Goal: Task Accomplishment & Management: Complete application form

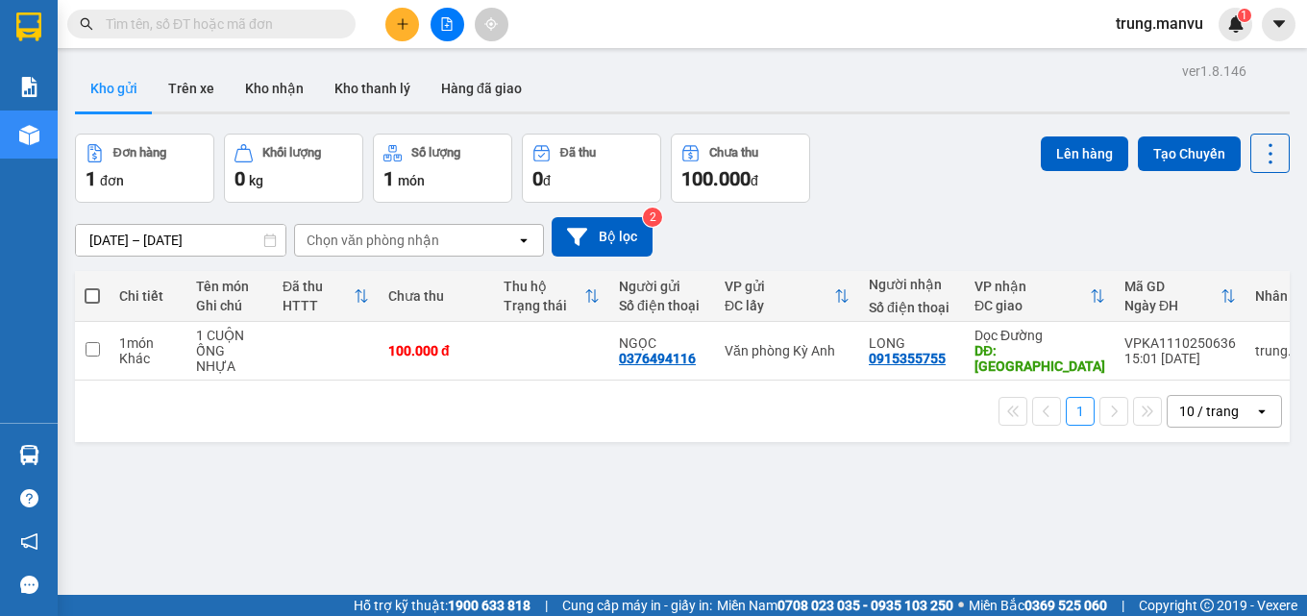
click at [221, 19] on input "text" at bounding box center [219, 23] width 227 height 21
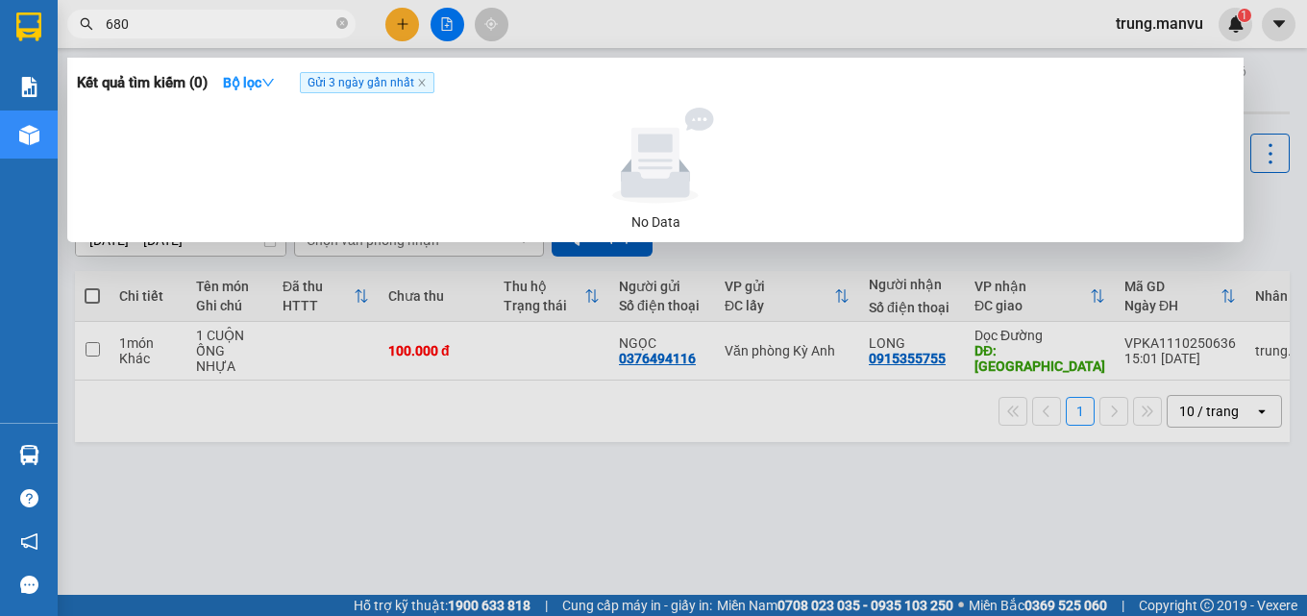
type input "6801"
click at [343, 22] on icon "close-circle" at bounding box center [342, 23] width 12 height 12
click at [633, 522] on div at bounding box center [653, 308] width 1307 height 616
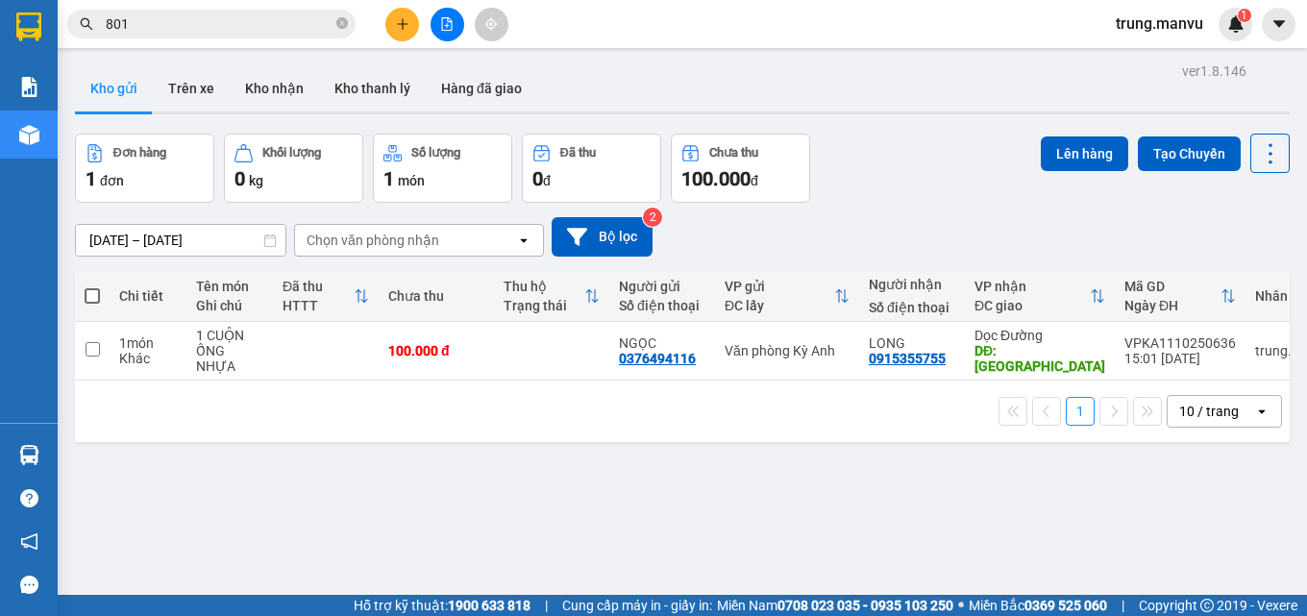
click at [229, 28] on input "801" at bounding box center [219, 23] width 227 height 21
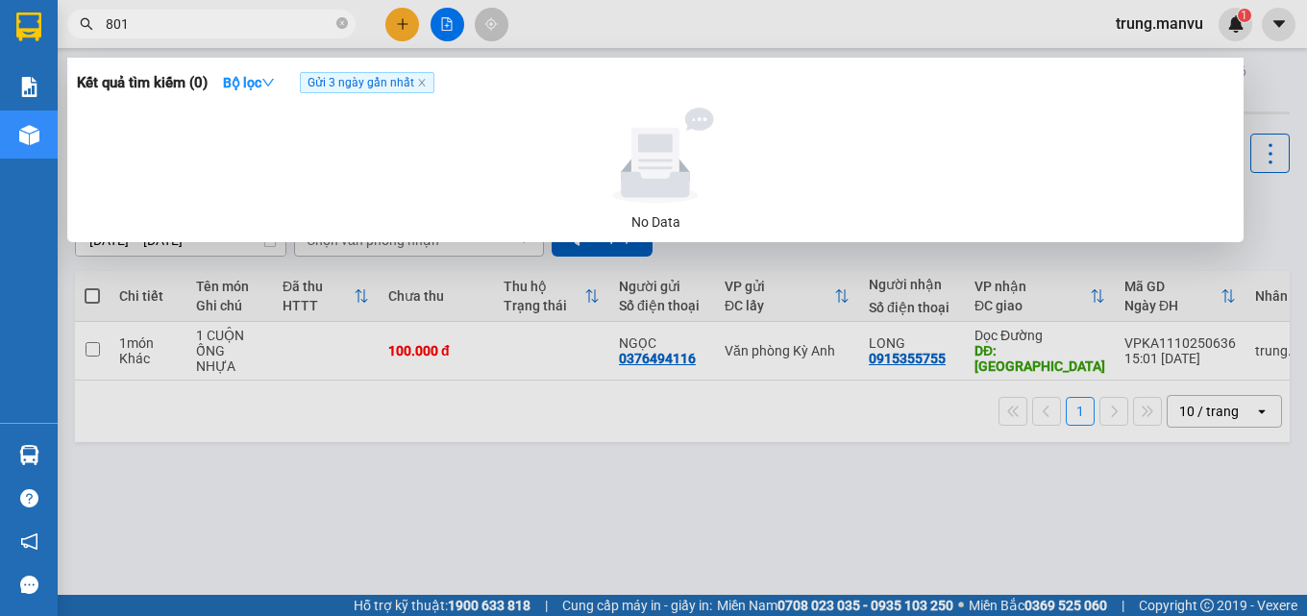
click at [229, 28] on input "801" at bounding box center [219, 23] width 227 height 21
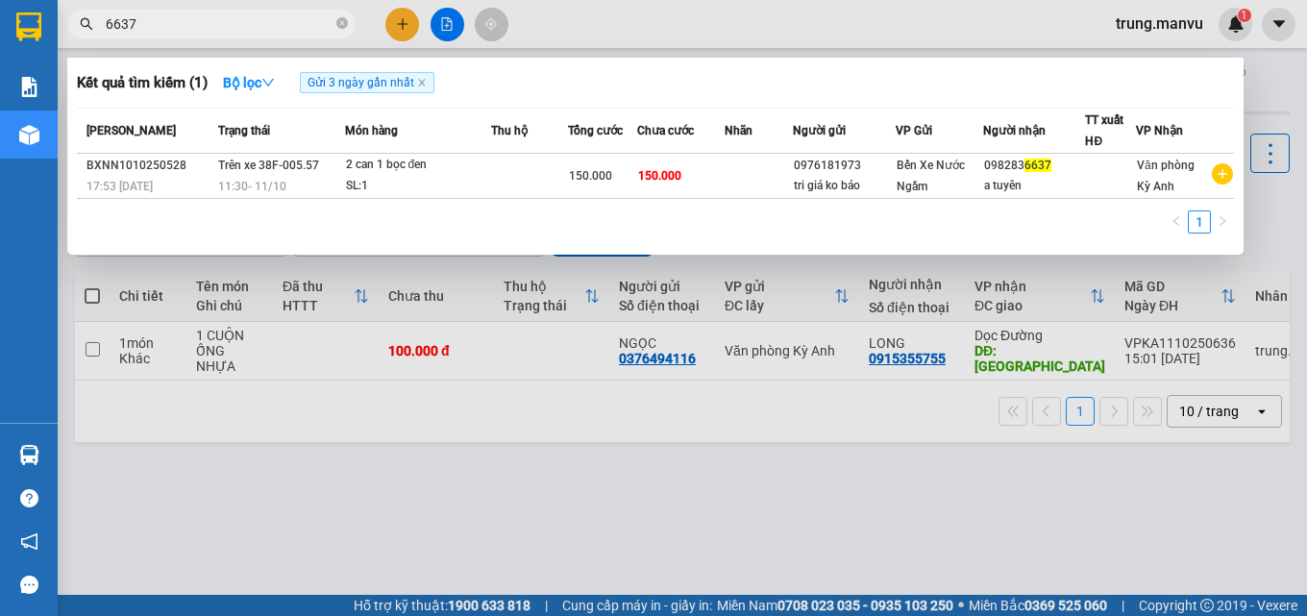
type input "6637"
click at [784, 478] on div at bounding box center [653, 308] width 1307 height 616
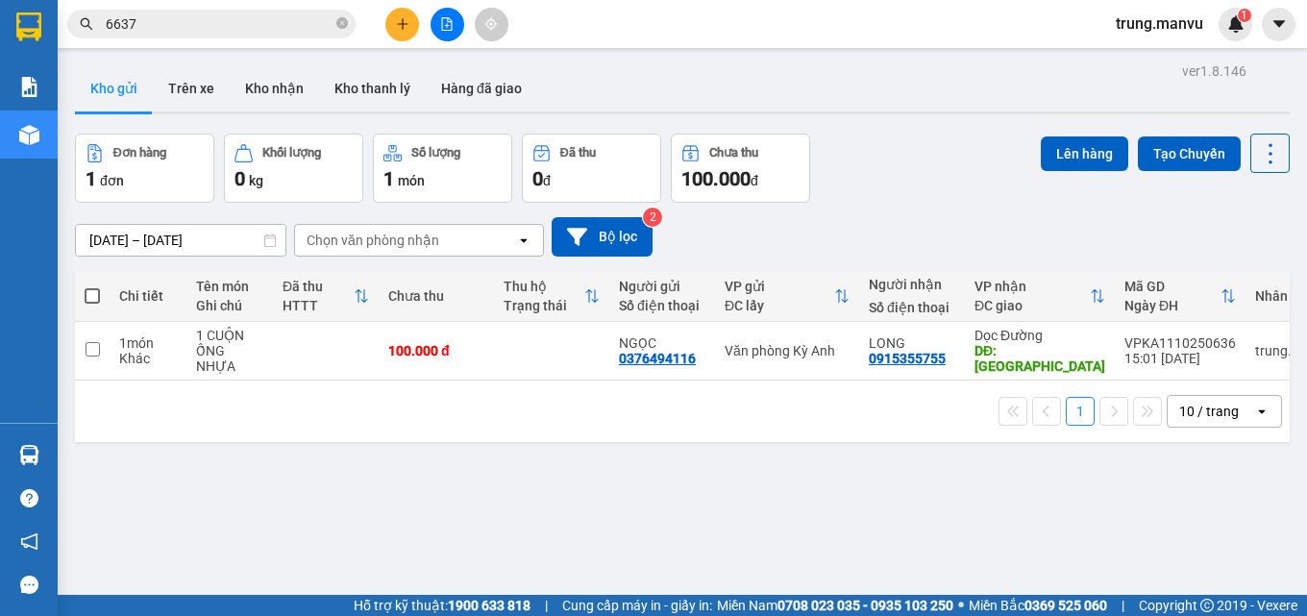
click at [148, 12] on span "6637" at bounding box center [211, 24] width 288 height 29
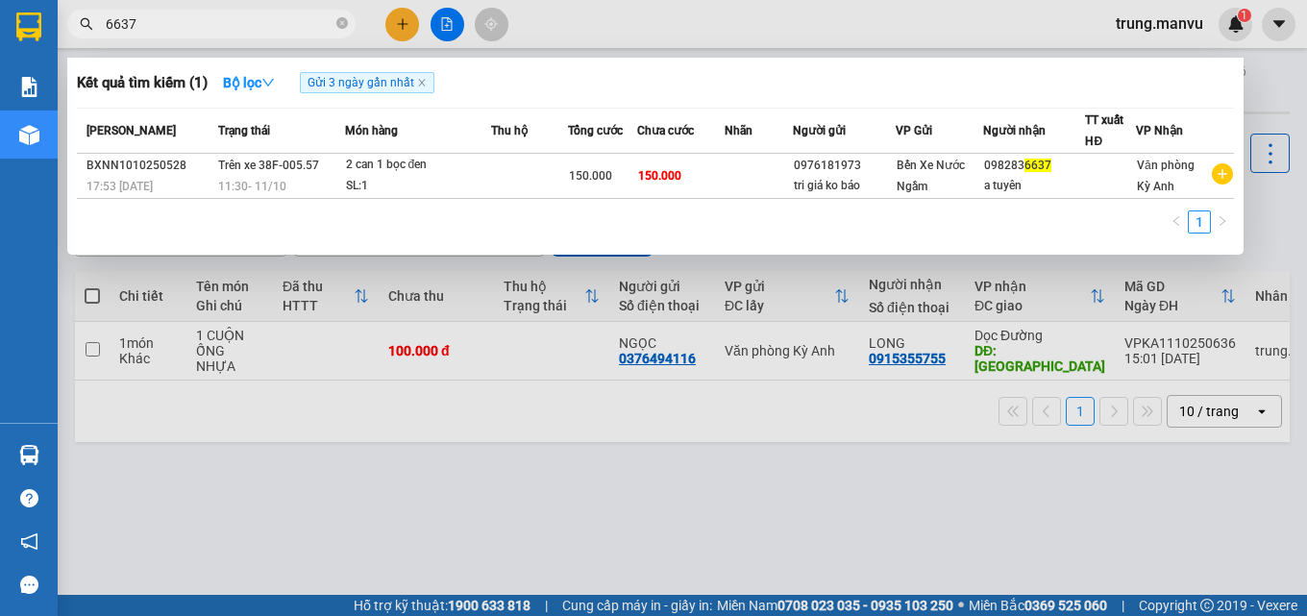
click at [148, 12] on span "6637" at bounding box center [211, 24] width 288 height 29
click at [148, 28] on input "6637" at bounding box center [219, 23] width 227 height 21
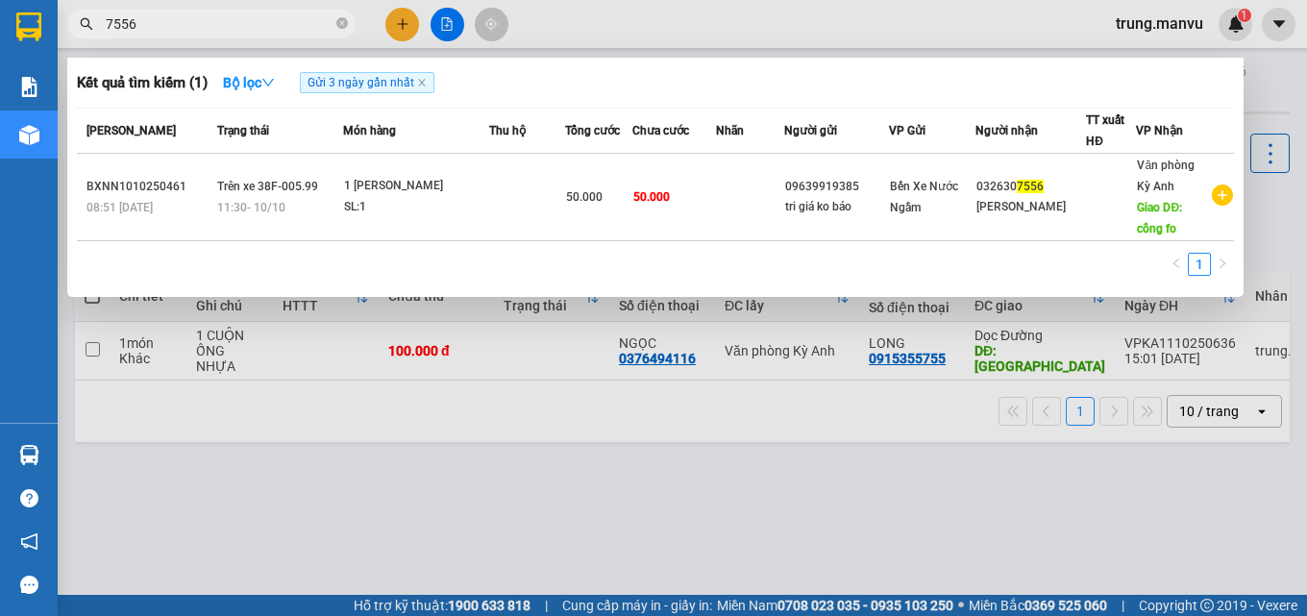
type input "7556"
click at [588, 426] on div at bounding box center [653, 308] width 1307 height 616
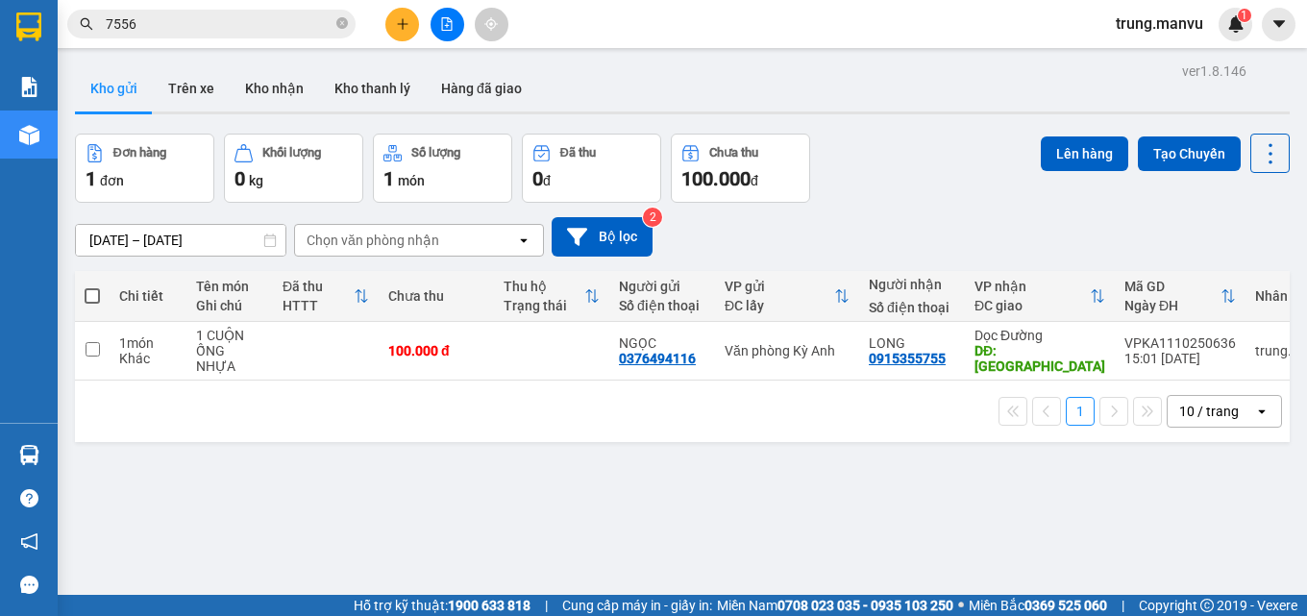
click at [243, 13] on input "7556" at bounding box center [219, 23] width 227 height 21
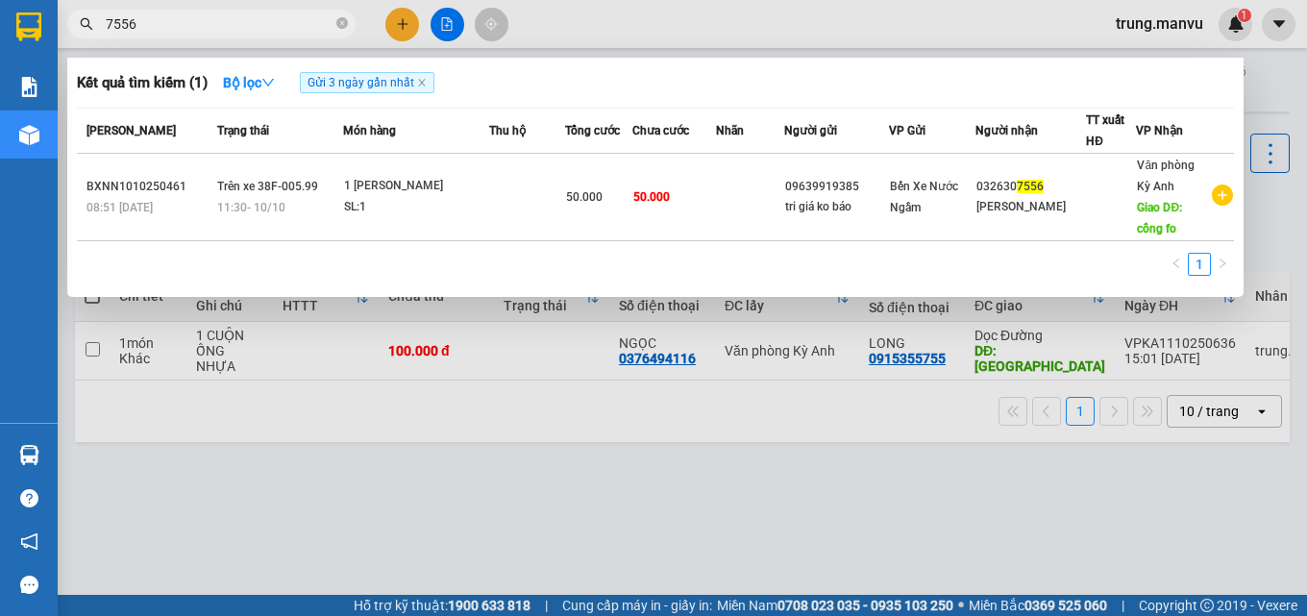
click at [243, 13] on input "7556" at bounding box center [219, 23] width 227 height 21
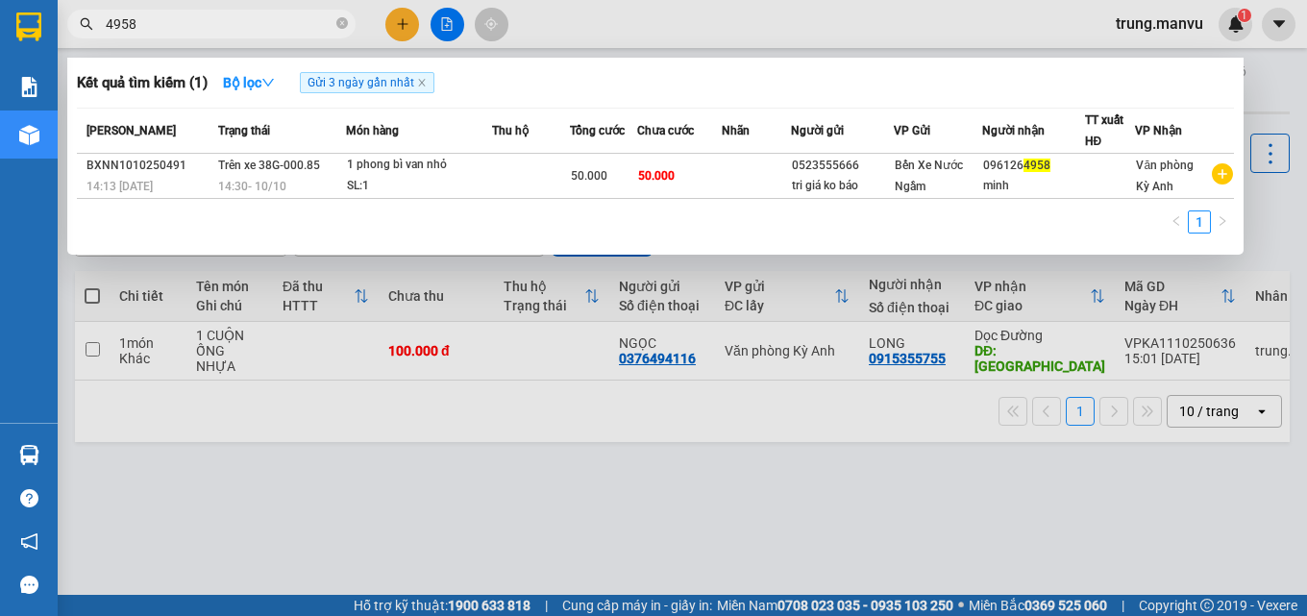
click at [159, 26] on input "4958" at bounding box center [219, 23] width 227 height 21
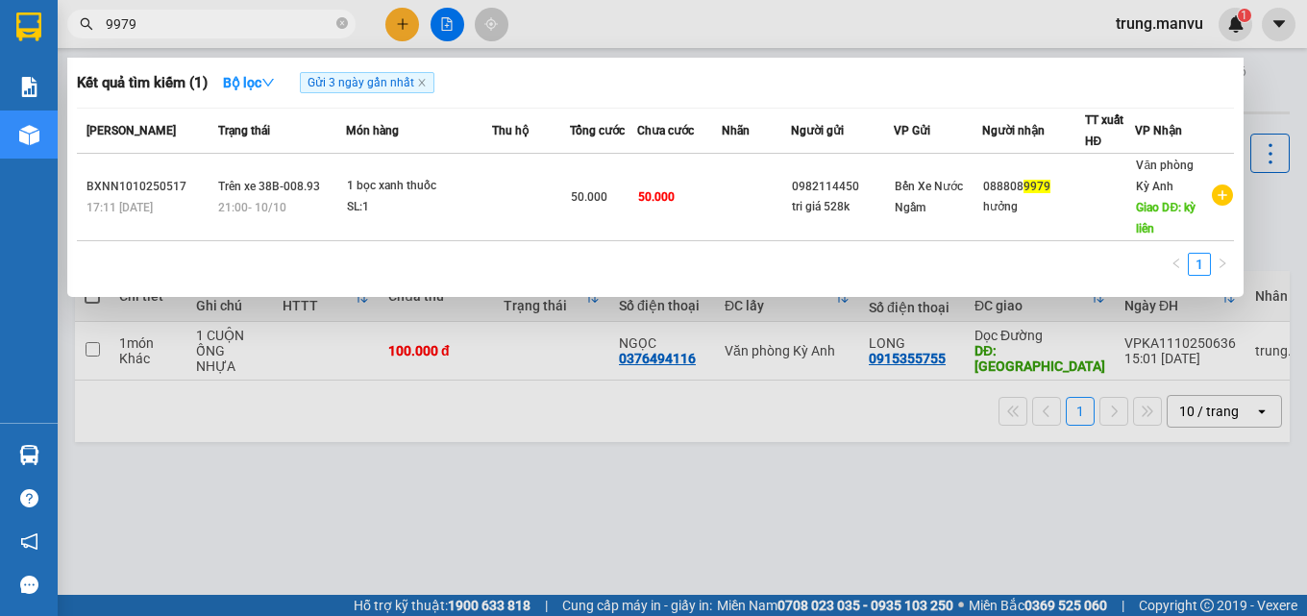
click at [230, 27] on input "9979" at bounding box center [219, 23] width 227 height 21
click at [256, 19] on input "9979" at bounding box center [219, 23] width 227 height 21
type input "9979"
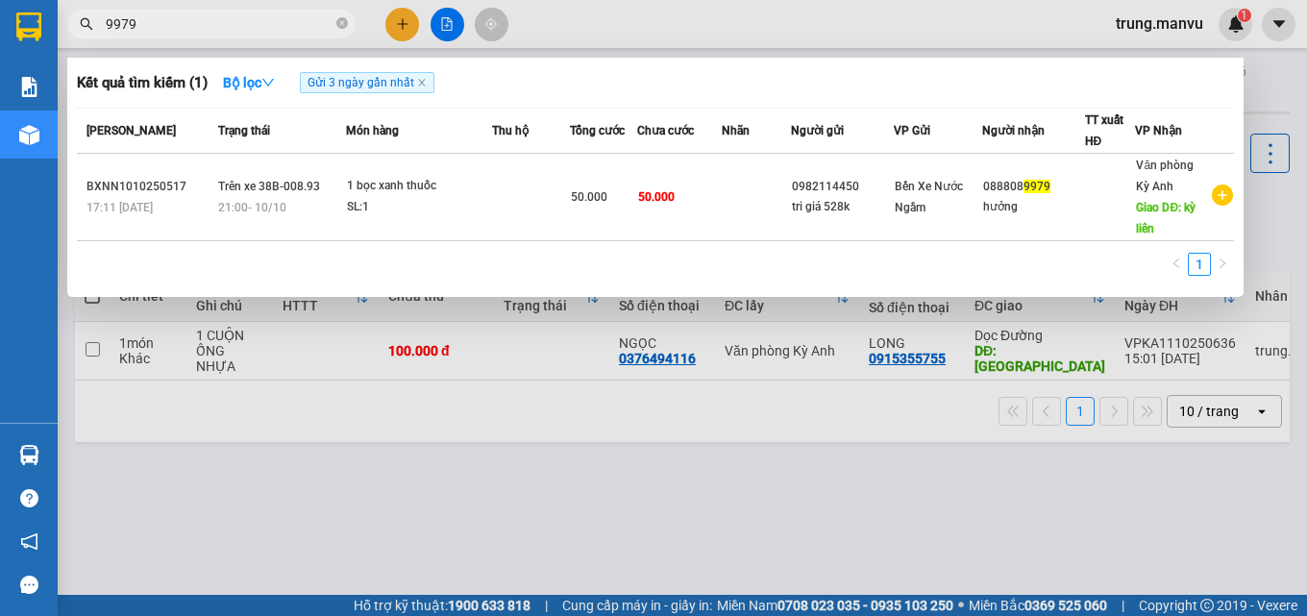
click at [429, 415] on div at bounding box center [653, 308] width 1307 height 616
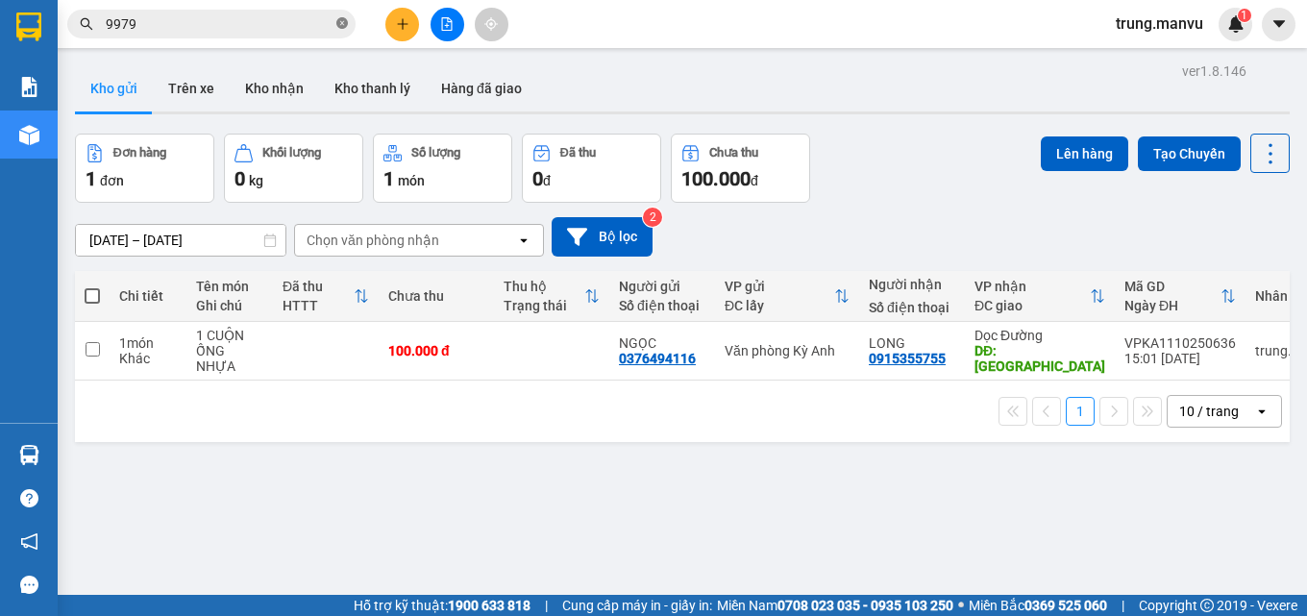
click at [344, 19] on icon "close-circle" at bounding box center [342, 23] width 12 height 12
click at [265, 26] on input "text" at bounding box center [219, 23] width 227 height 21
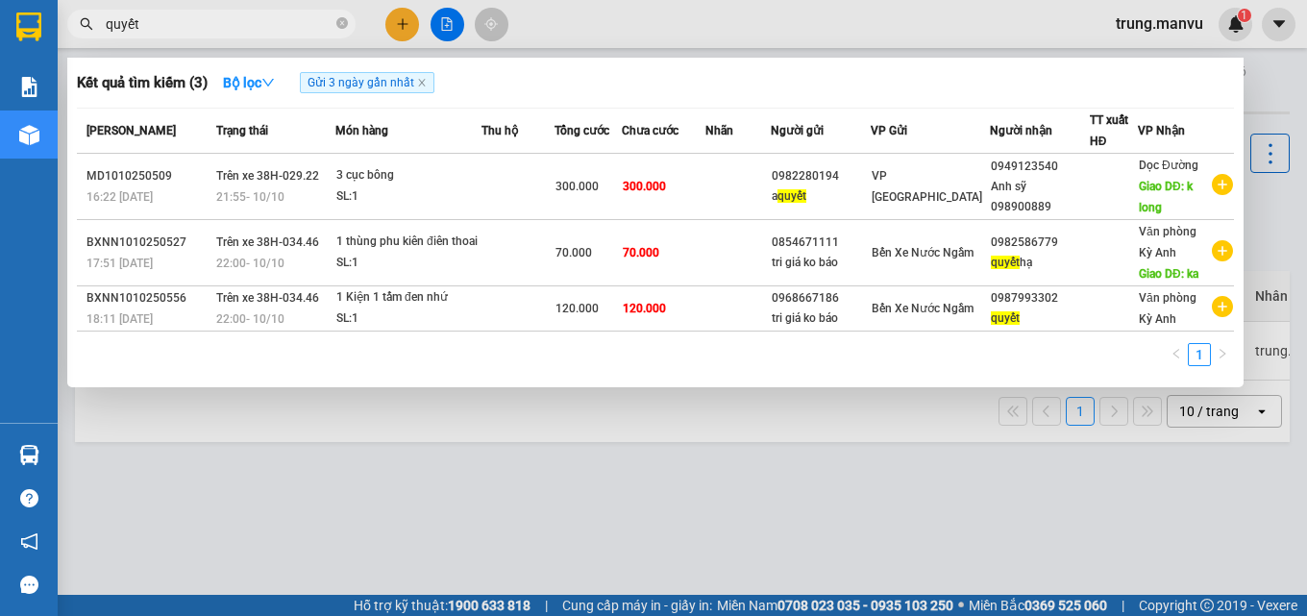
click at [173, 30] on input "quyết" at bounding box center [219, 23] width 227 height 21
click at [174, 34] on input "quyết" at bounding box center [219, 23] width 227 height 21
click at [173, 32] on input "quyết" at bounding box center [219, 23] width 227 height 21
click at [168, 26] on input "quyết" at bounding box center [219, 23] width 227 height 21
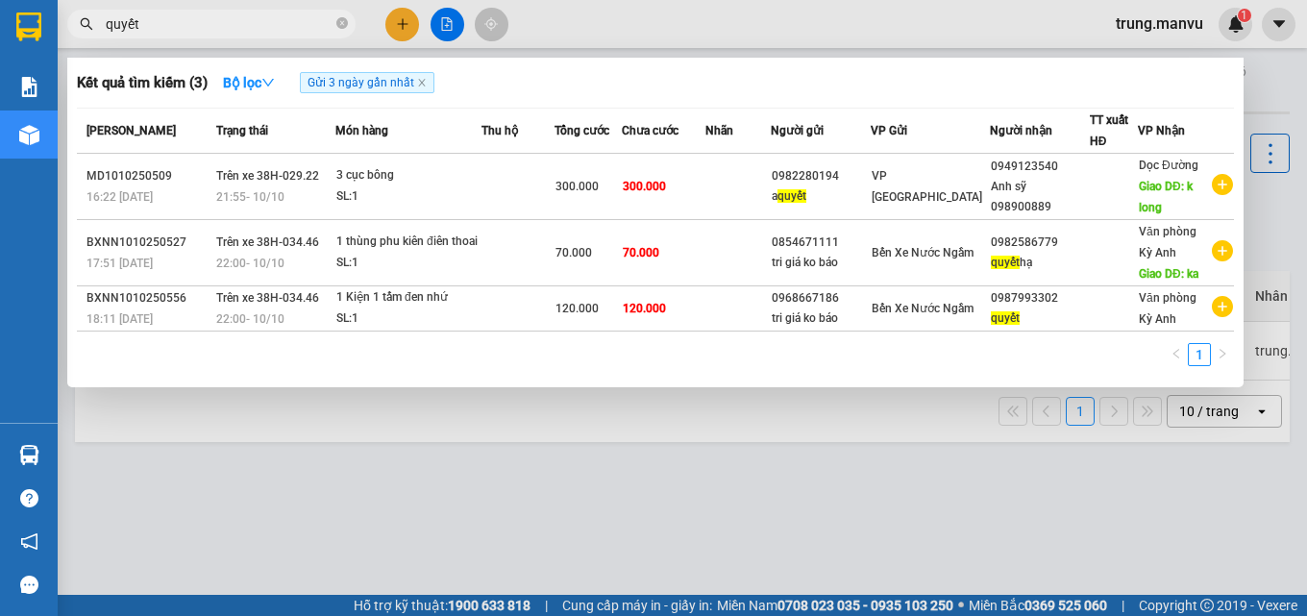
click at [168, 26] on input "quyết" at bounding box center [219, 23] width 227 height 21
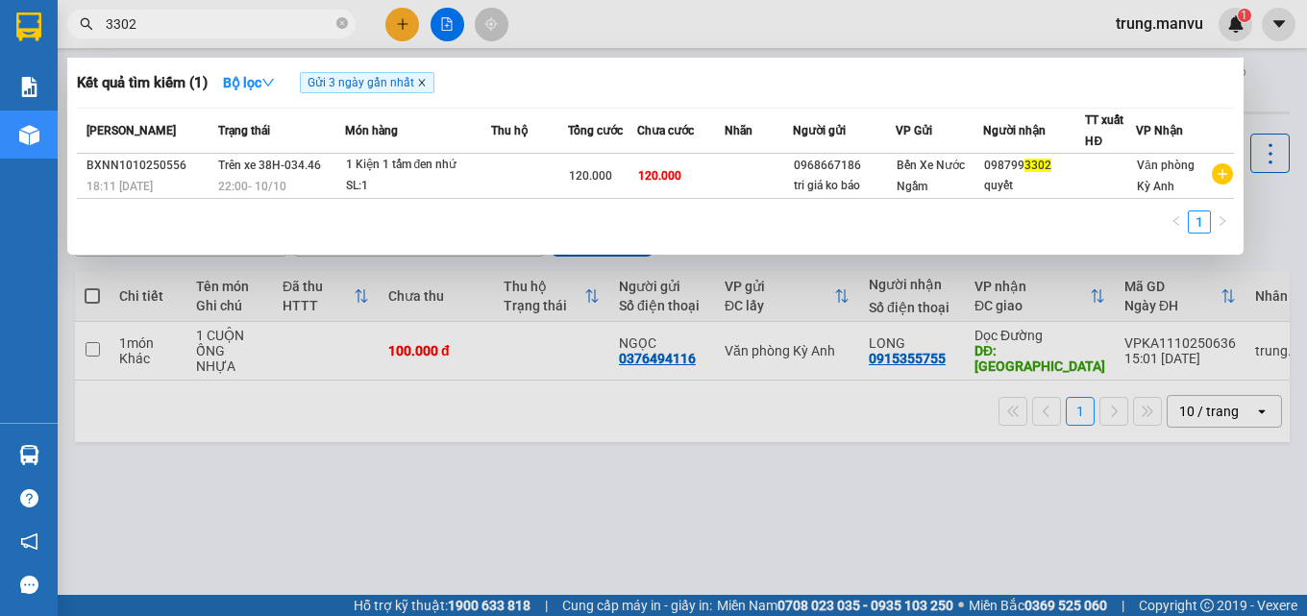
type input "3302"
click at [425, 84] on icon "close" at bounding box center [421, 83] width 7 height 7
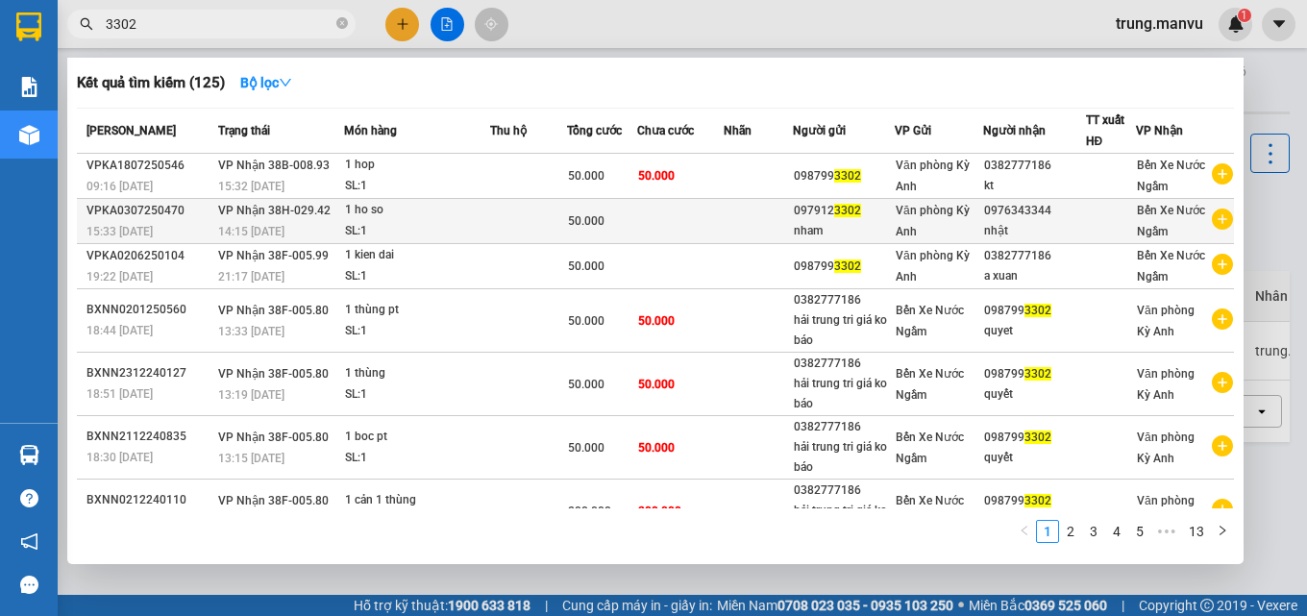
scroll to position [225, 0]
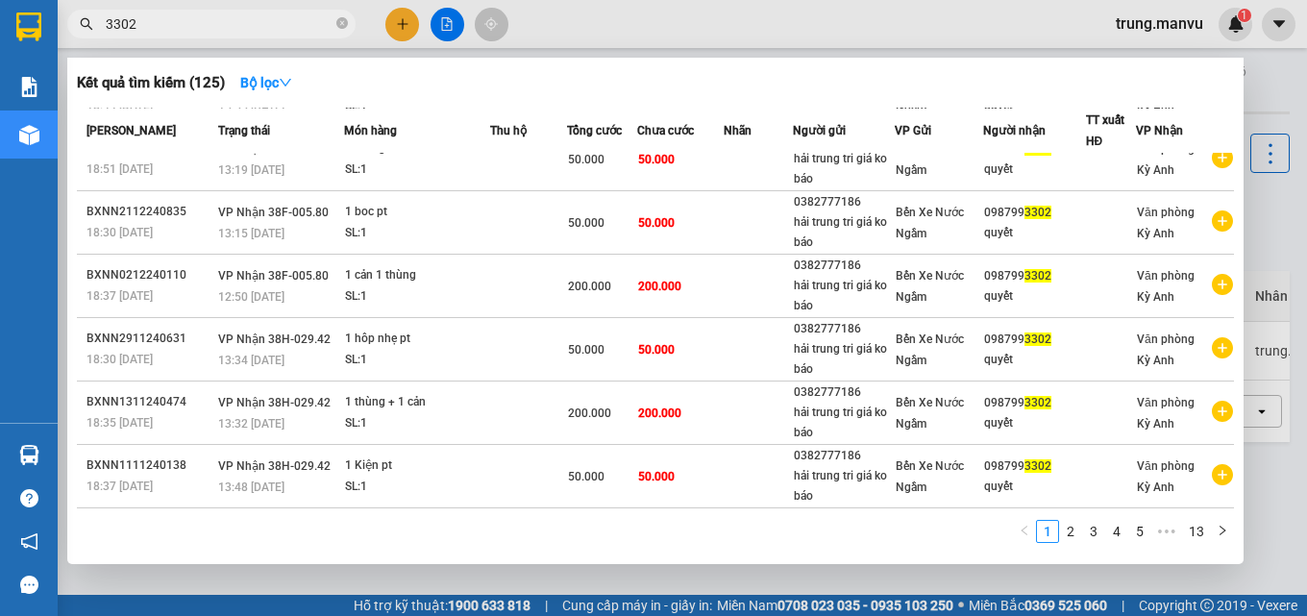
click at [166, 20] on input "3302" at bounding box center [219, 23] width 227 height 21
click at [1256, 105] on div at bounding box center [653, 308] width 1307 height 616
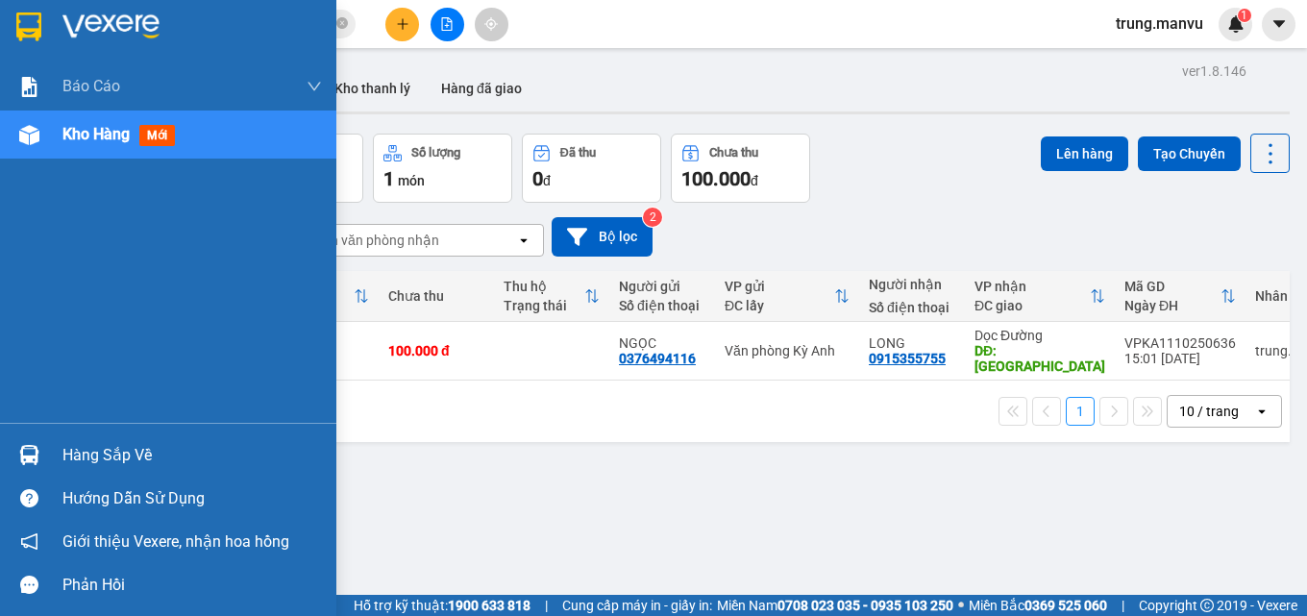
click at [7, 13] on div at bounding box center [168, 31] width 336 height 62
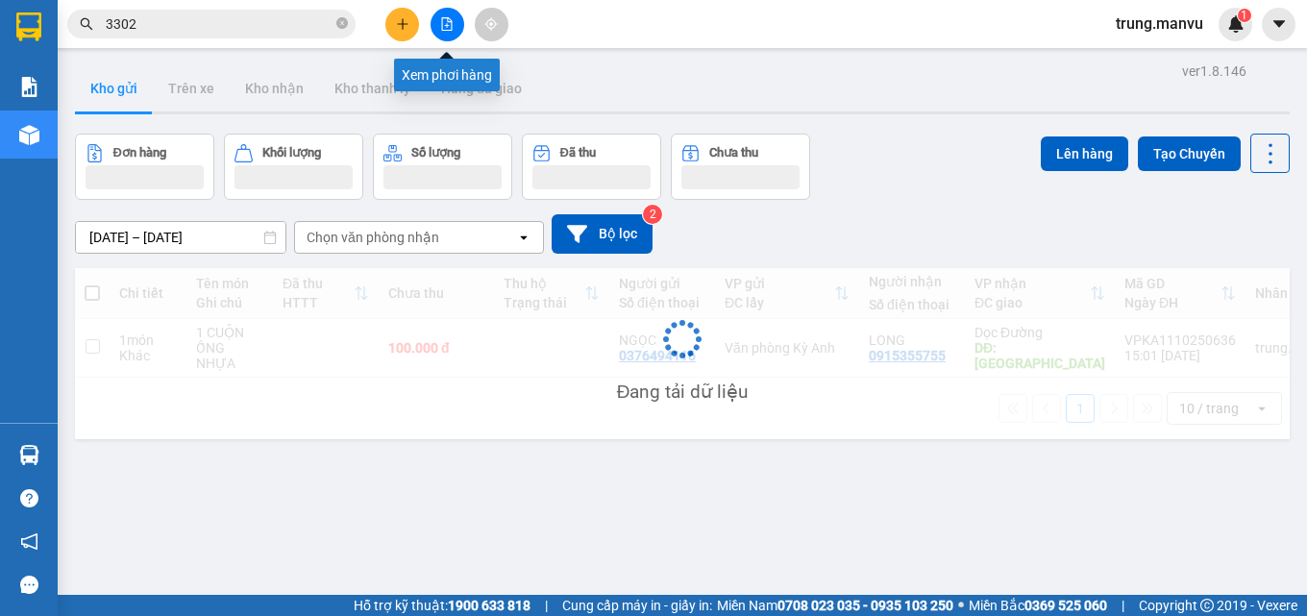
click at [448, 28] on icon "file-add" at bounding box center [446, 23] width 13 height 13
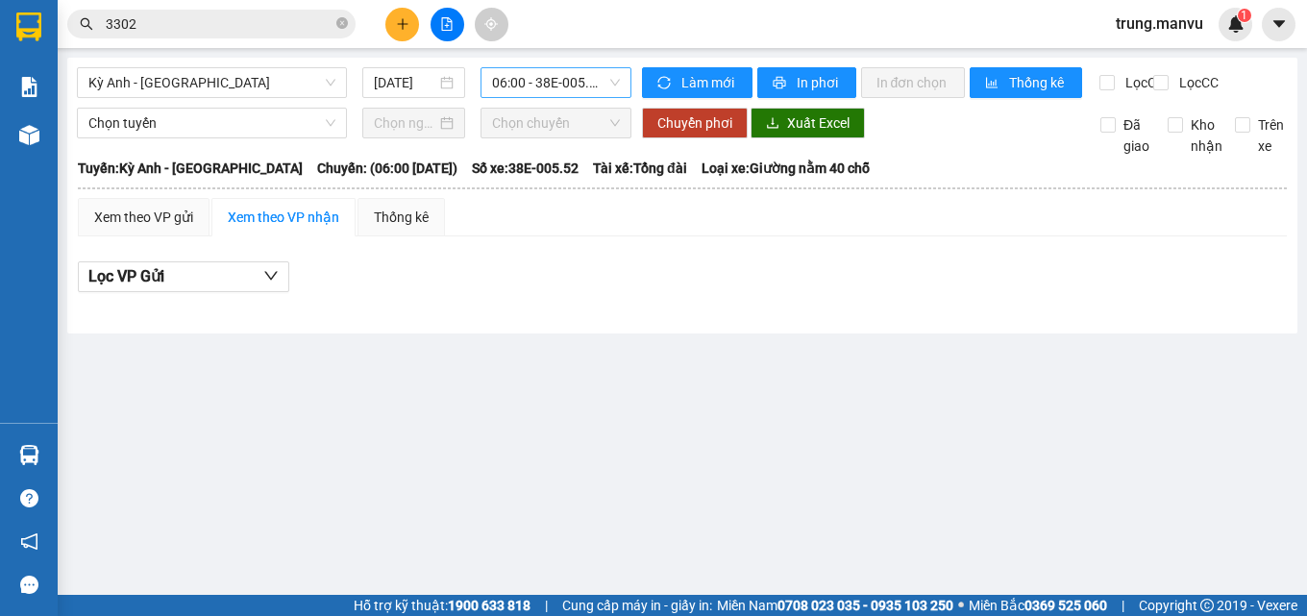
click at [547, 84] on span "06:00 - 38E-005.52" at bounding box center [556, 82] width 128 height 29
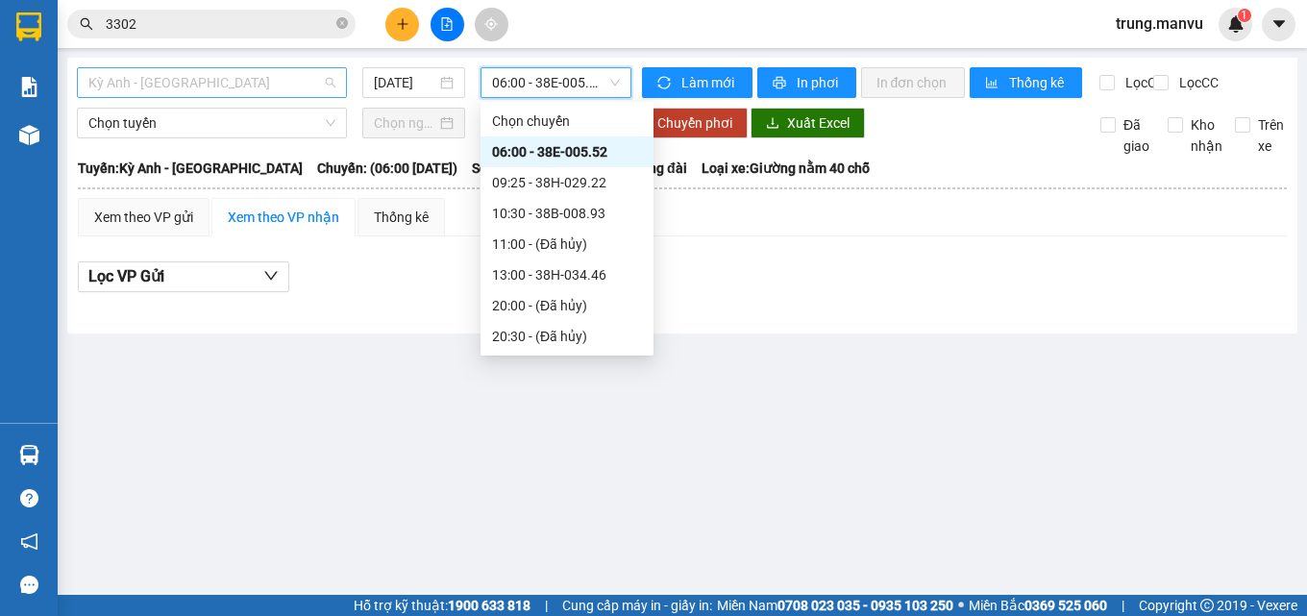
click at [240, 87] on span "Kỳ Anh - [GEOGRAPHIC_DATA]" at bounding box center [211, 82] width 247 height 29
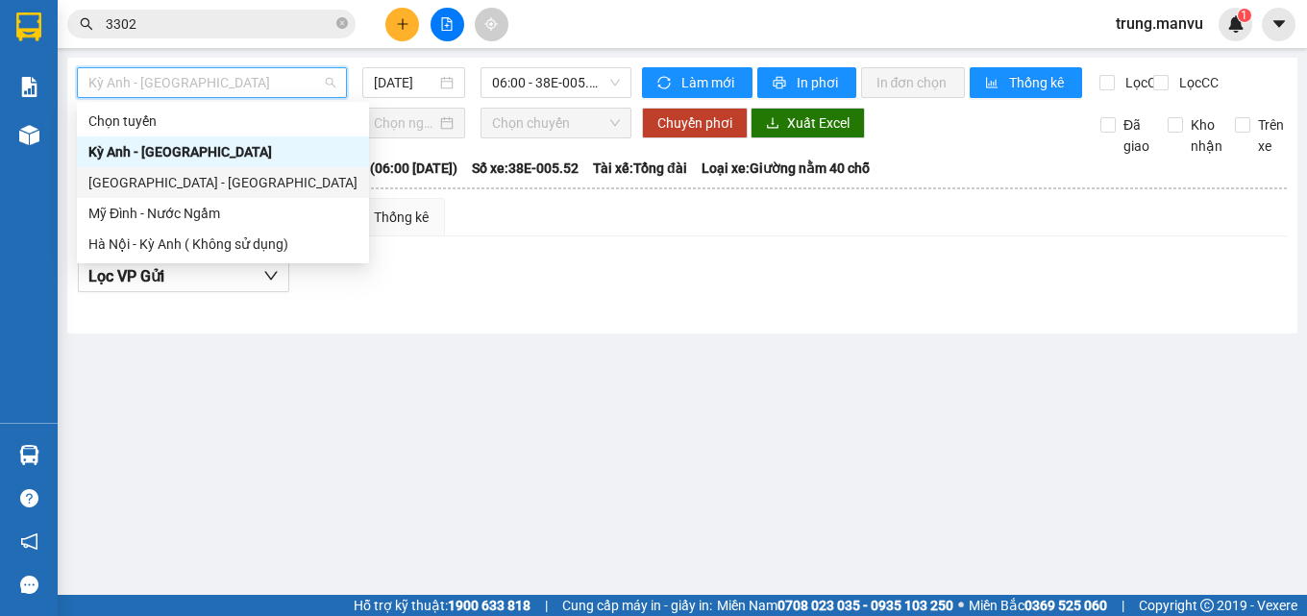
click at [240, 170] on div "[GEOGRAPHIC_DATA] - [GEOGRAPHIC_DATA]" at bounding box center [223, 182] width 292 height 31
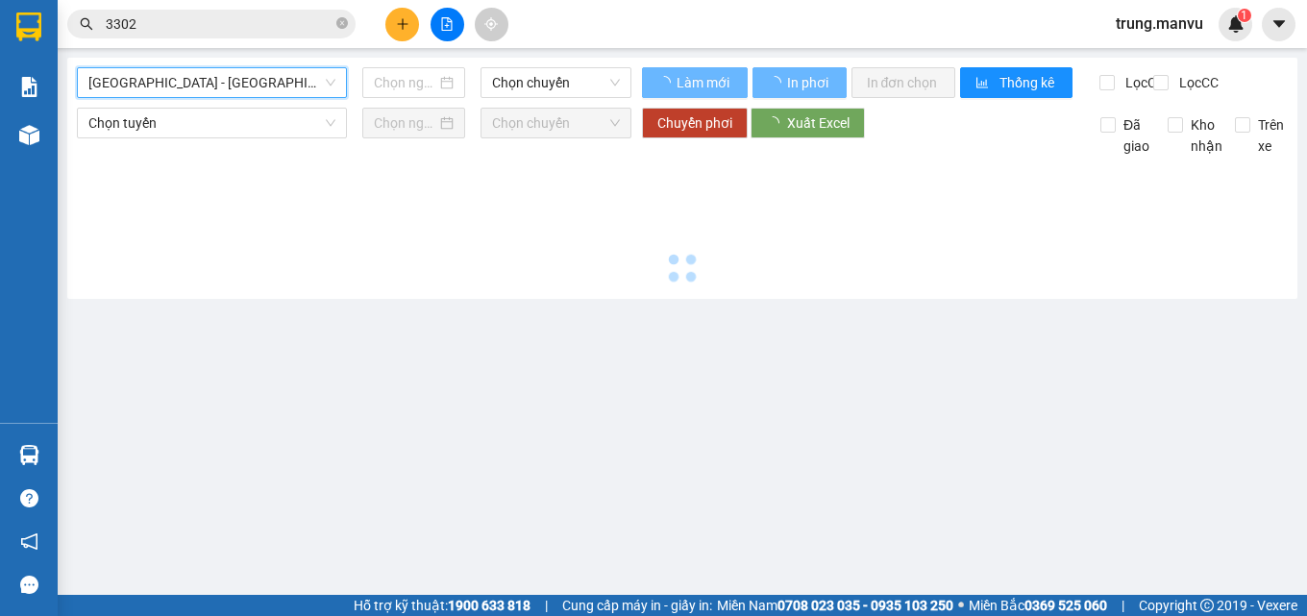
type input "[DATE]"
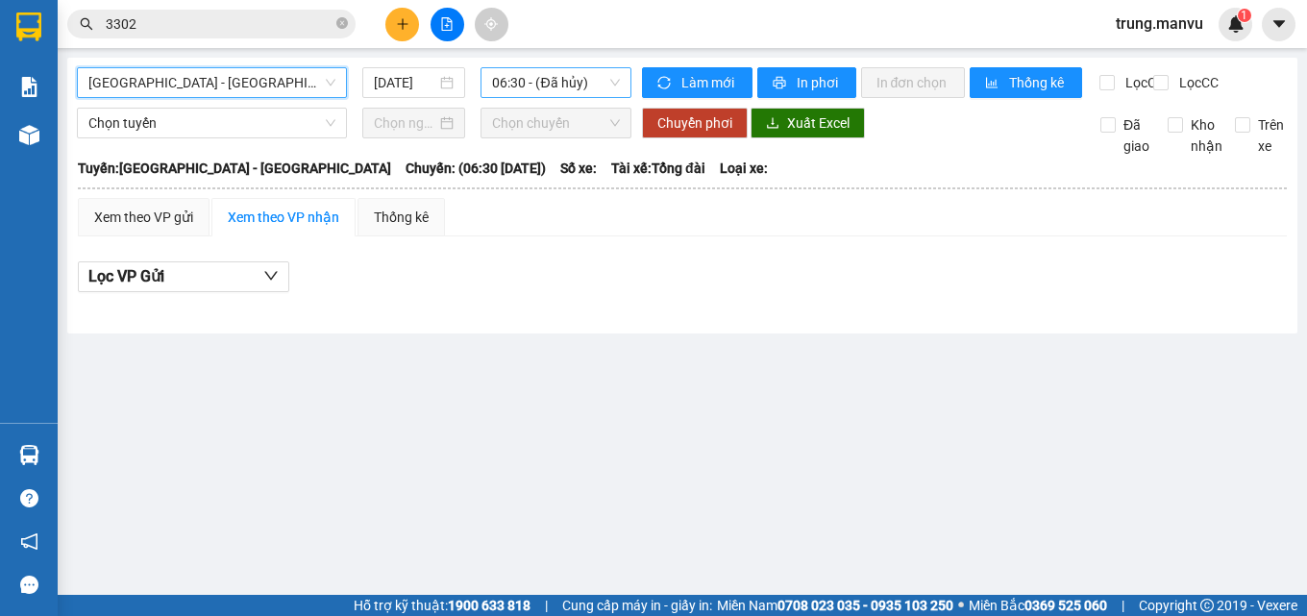
click at [544, 72] on span "06:30 - (Đã hủy)" at bounding box center [556, 82] width 128 height 29
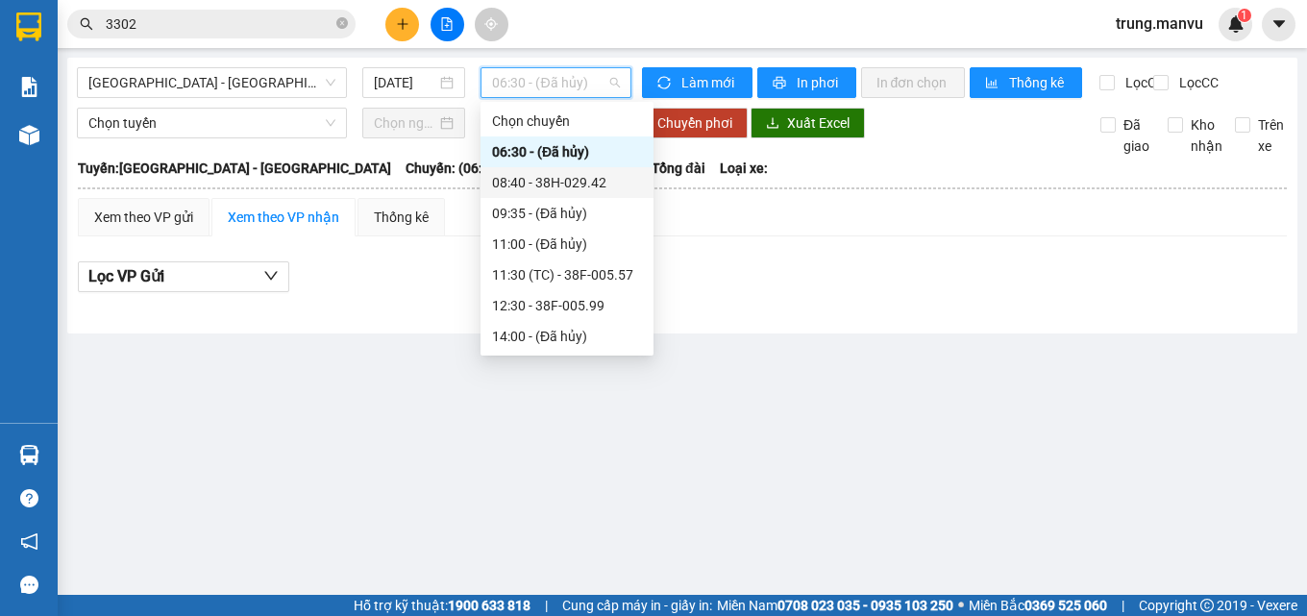
click at [550, 184] on div "08:40 - 38H-029.42" at bounding box center [567, 182] width 150 height 21
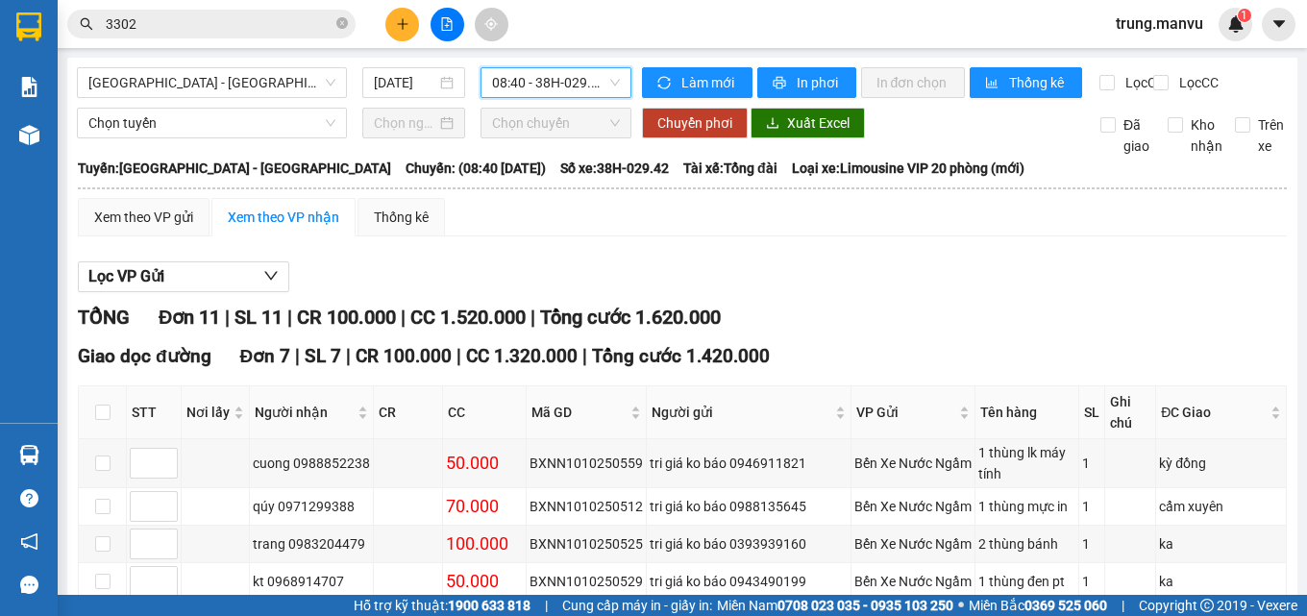
click at [599, 75] on span "08:40 - 38H-029.42" at bounding box center [556, 82] width 128 height 29
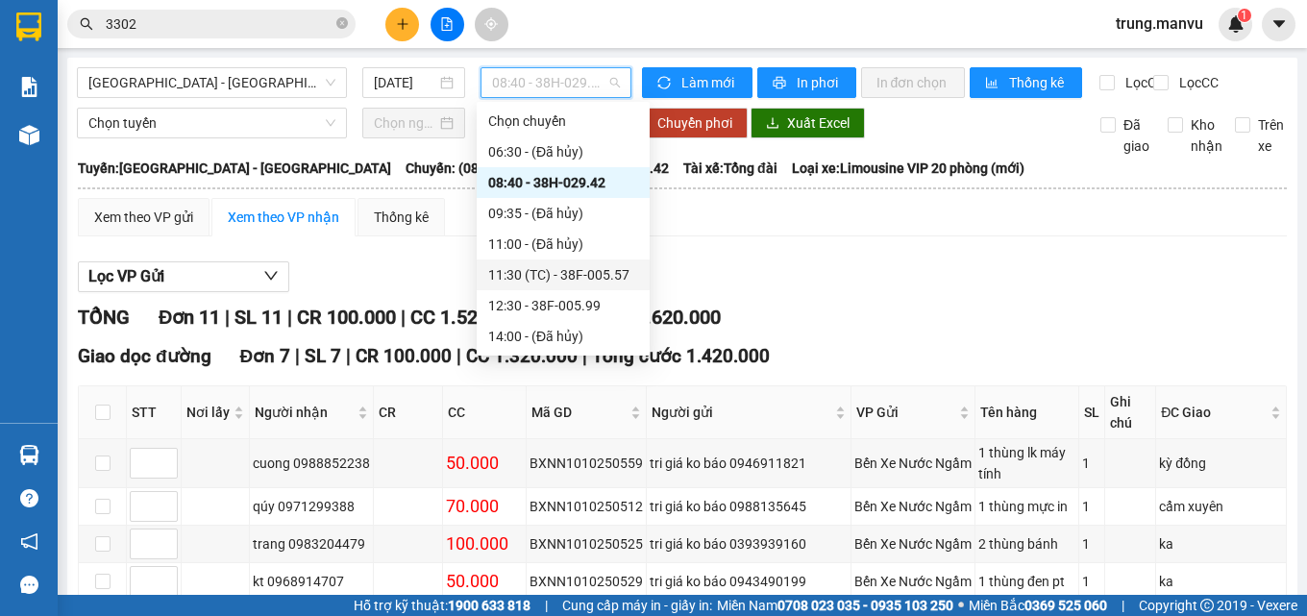
click at [602, 272] on div "11:30 (TC) - 38F-005.57" at bounding box center [563, 274] width 150 height 21
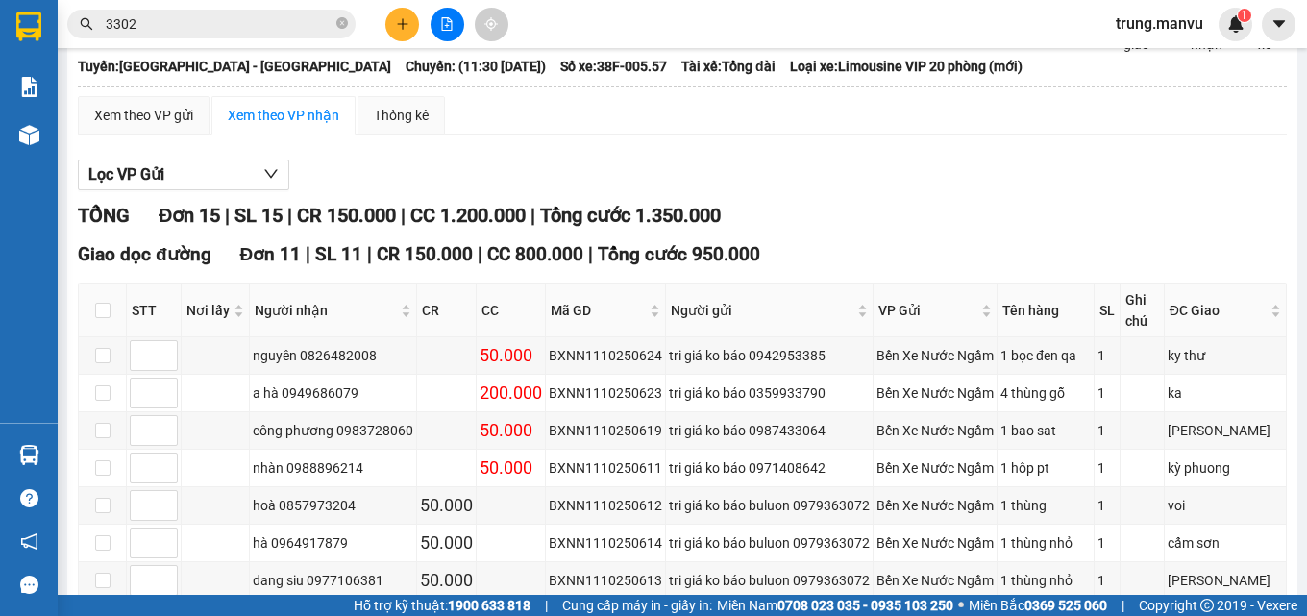
scroll to position [6, 0]
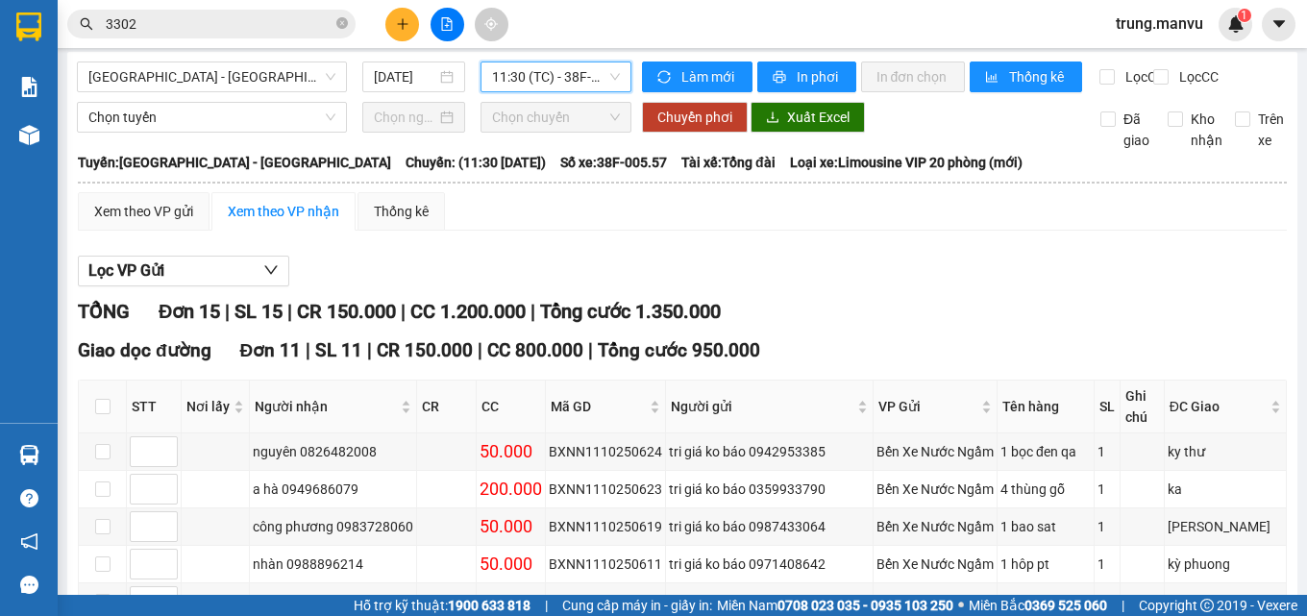
click at [523, 78] on span "11:30 (TC) - 38F-005.57" at bounding box center [556, 76] width 128 height 29
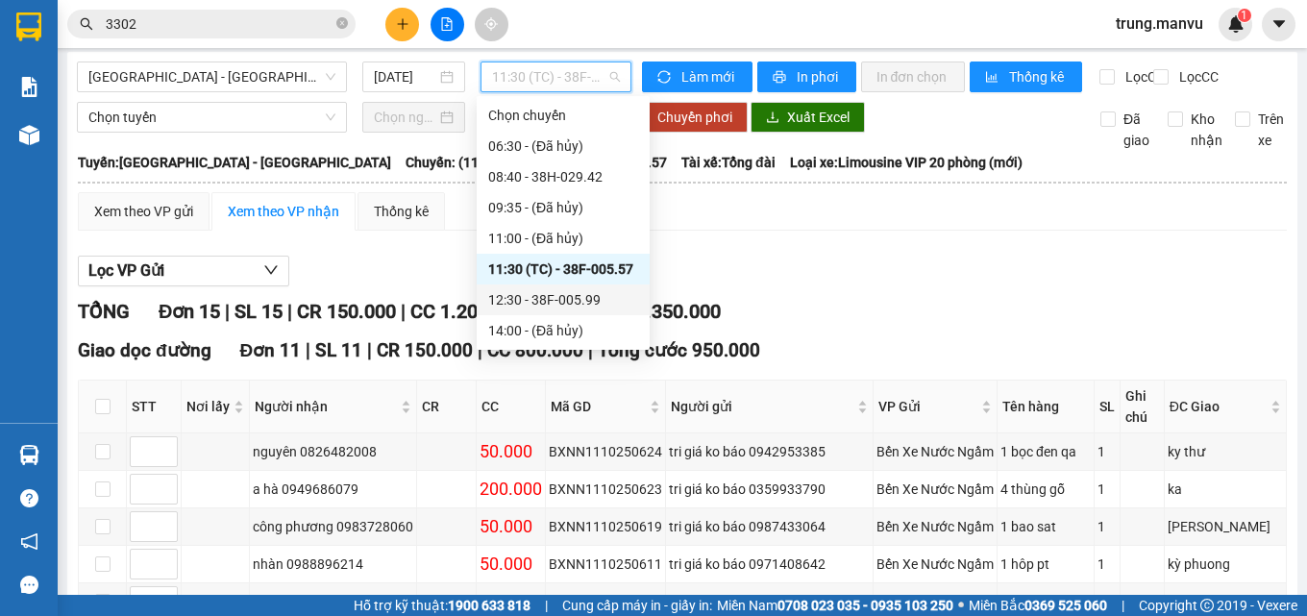
click at [568, 297] on div "12:30 - 38F-005.99" at bounding box center [563, 299] width 150 height 21
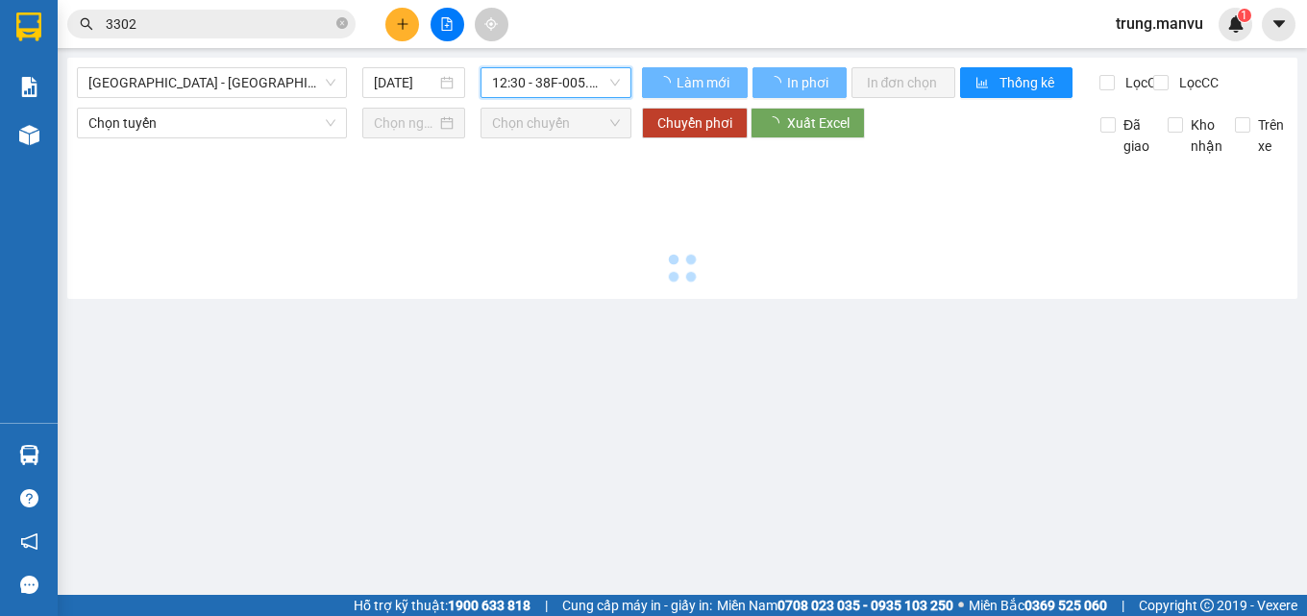
scroll to position [0, 0]
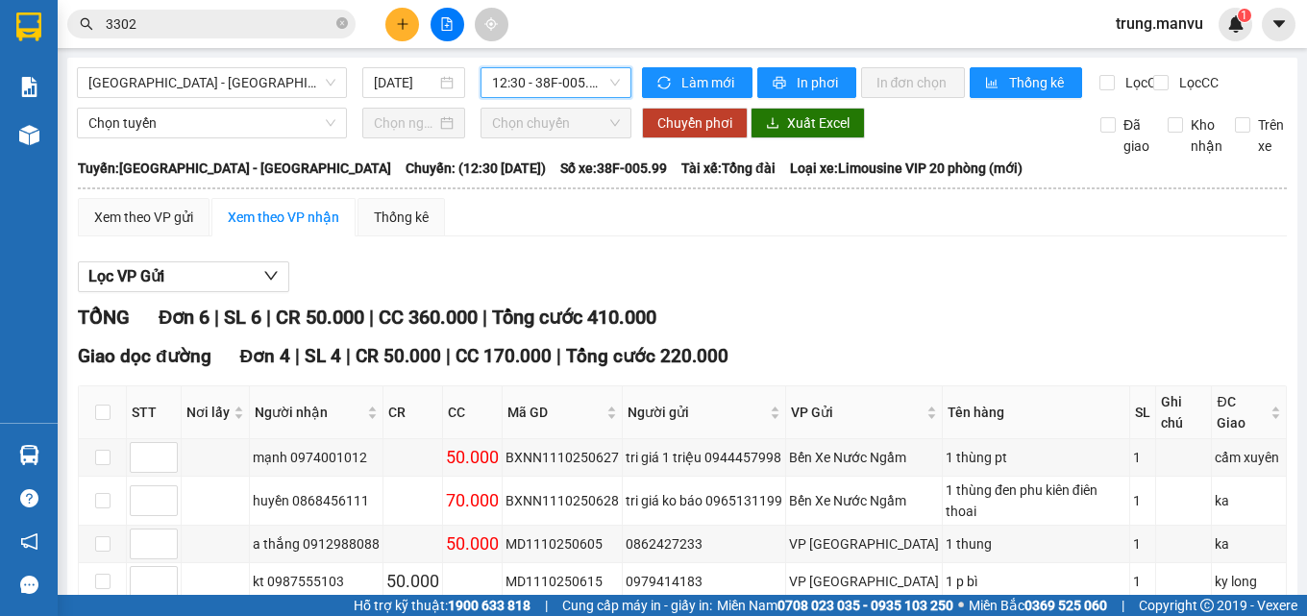
click at [536, 86] on span "12:30 - 38F-005.99" at bounding box center [556, 82] width 128 height 29
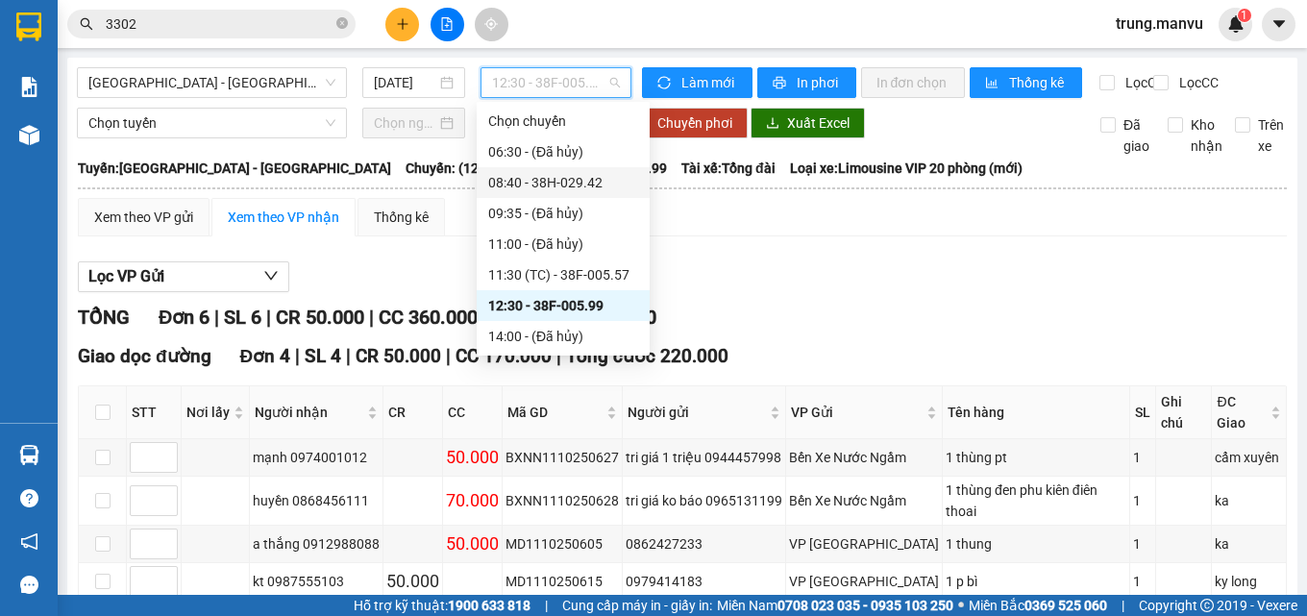
click at [574, 180] on div "08:40 - 38H-029.42" at bounding box center [563, 182] width 150 height 21
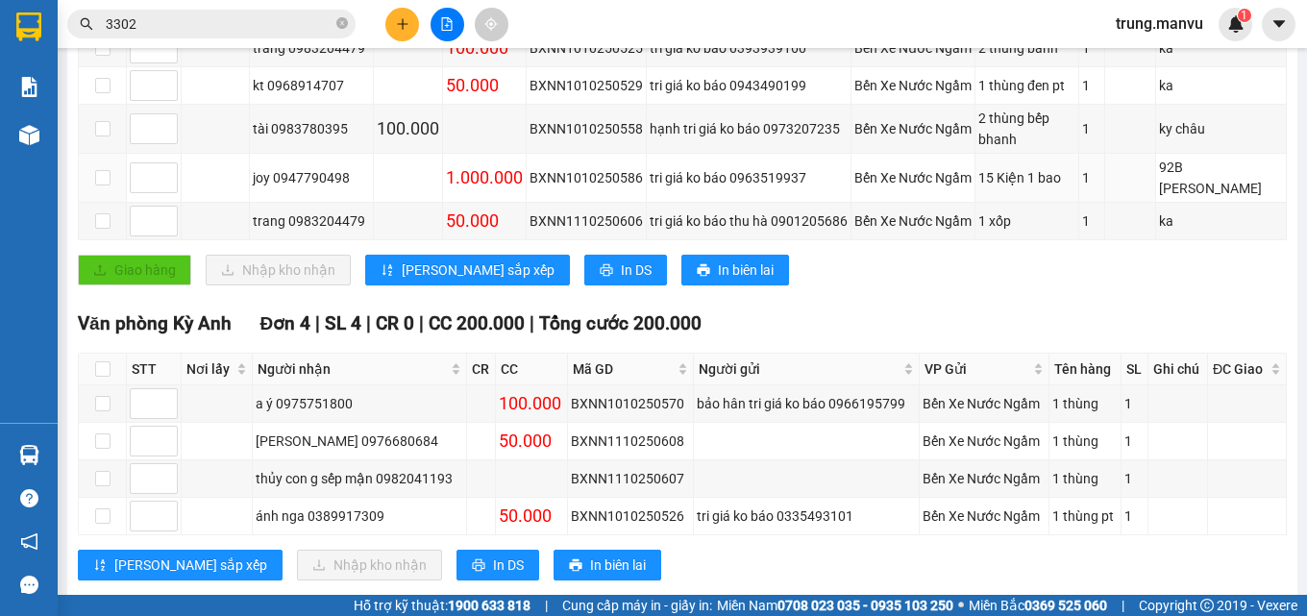
scroll to position [400, 0]
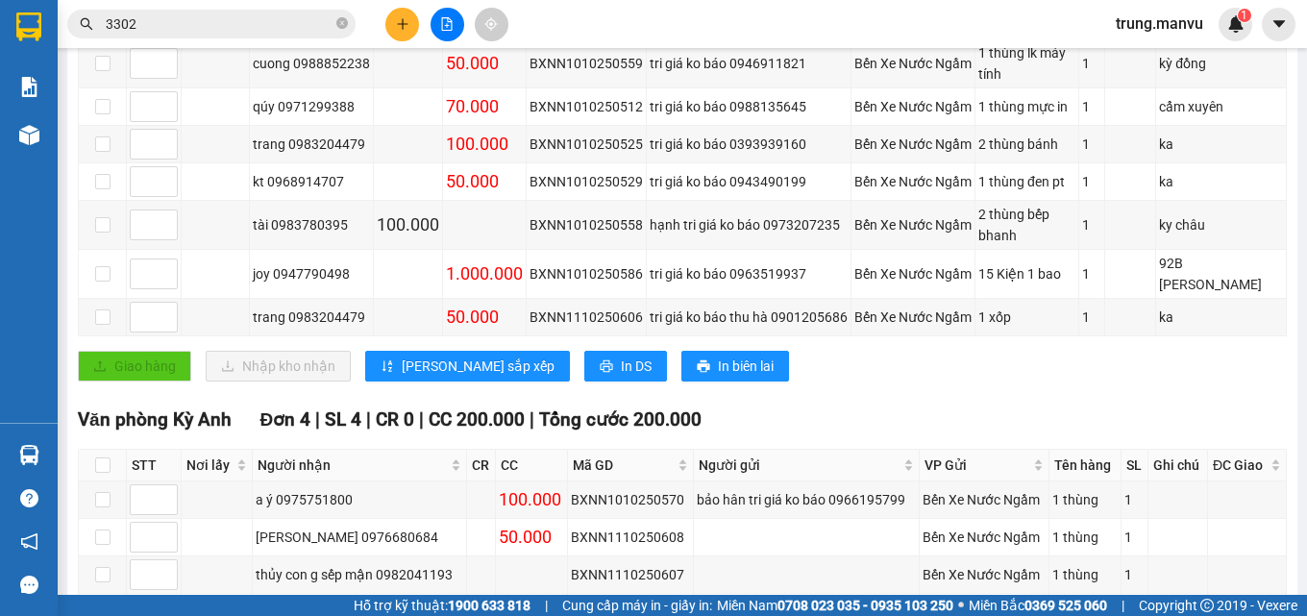
click at [398, 33] on button at bounding box center [402, 25] width 34 height 34
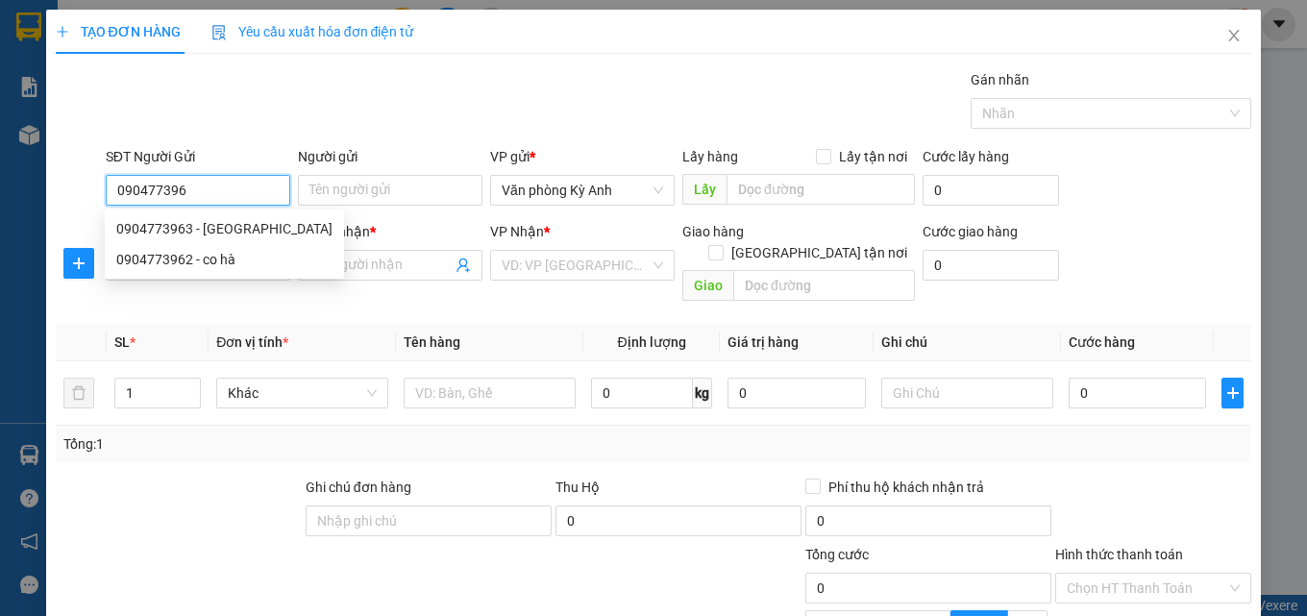
type input "0904773963"
click at [209, 236] on div "0904773963 - hà" at bounding box center [224, 228] width 216 height 21
type input "hà"
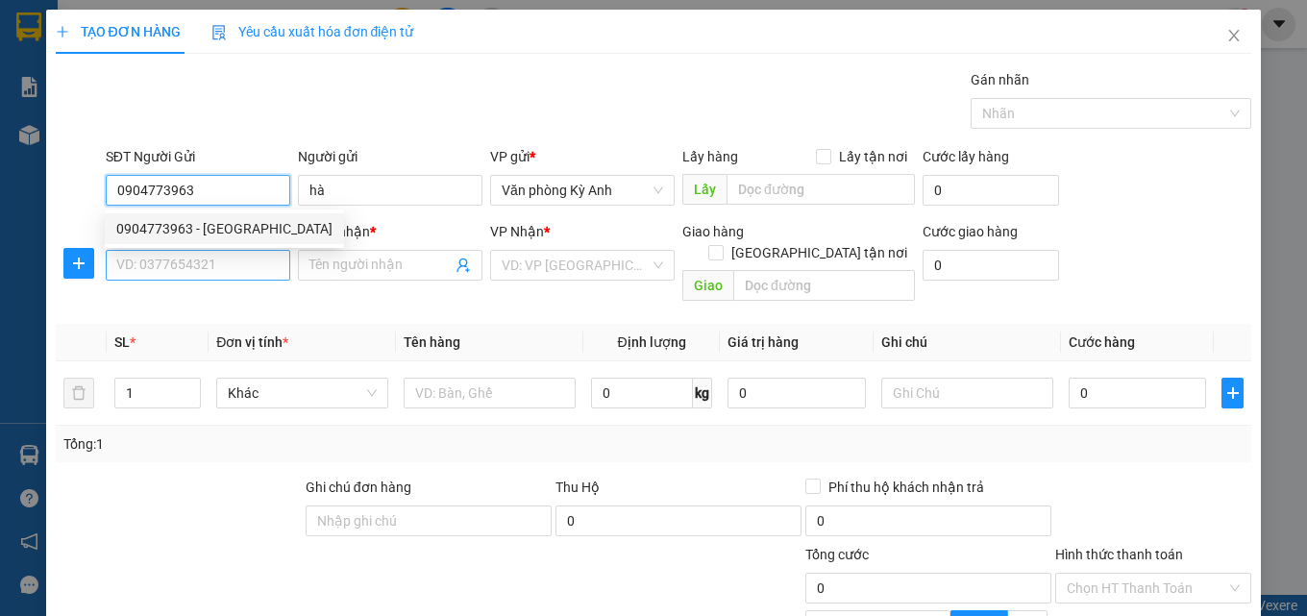
type input "0904773963"
click at [200, 261] on input "SĐT Người Nhận *" at bounding box center [198, 265] width 184 height 31
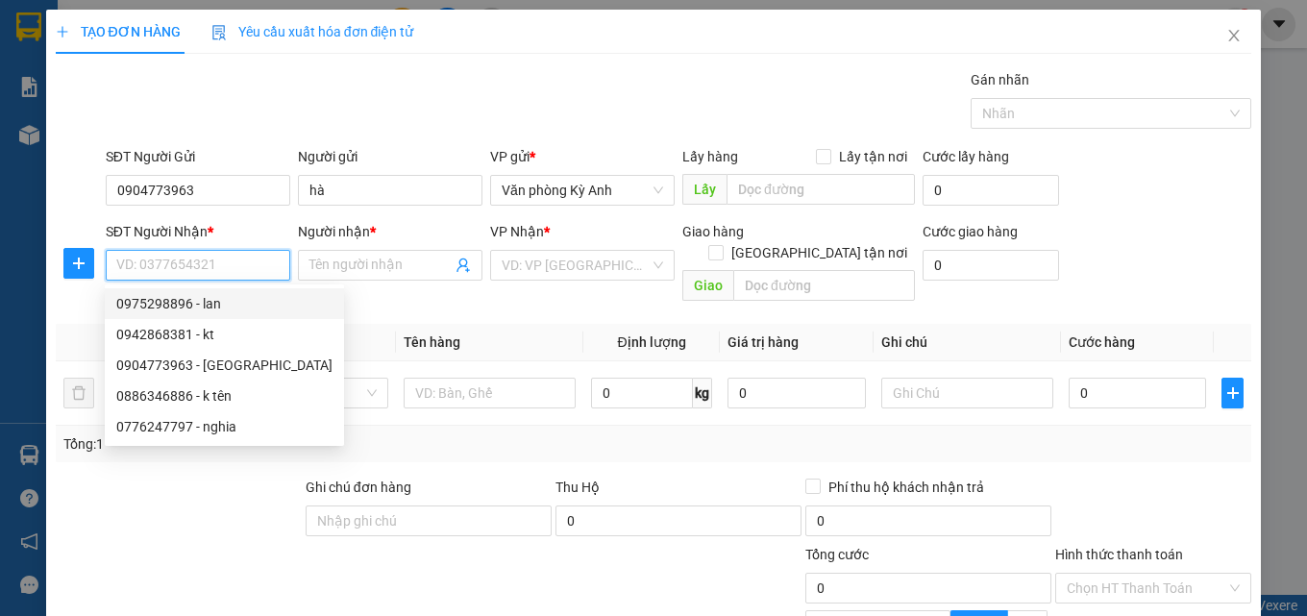
click at [238, 295] on div "0975298896 - lan" at bounding box center [224, 303] width 216 height 21
type input "0975298896"
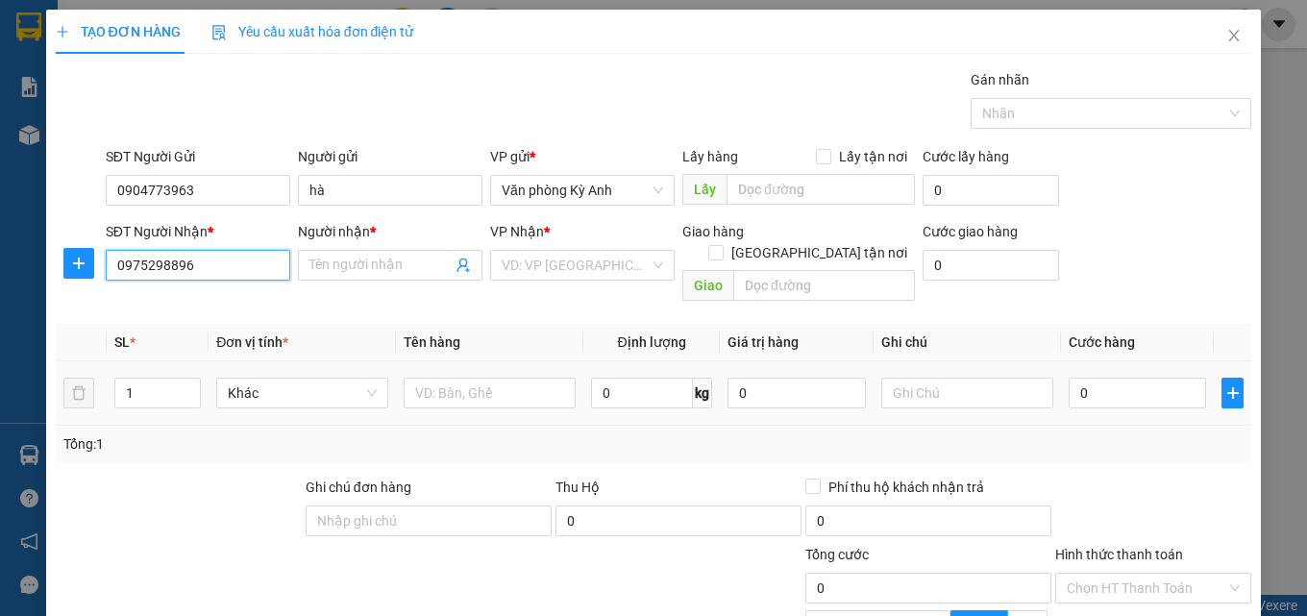
type input "lan"
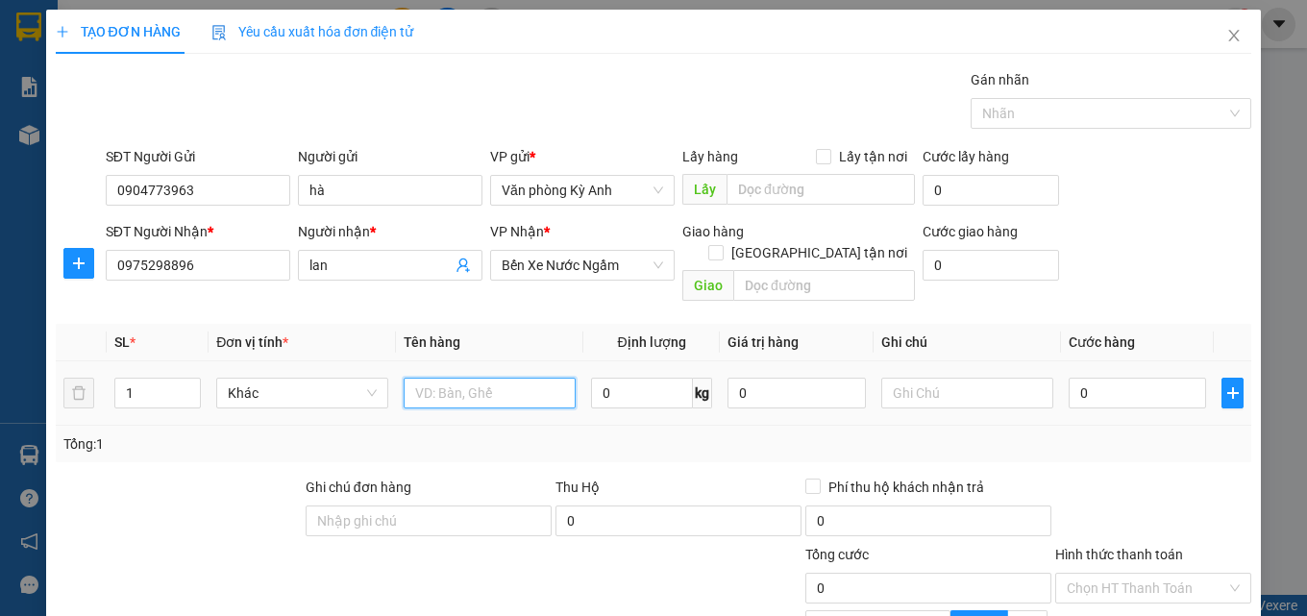
click at [499, 378] on input "text" at bounding box center [490, 393] width 172 height 31
type input "2 tui"
click at [1093, 378] on input "0" at bounding box center [1137, 393] width 138 height 31
type input "1"
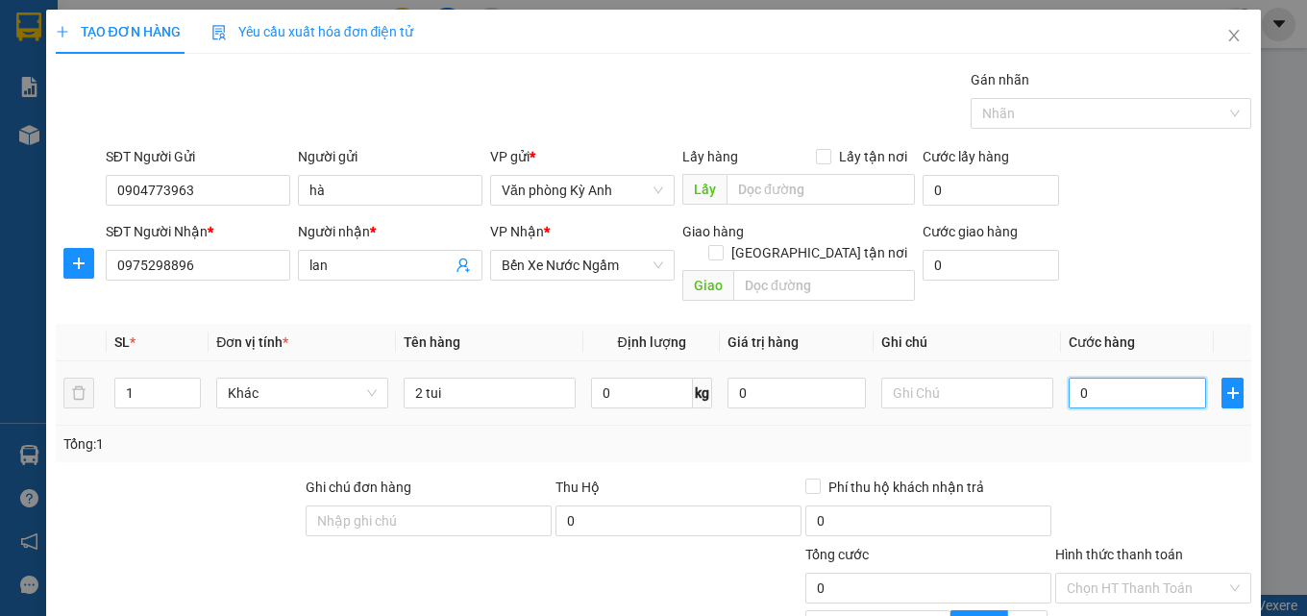
type input "1"
type input "10"
type input "100"
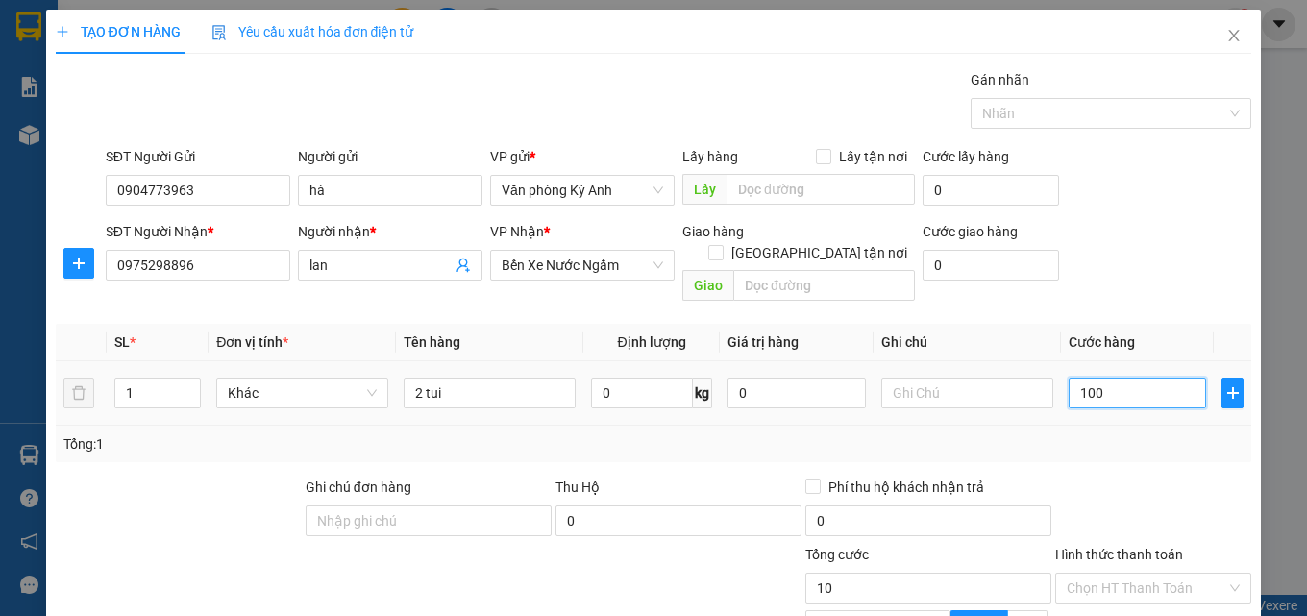
type input "100"
type input "1.000"
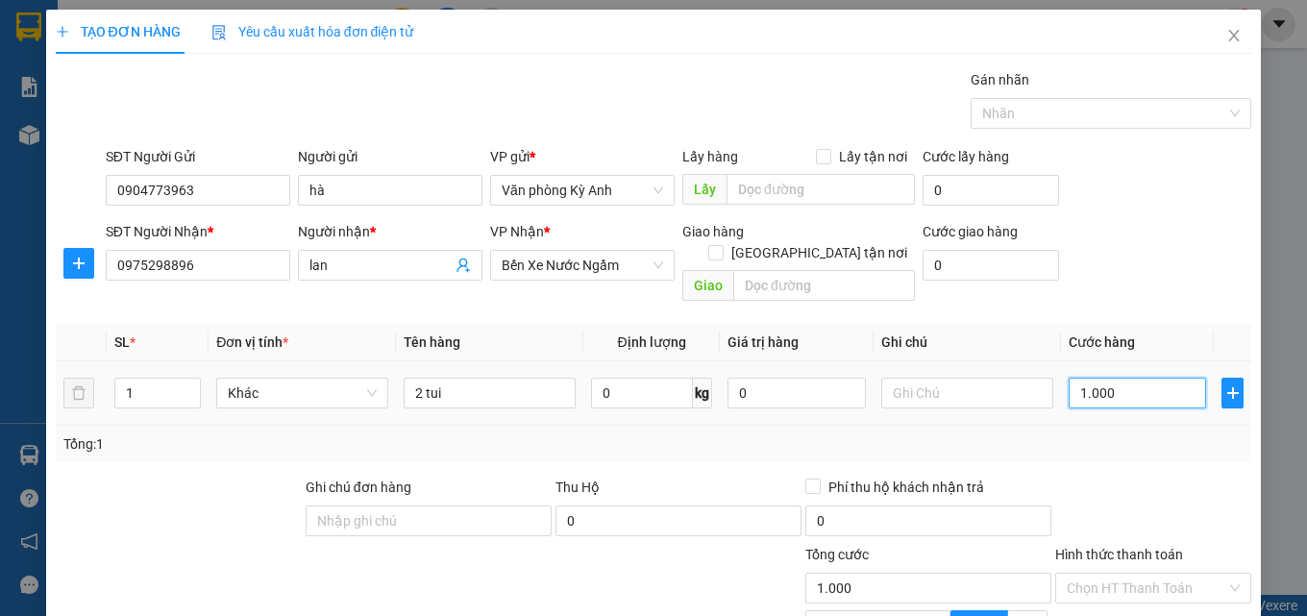
type input "10.000"
type input "100.000"
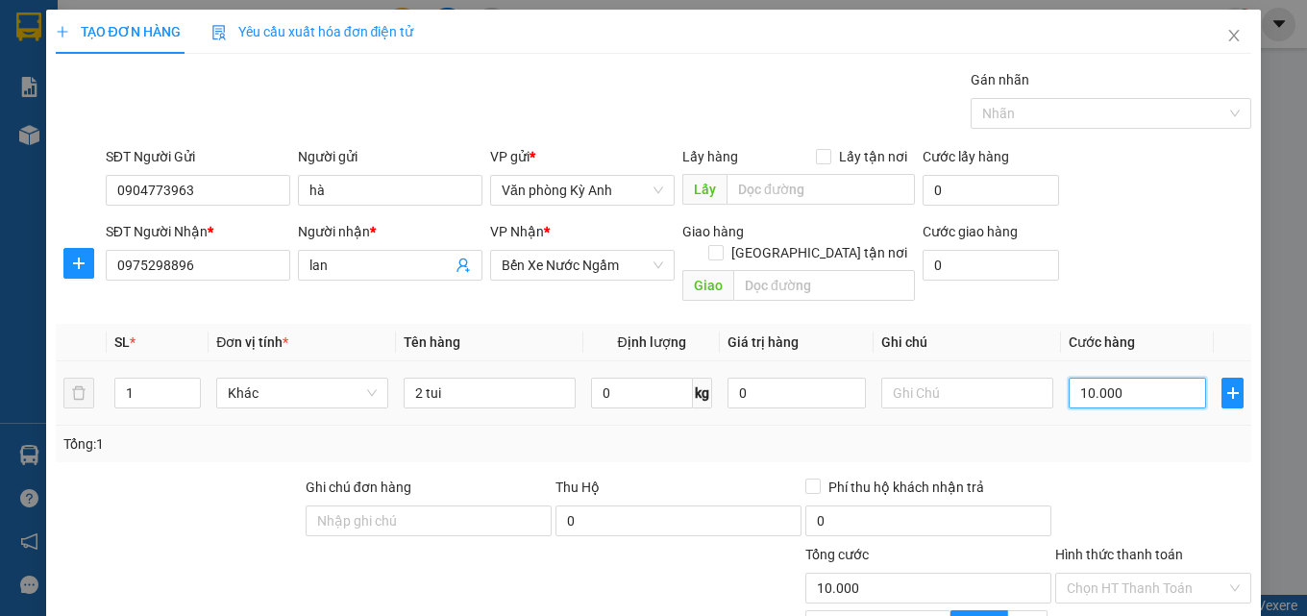
type input "100.000"
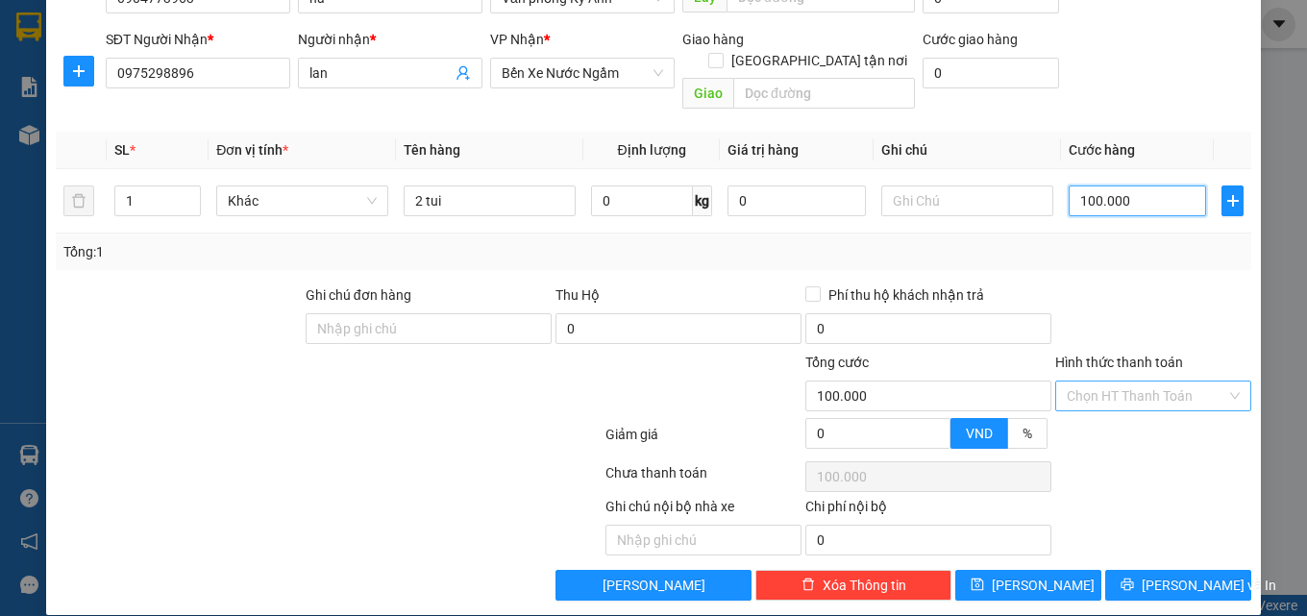
type input "100.000"
click at [1141, 381] on input "Hình thức thanh toán" at bounding box center [1147, 395] width 160 height 29
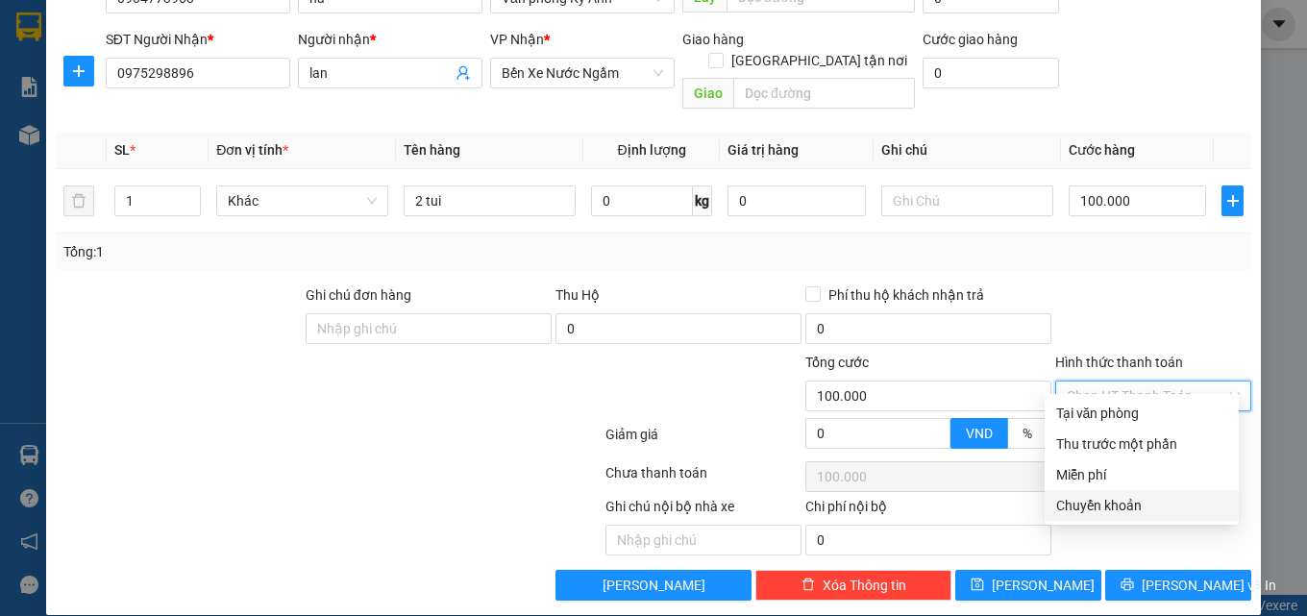
click at [1087, 506] on div "Chuyển khoản" at bounding box center [1141, 505] width 171 height 21
type input "0"
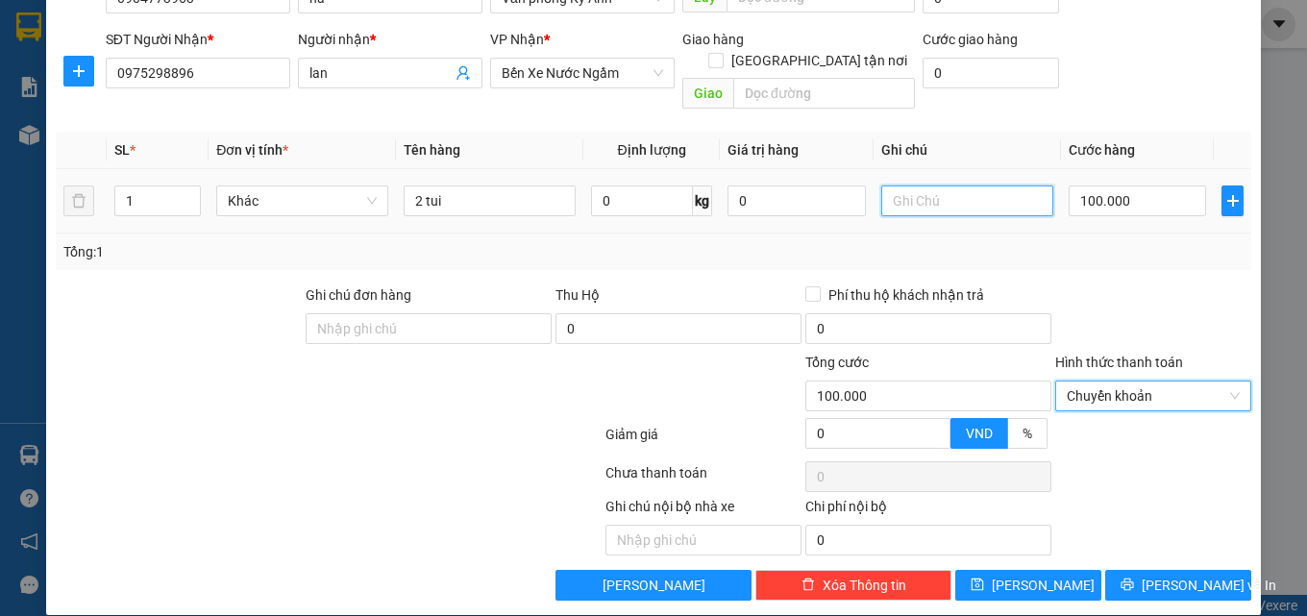
click at [910, 186] on input "text" at bounding box center [967, 200] width 172 height 31
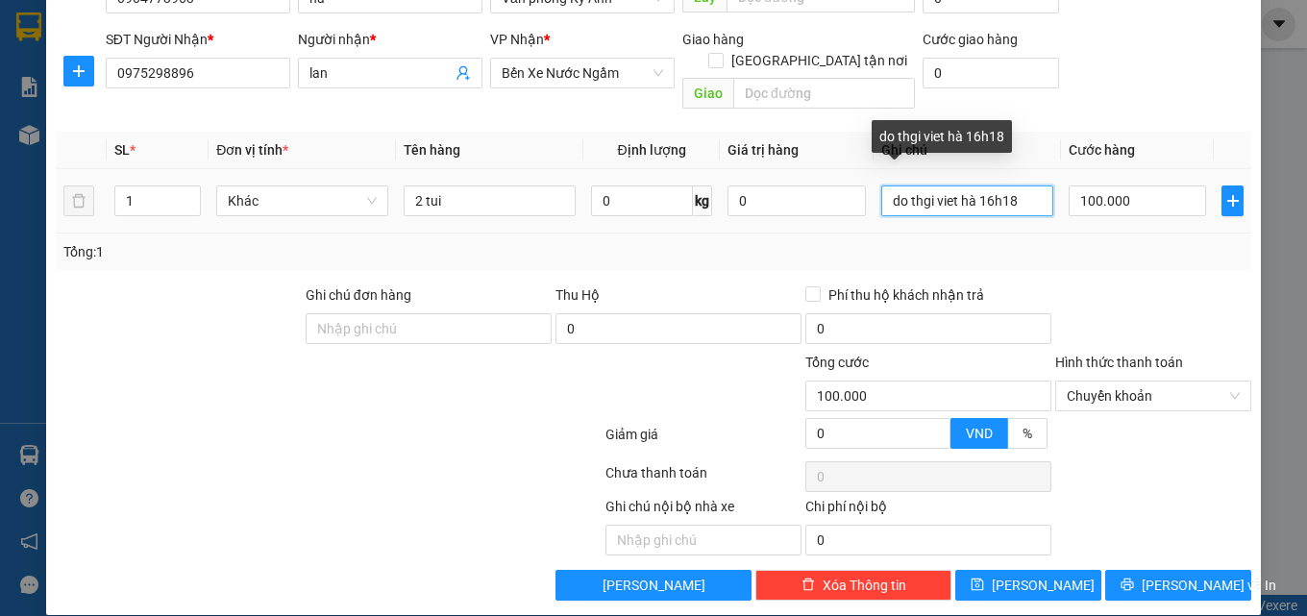
click at [921, 185] on input "do thgi viet hà 16h18" at bounding box center [967, 200] width 172 height 31
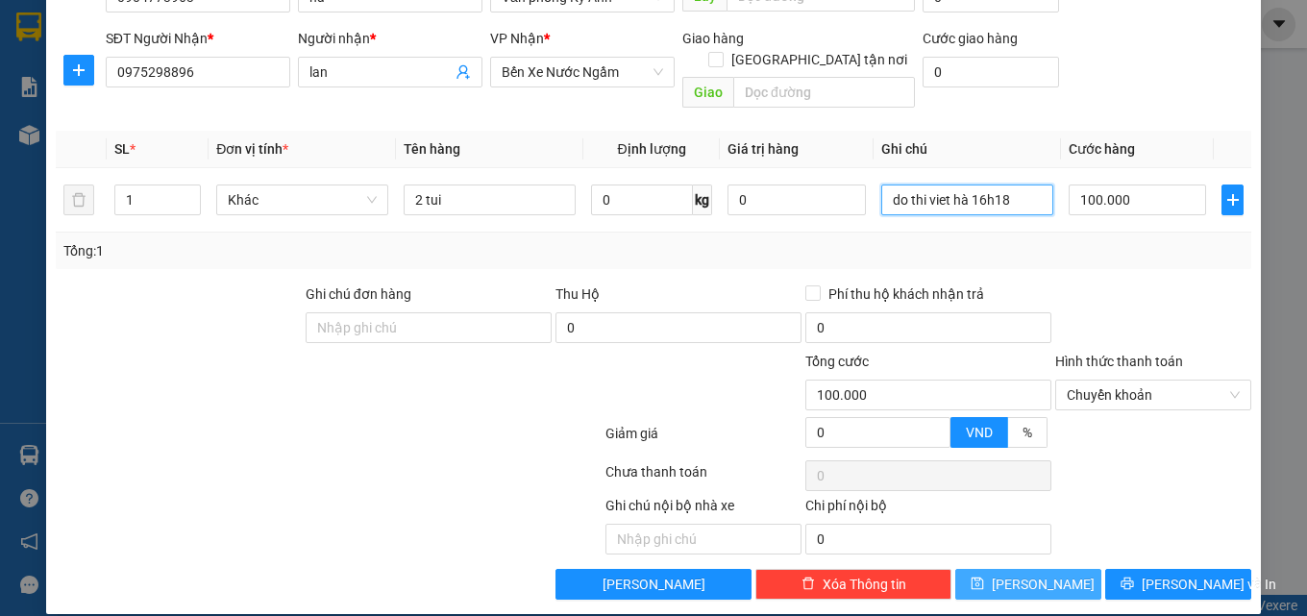
type input "do thi viet hà 16h18"
click at [1011, 569] on button "Lưu" at bounding box center [1028, 584] width 146 height 31
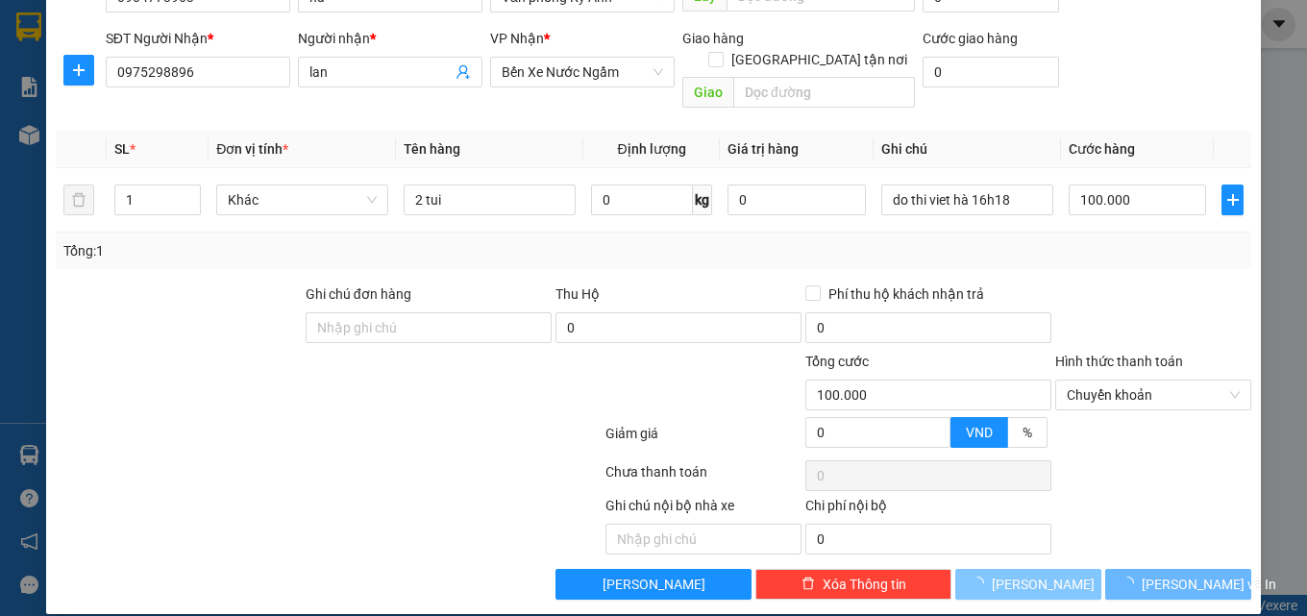
type input "0"
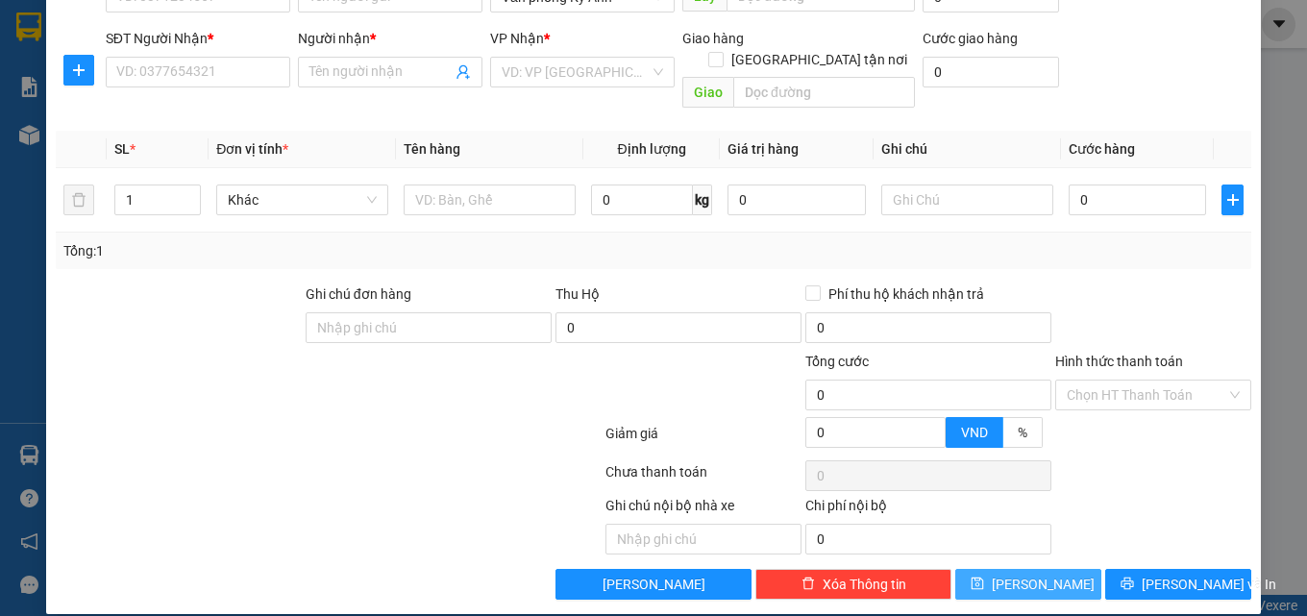
scroll to position [0, 0]
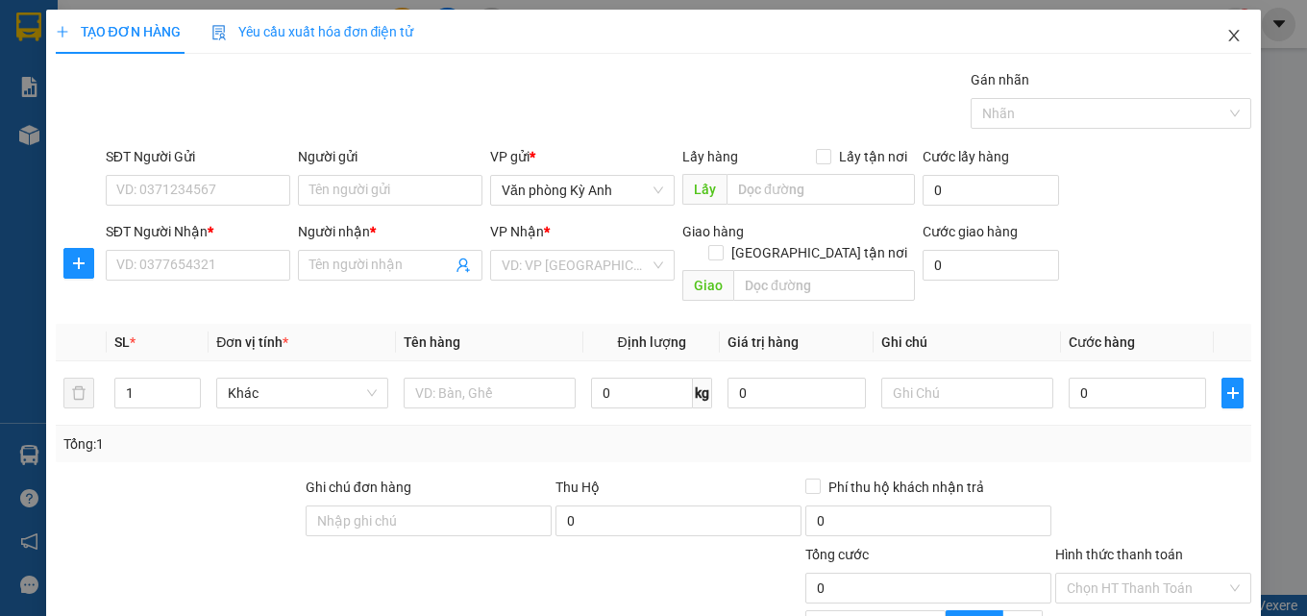
click at [1226, 31] on icon "close" at bounding box center [1233, 35] width 15 height 15
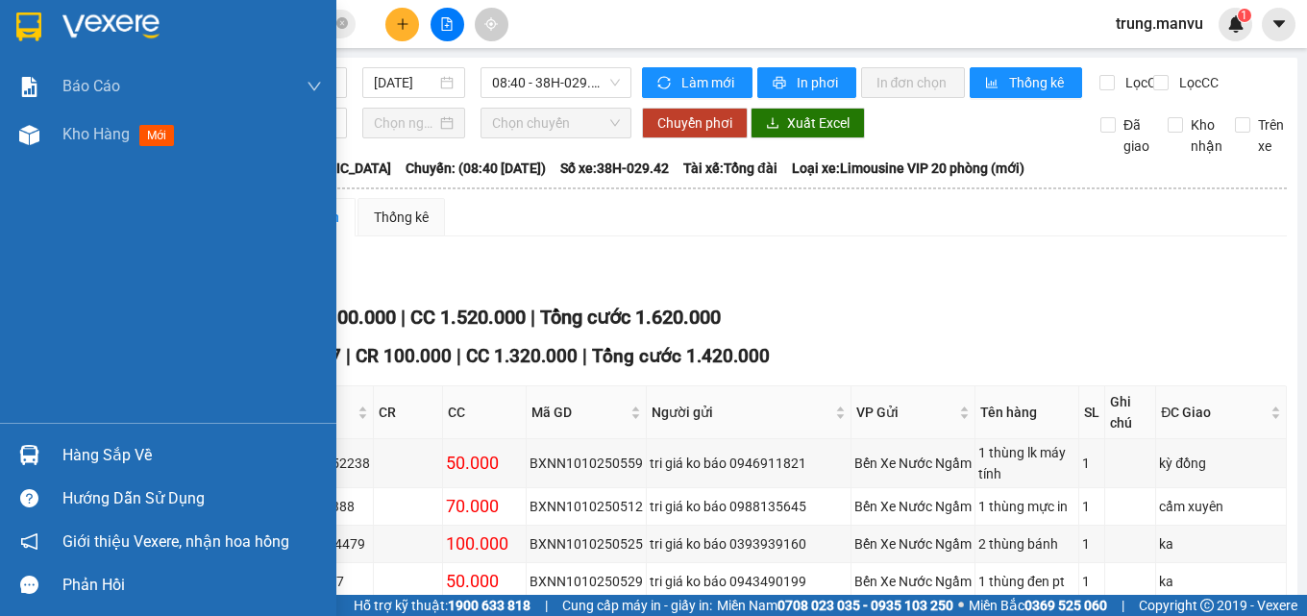
click at [28, 24] on img at bounding box center [28, 26] width 25 height 29
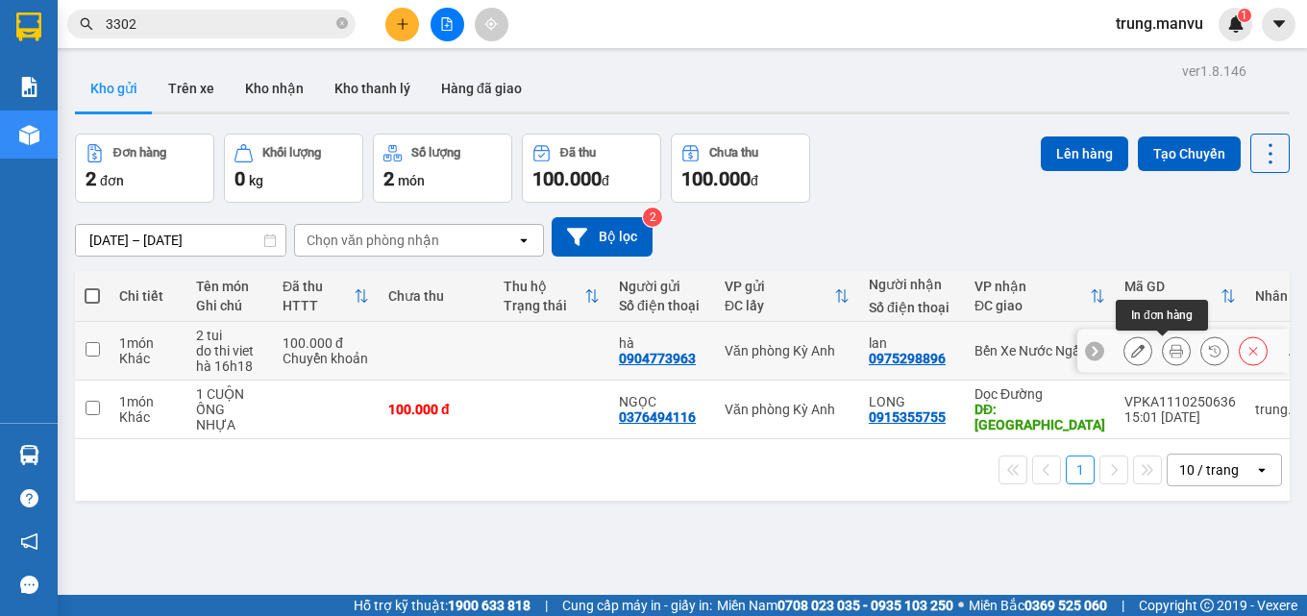
click at [1169, 346] on icon at bounding box center [1175, 350] width 13 height 13
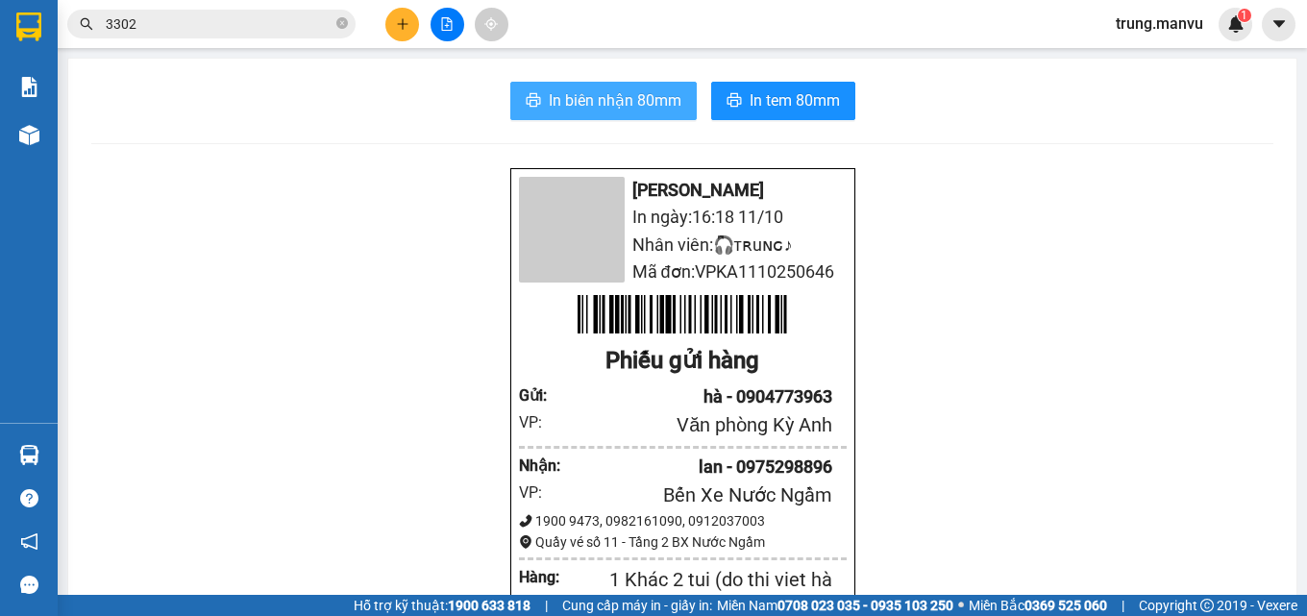
click at [633, 100] on span "In biên nhận 80mm" at bounding box center [615, 100] width 133 height 24
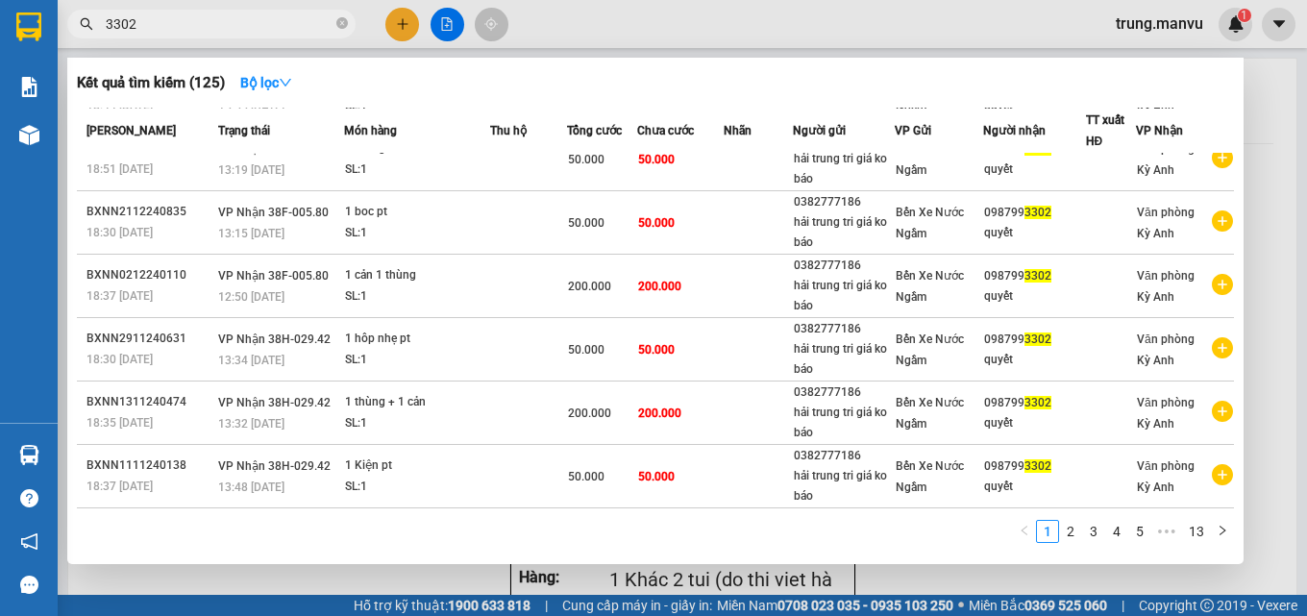
click at [178, 21] on input "3302" at bounding box center [219, 23] width 227 height 21
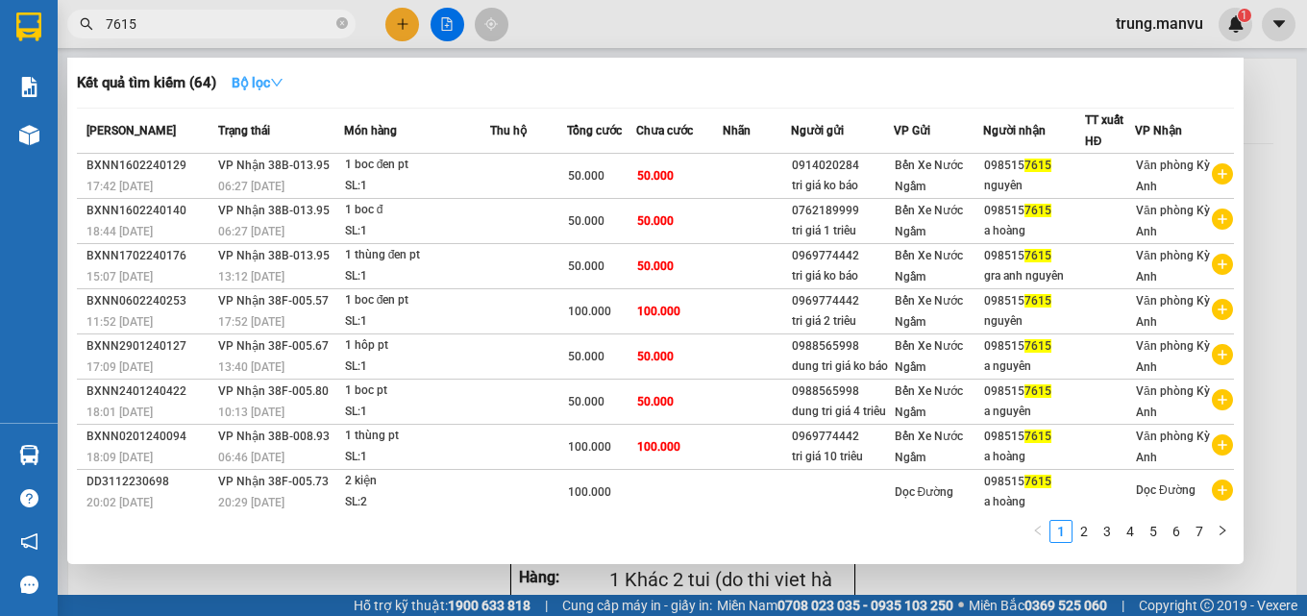
type input "7615"
click at [269, 80] on strong "Bộ lọc" at bounding box center [258, 82] width 52 height 15
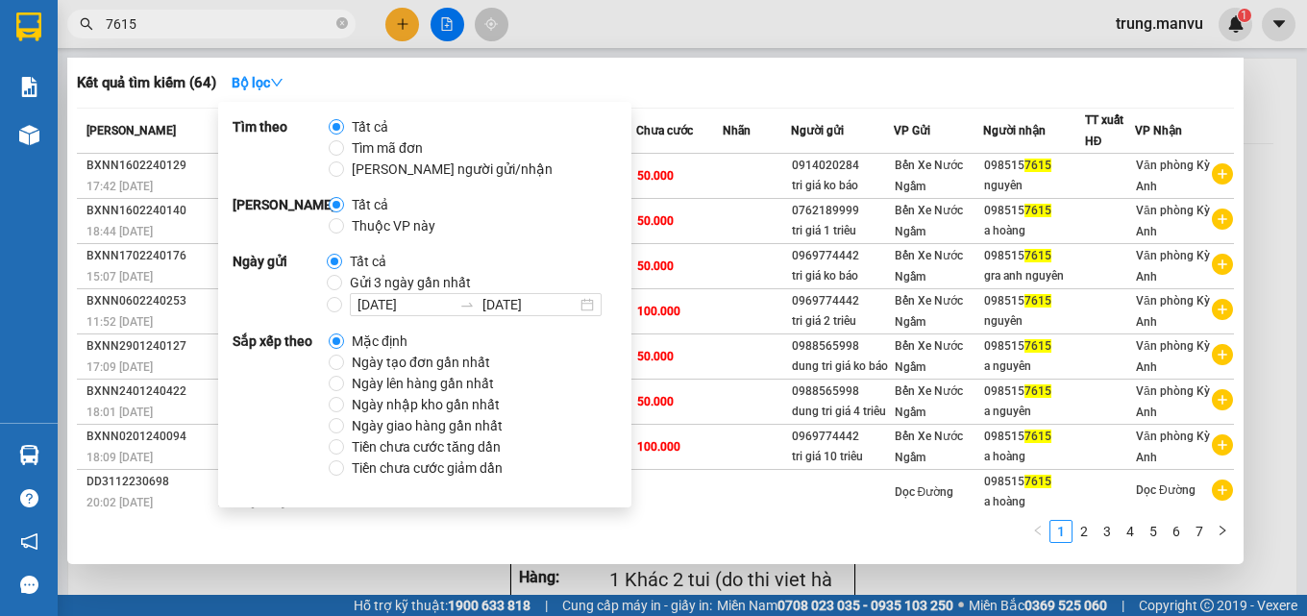
click at [347, 276] on span "Gửi 3 ngày gần nhất" at bounding box center [410, 282] width 136 height 21
click at [342, 276] on input "Gửi 3 ngày gần nhất" at bounding box center [334, 282] width 15 height 15
radio input "true"
radio input "false"
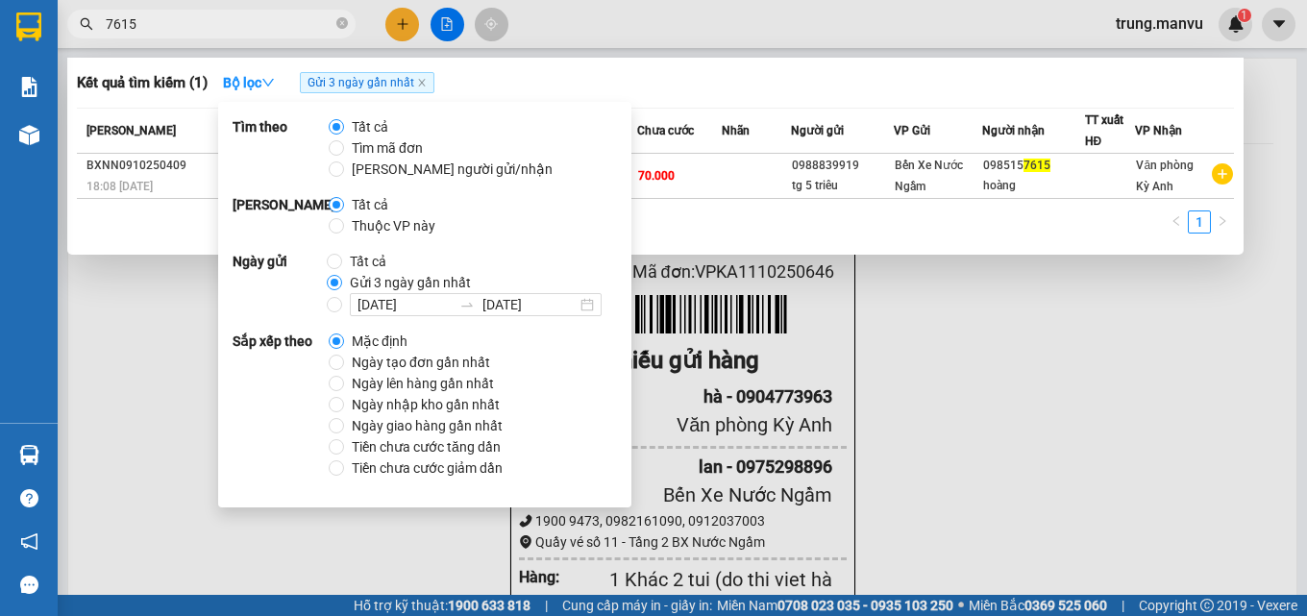
click at [1216, 325] on div at bounding box center [653, 308] width 1307 height 616
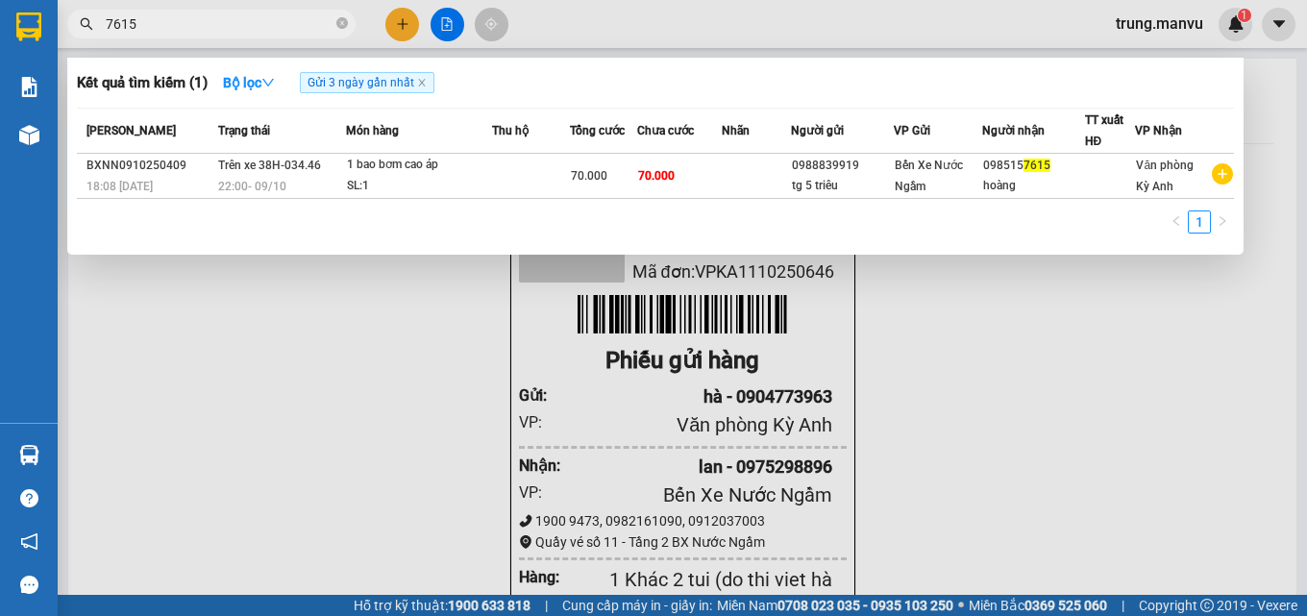
click at [284, 19] on input "7615" at bounding box center [219, 23] width 227 height 21
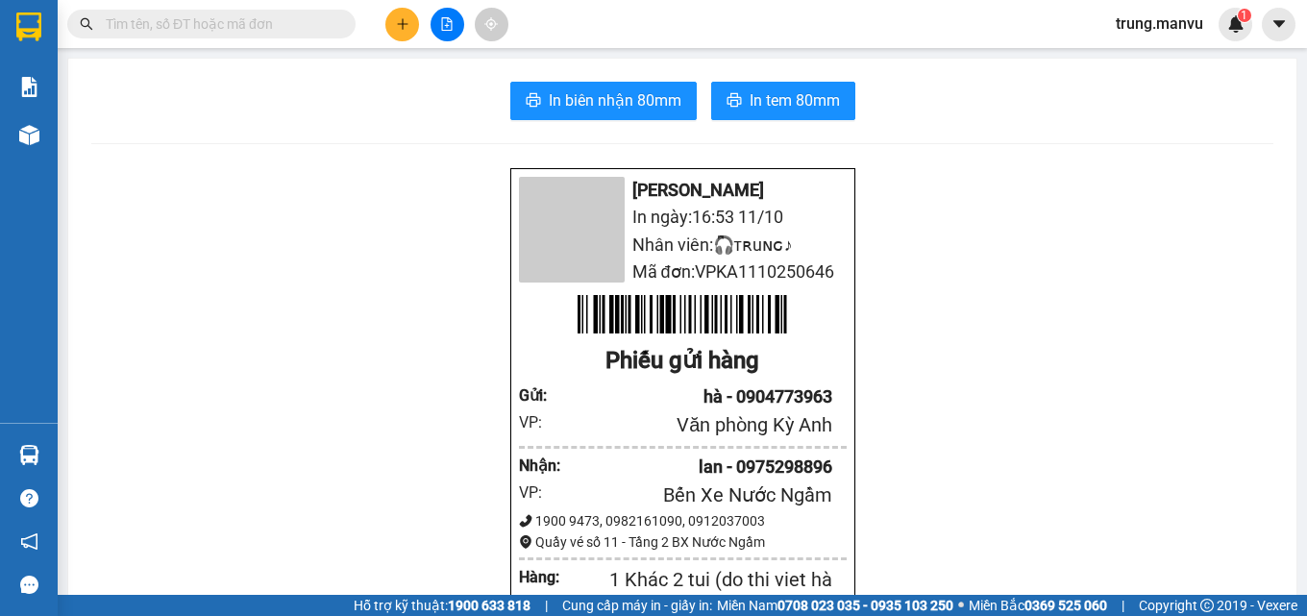
click at [453, 24] on icon "file-add" at bounding box center [446, 23] width 13 height 13
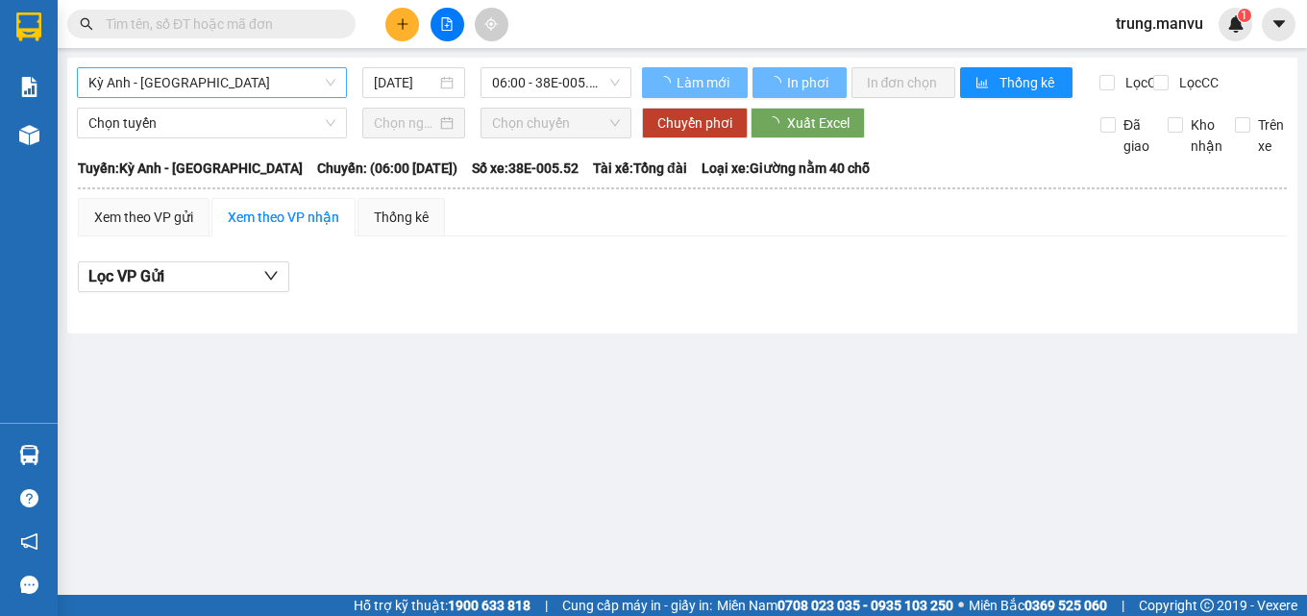
click at [170, 86] on span "Kỳ Anh - [GEOGRAPHIC_DATA]" at bounding box center [211, 82] width 247 height 29
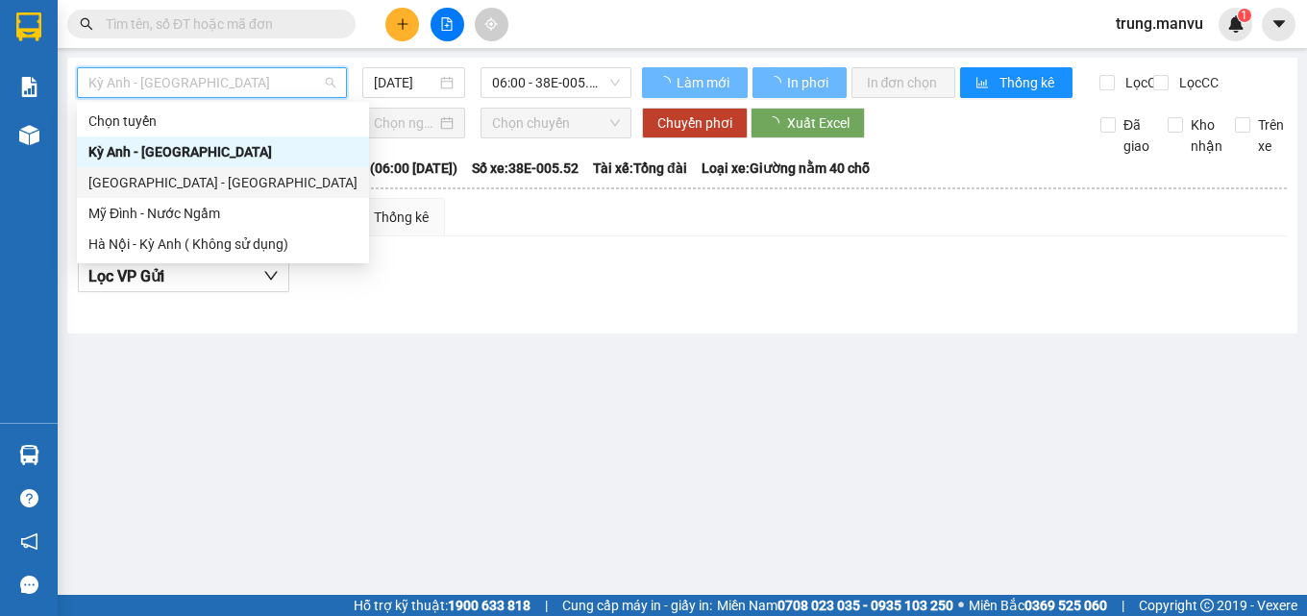
click at [147, 181] on div "[GEOGRAPHIC_DATA] - [GEOGRAPHIC_DATA]" at bounding box center [222, 182] width 269 height 21
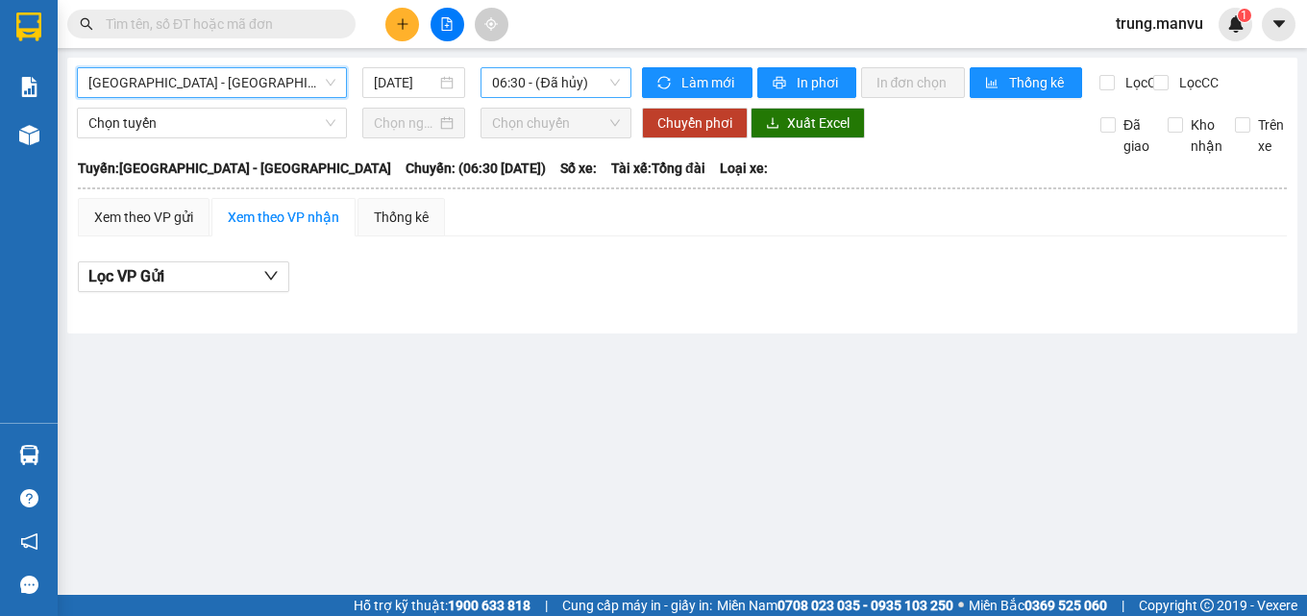
click at [540, 78] on span "06:30 - (Đã hủy)" at bounding box center [556, 82] width 128 height 29
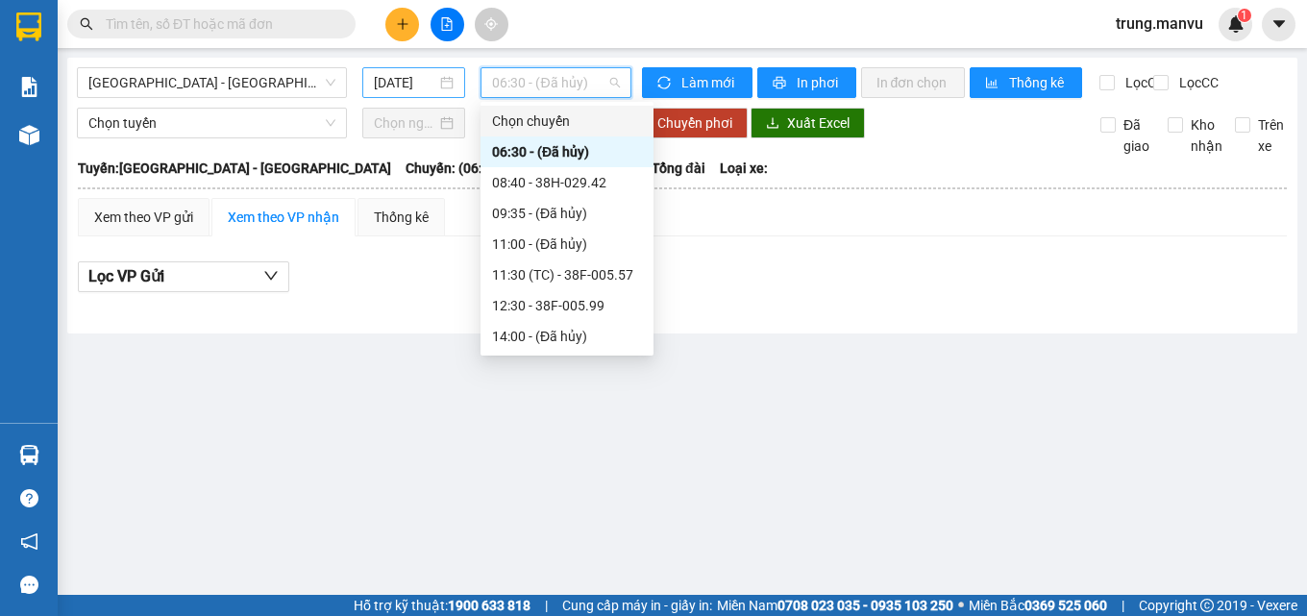
click at [405, 71] on div "[DATE]" at bounding box center [414, 82] width 104 height 31
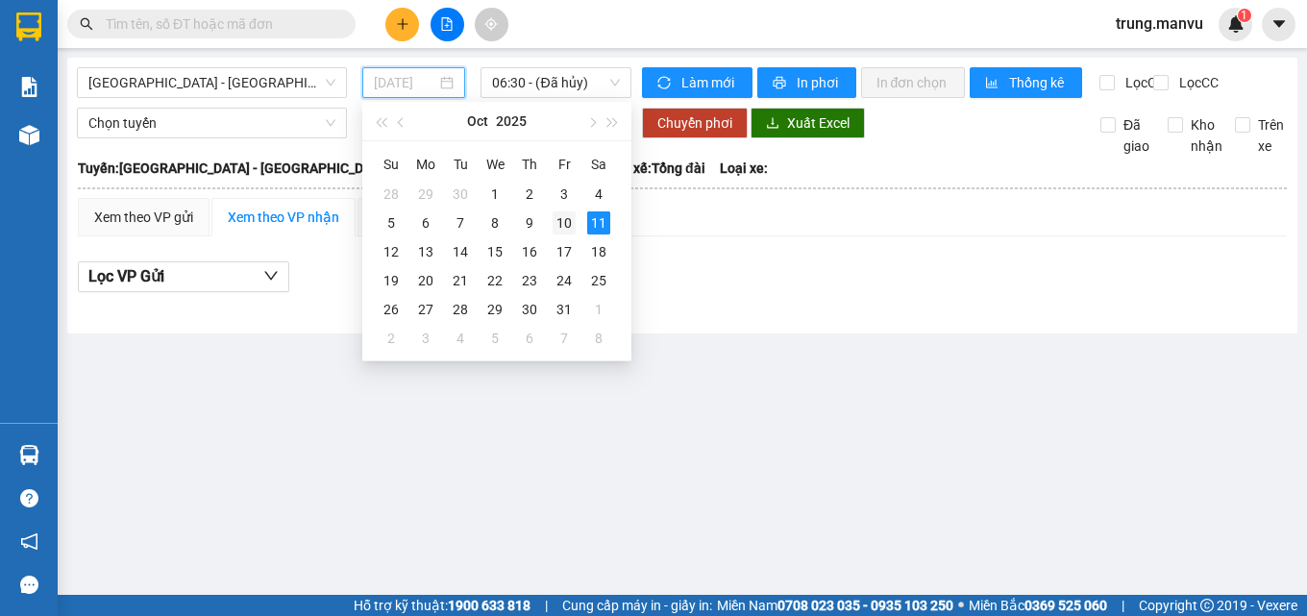
click at [564, 233] on div "10" at bounding box center [564, 222] width 23 height 23
type input "[DATE]"
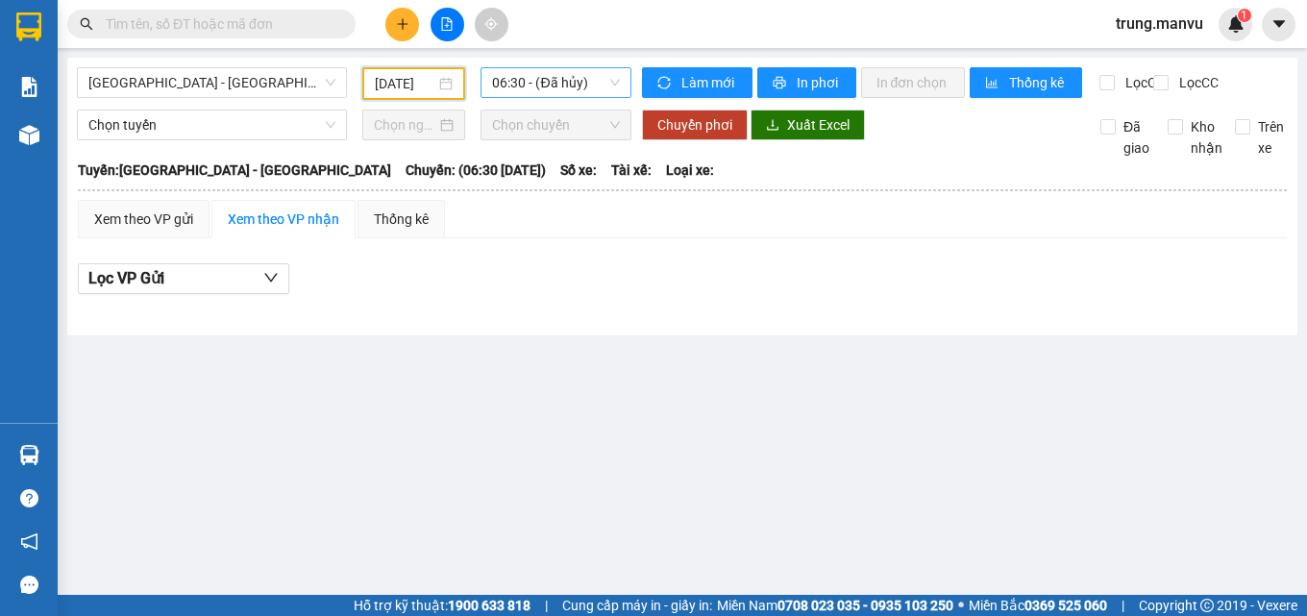
click at [595, 72] on span "06:30 - (Đã hủy)" at bounding box center [556, 82] width 128 height 29
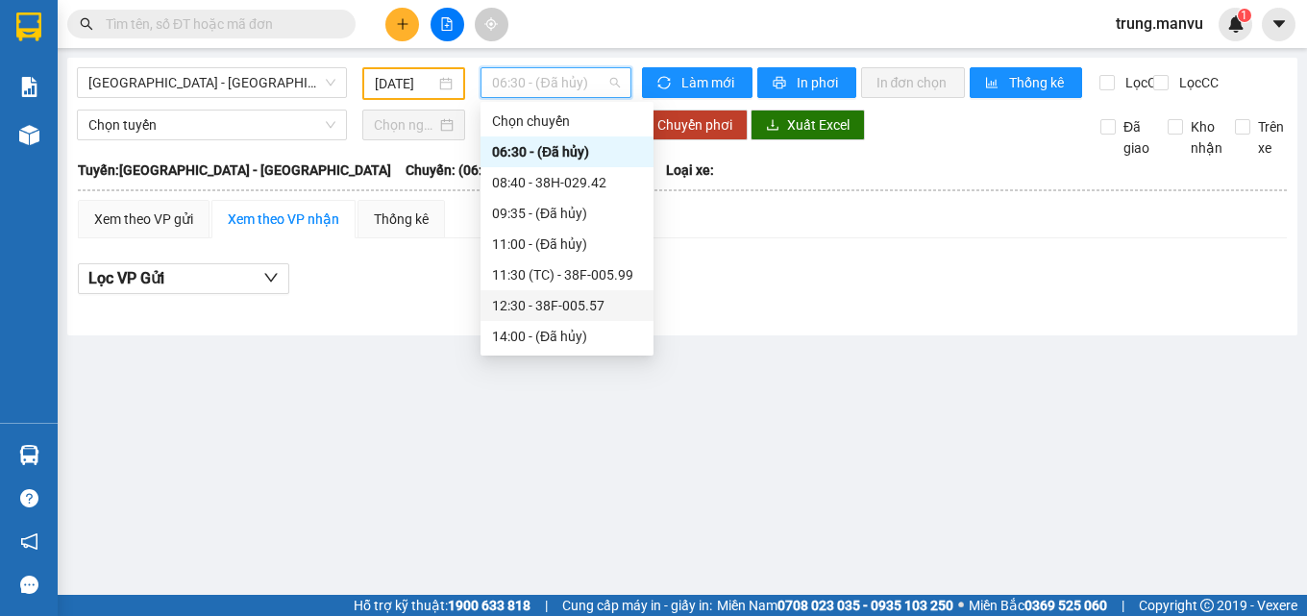
click at [592, 293] on div "12:30 - 38F-005.57" at bounding box center [566, 305] width 173 height 31
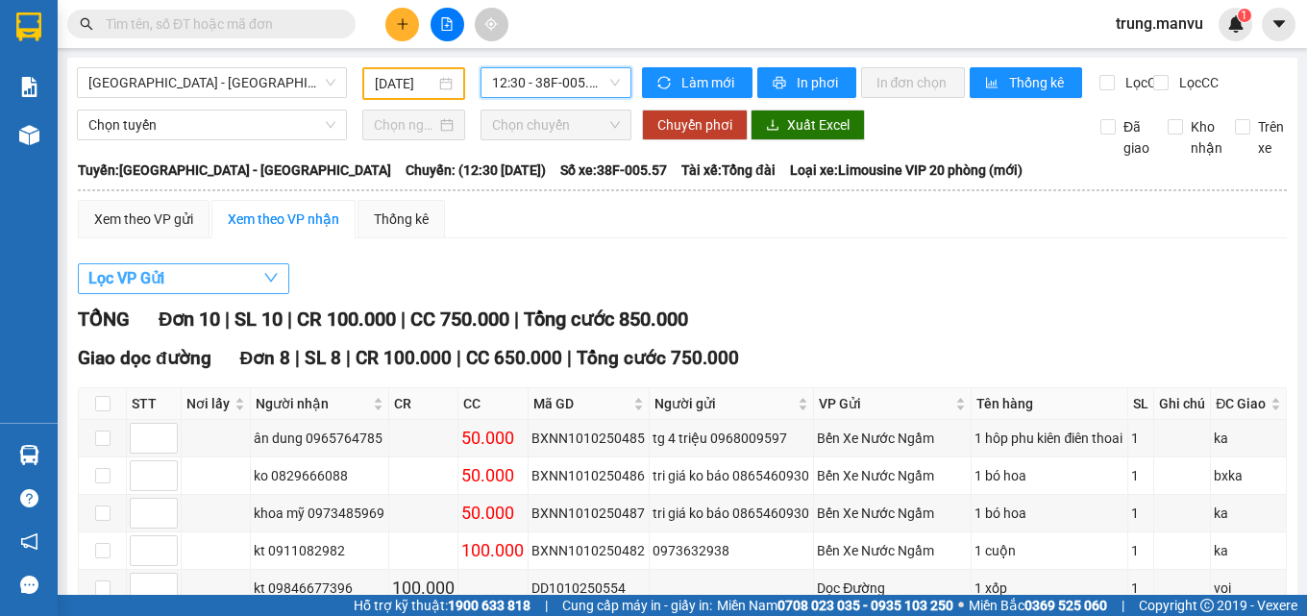
click at [145, 290] on span "Lọc VP Gửi" at bounding box center [126, 278] width 76 height 24
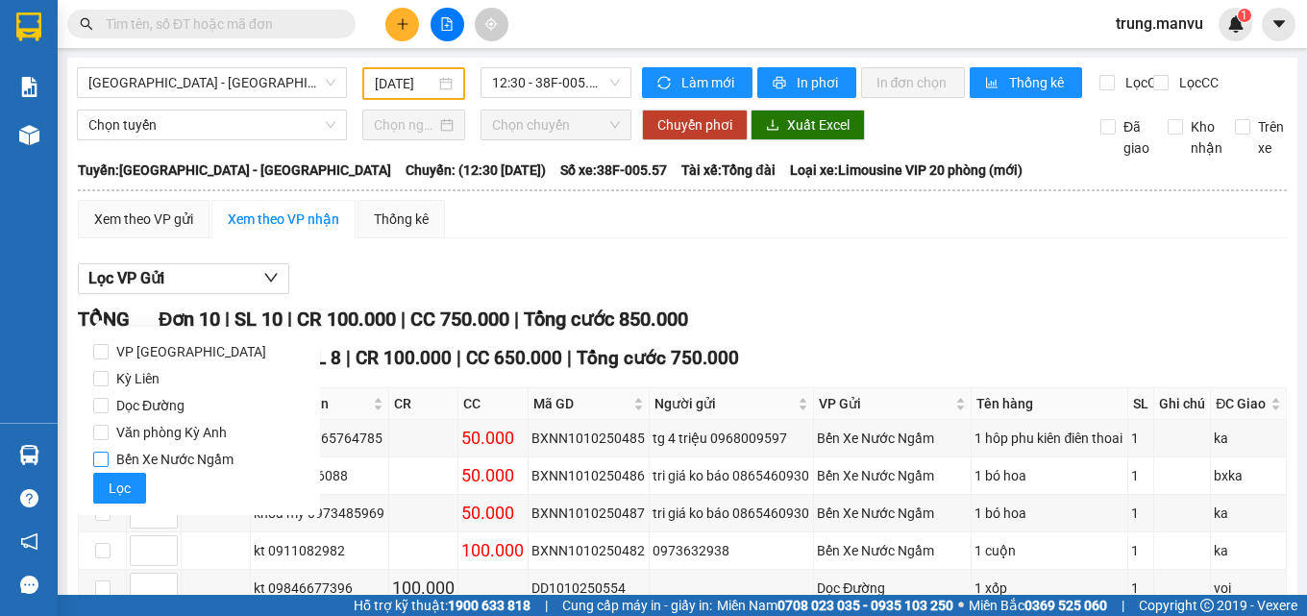
click at [157, 468] on span "Bến Xe Nước Ngầm" at bounding box center [175, 459] width 133 height 27
click at [109, 467] on input "Bến Xe Nước Ngầm" at bounding box center [100, 459] width 15 height 15
checkbox input "true"
click at [121, 478] on span "Lọc" at bounding box center [120, 488] width 22 height 21
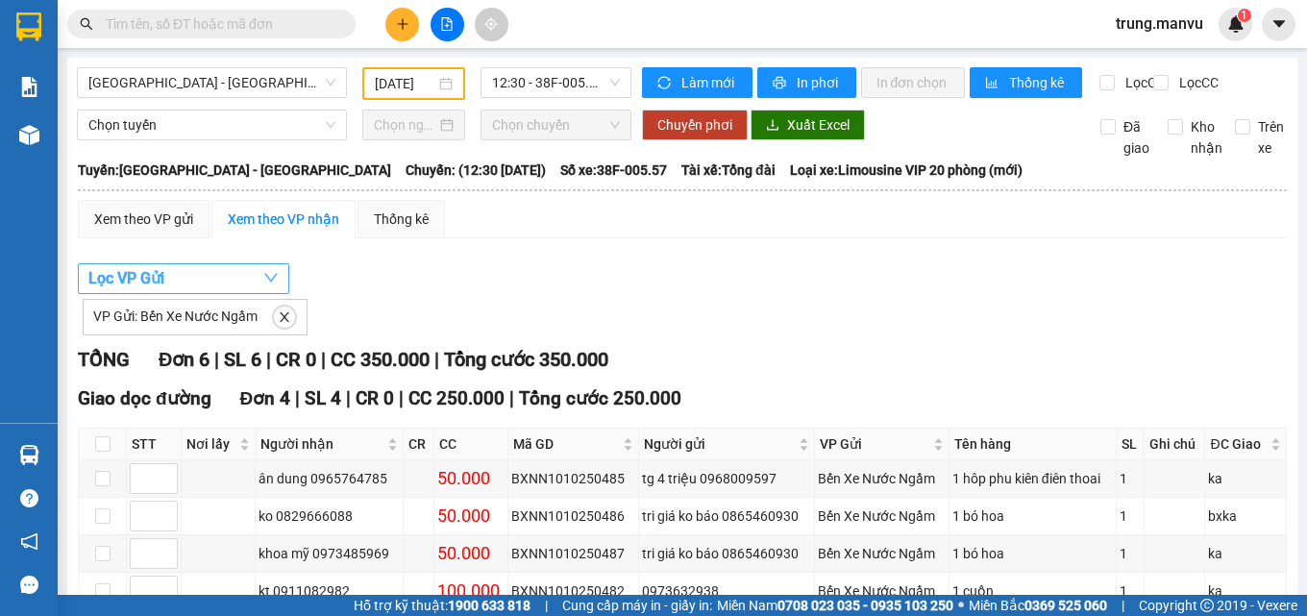
drag, startPoint x: 176, startPoint y: 293, endPoint x: 179, endPoint y: 327, distance: 33.8
click at [176, 294] on button "Lọc VP Gửi" at bounding box center [183, 278] width 211 height 31
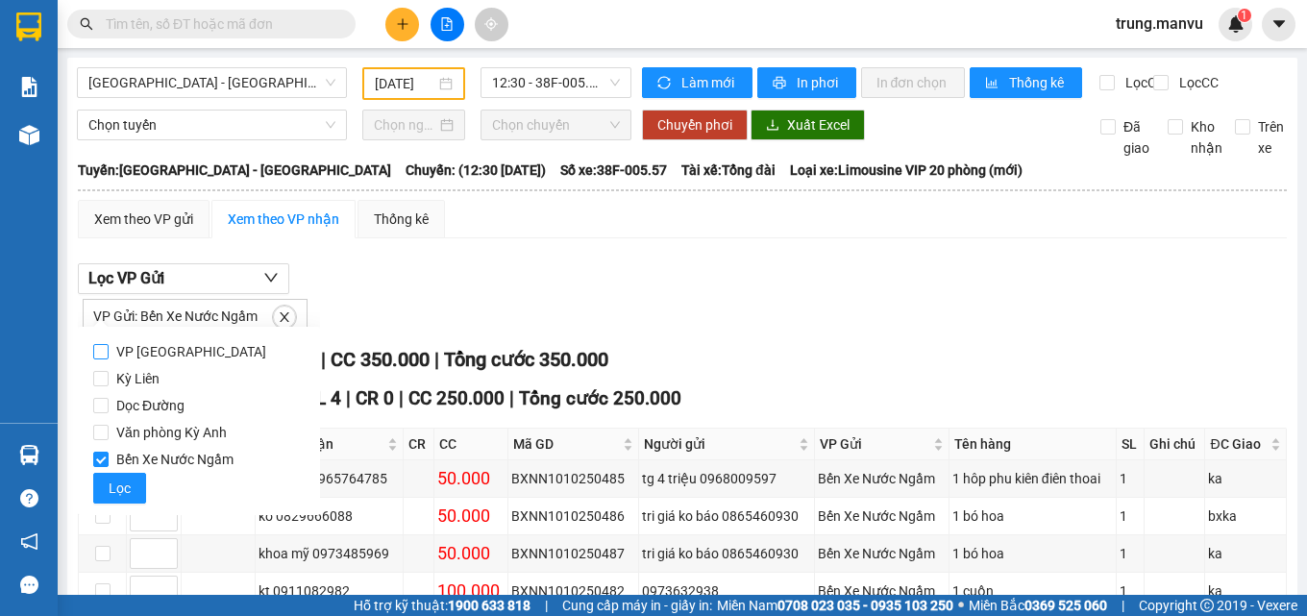
click at [150, 352] on span "VP [GEOGRAPHIC_DATA]" at bounding box center [191, 351] width 165 height 27
click at [109, 352] on input "VP [GEOGRAPHIC_DATA]" at bounding box center [100, 351] width 15 height 15
checkbox input "true"
click at [99, 451] on label "Bến Xe Nước Ngầm" at bounding box center [198, 459] width 211 height 27
click at [99, 452] on input "Bến Xe Nước Ngầm" at bounding box center [100, 459] width 15 height 15
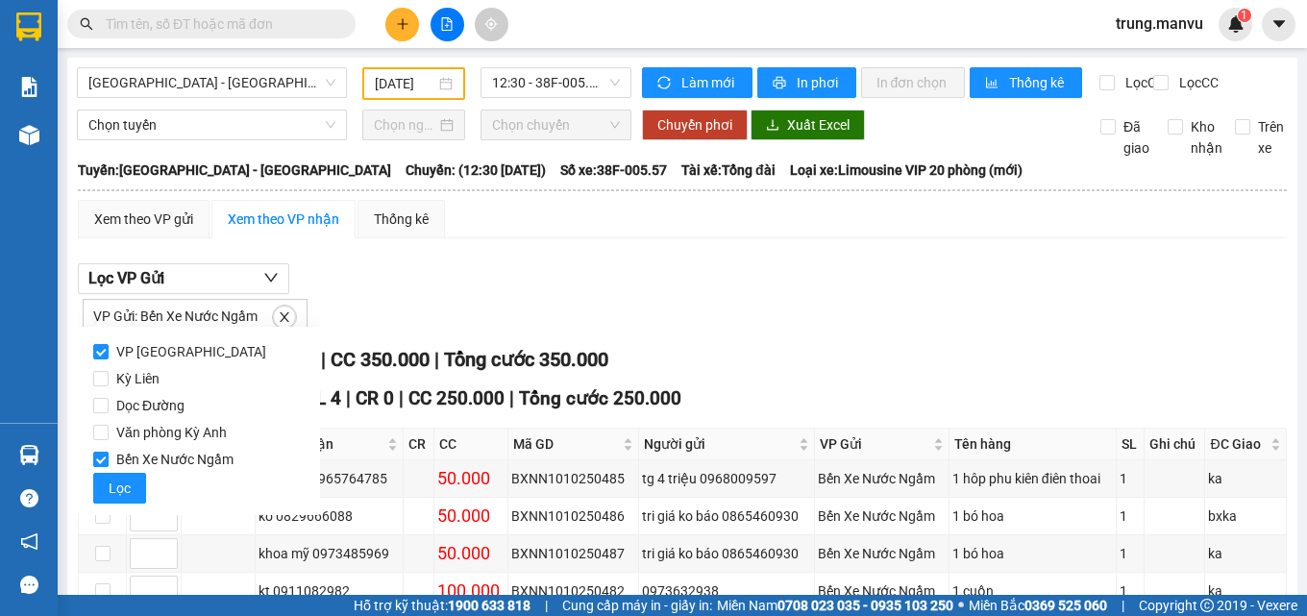
checkbox input "false"
click at [122, 480] on span "Lọc" at bounding box center [120, 488] width 22 height 21
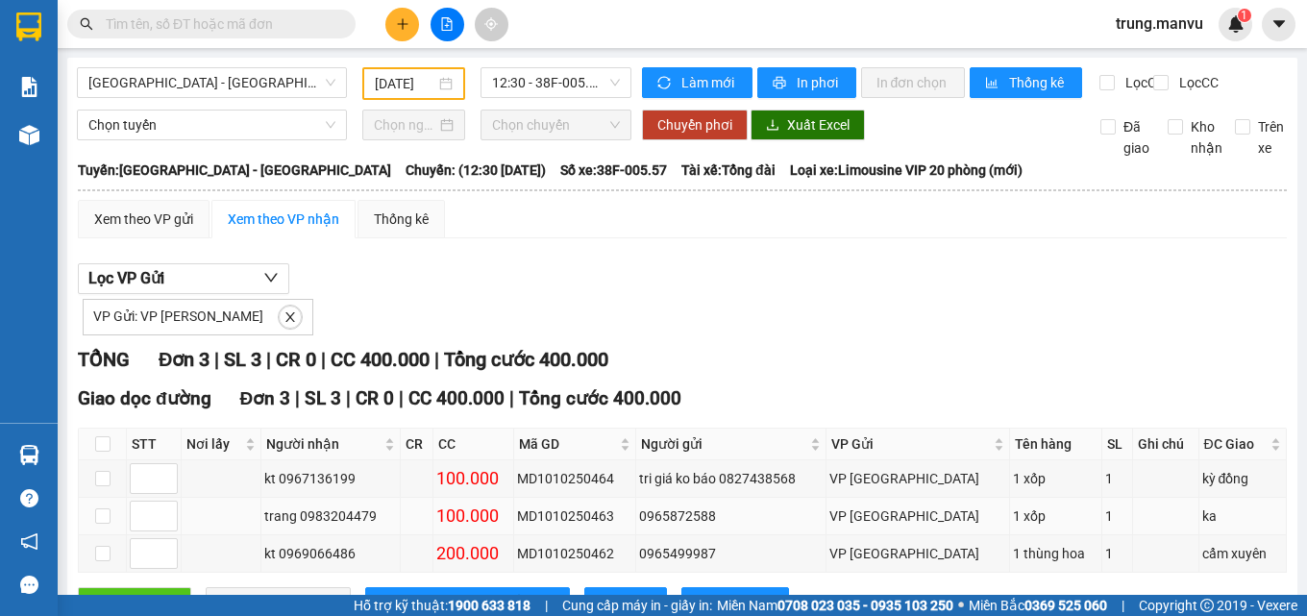
scroll to position [91, 0]
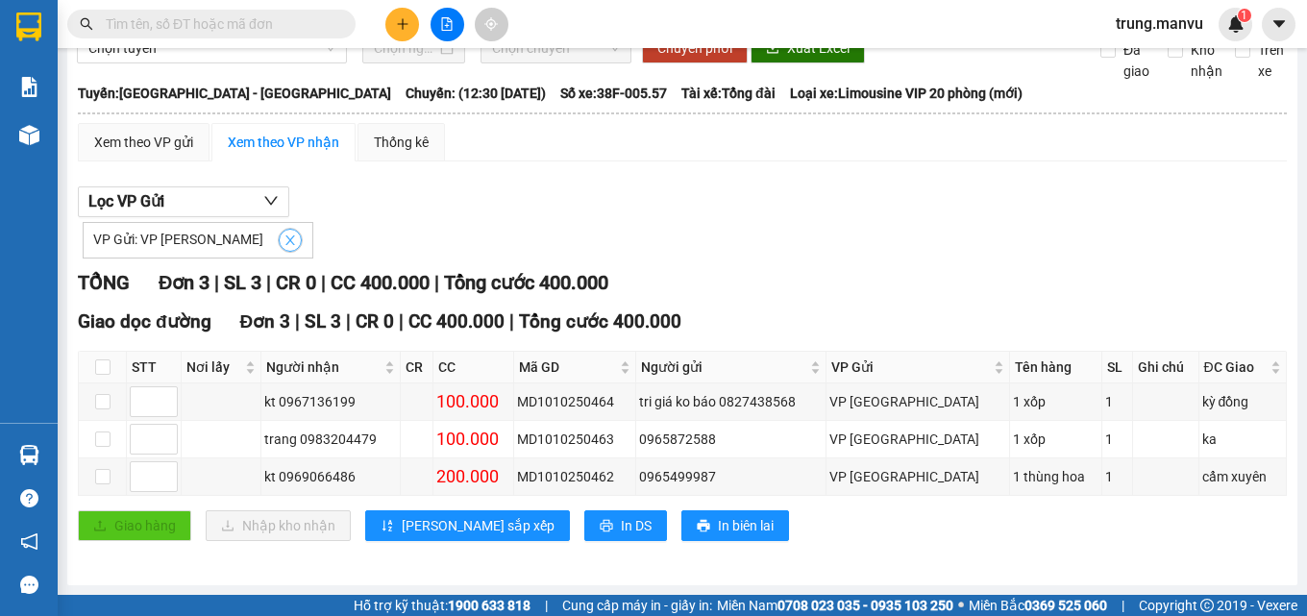
click at [285, 236] on icon "close" at bounding box center [290, 240] width 10 height 10
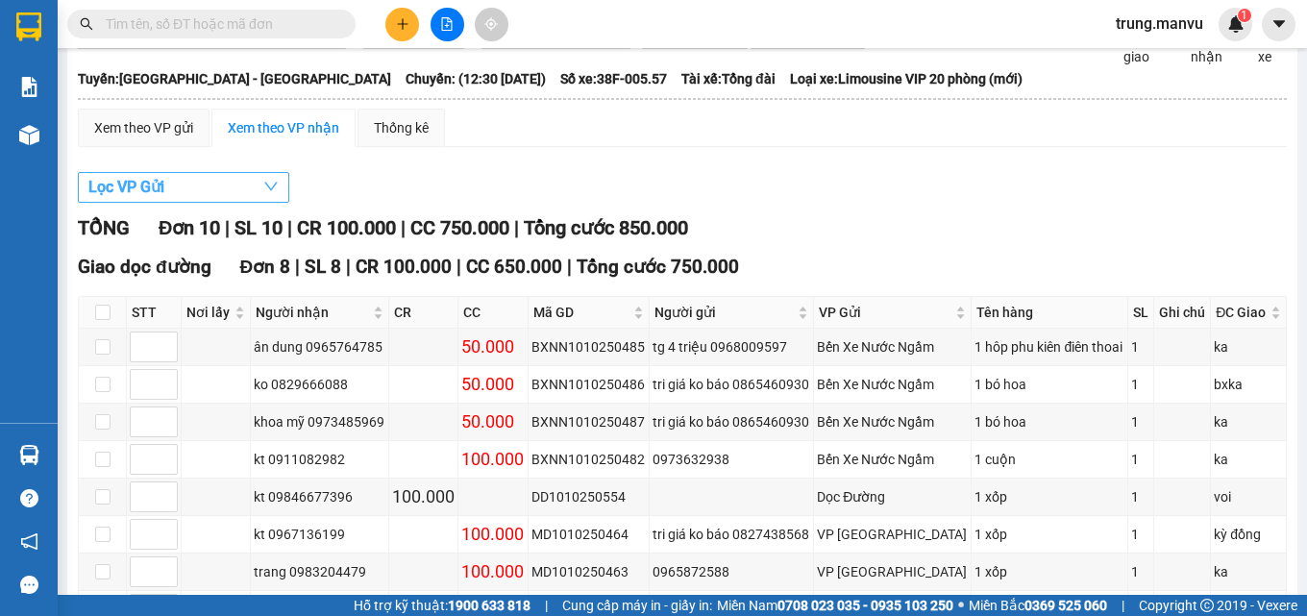
drag, startPoint x: 186, startPoint y: 188, endPoint x: 182, endPoint y: 226, distance: 37.8
click at [186, 189] on button "Lọc VP Gửi" at bounding box center [183, 187] width 211 height 31
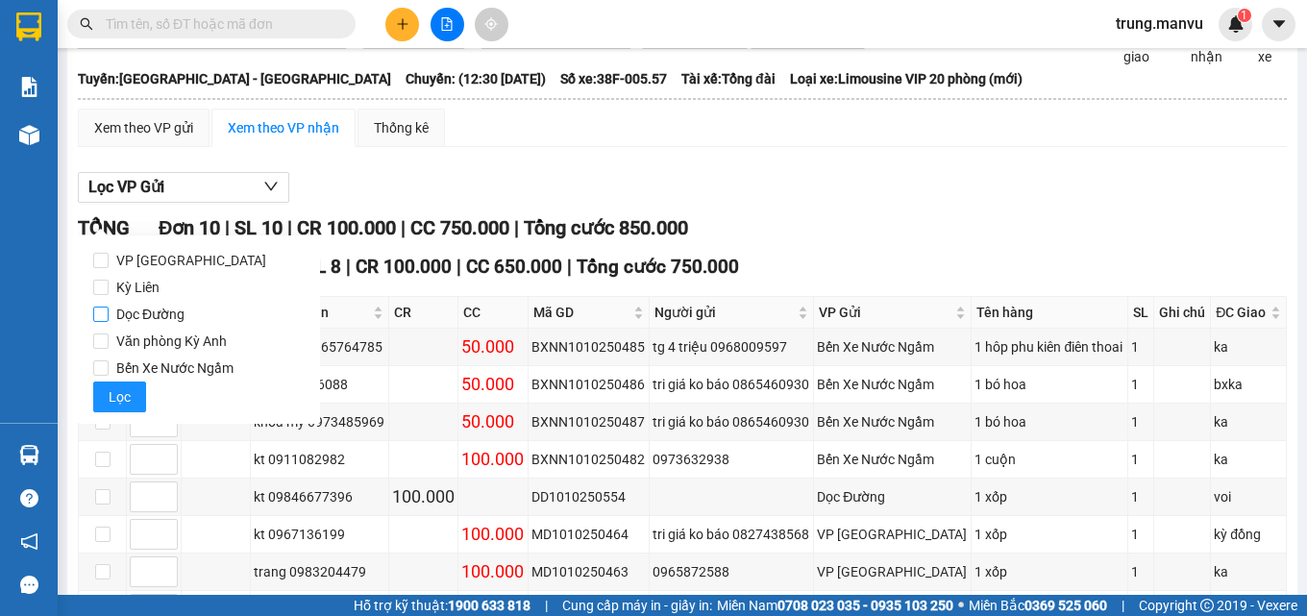
click at [168, 326] on span "Dọc Đường" at bounding box center [151, 314] width 84 height 27
click at [109, 322] on input "Dọc Đường" at bounding box center [100, 314] width 15 height 15
checkbox input "true"
click at [120, 401] on span "Lọc" at bounding box center [120, 396] width 22 height 21
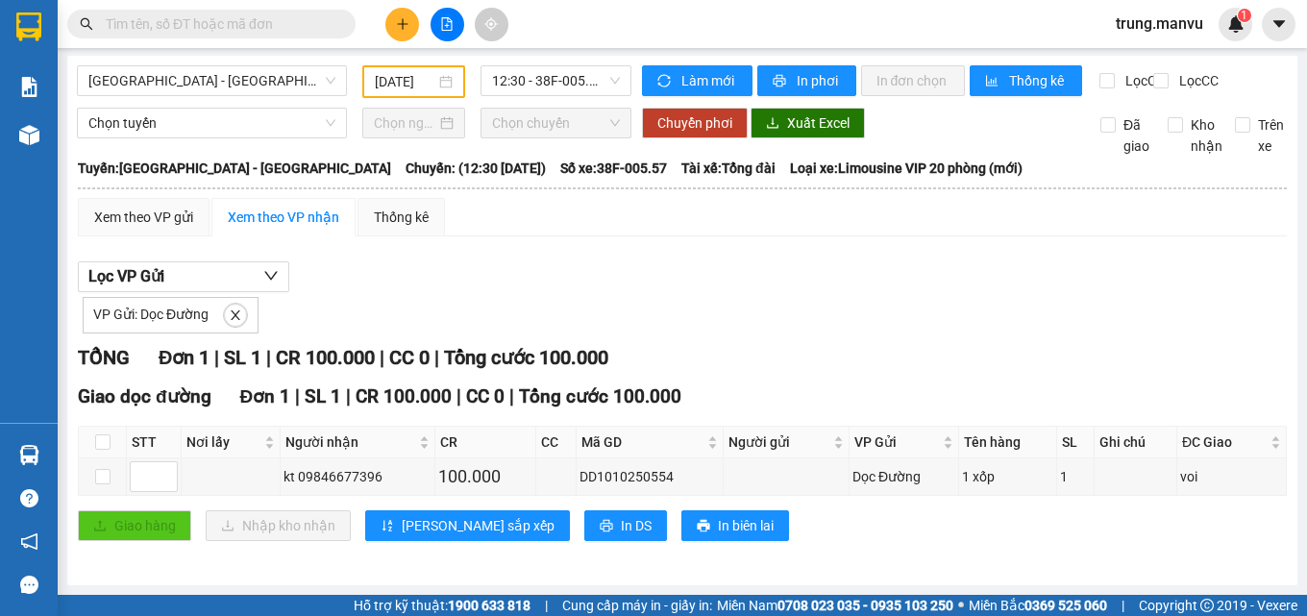
scroll to position [16, 0]
click at [524, 70] on span "12:30 - 38F-005.57" at bounding box center [556, 80] width 128 height 29
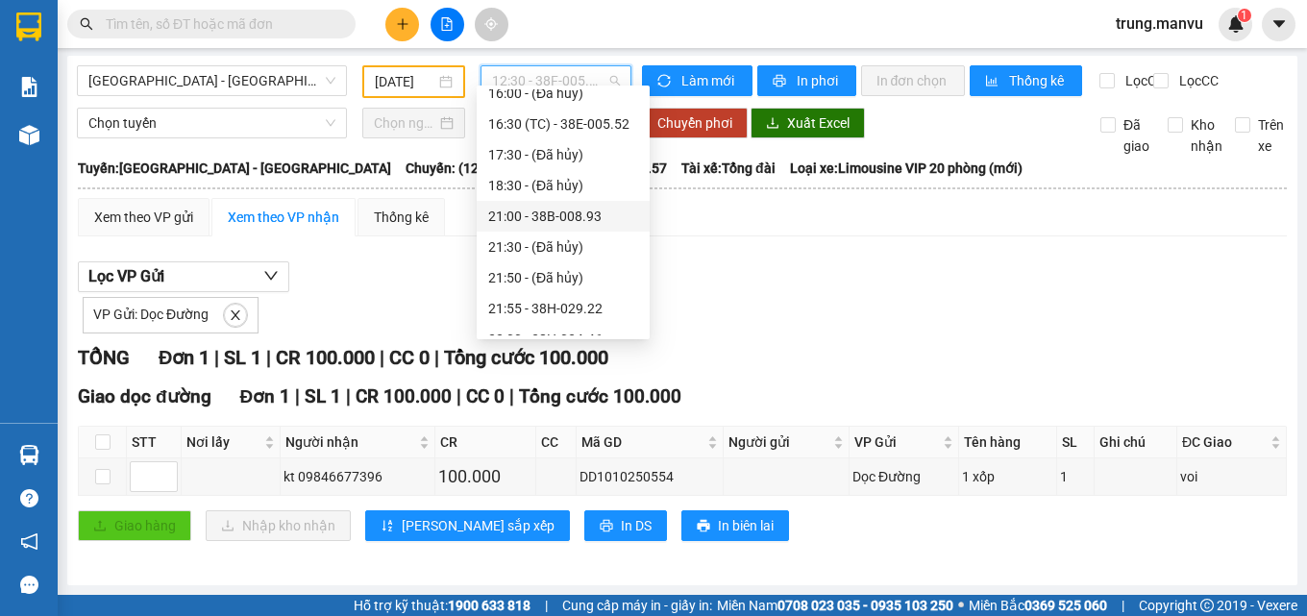
scroll to position [96, 0]
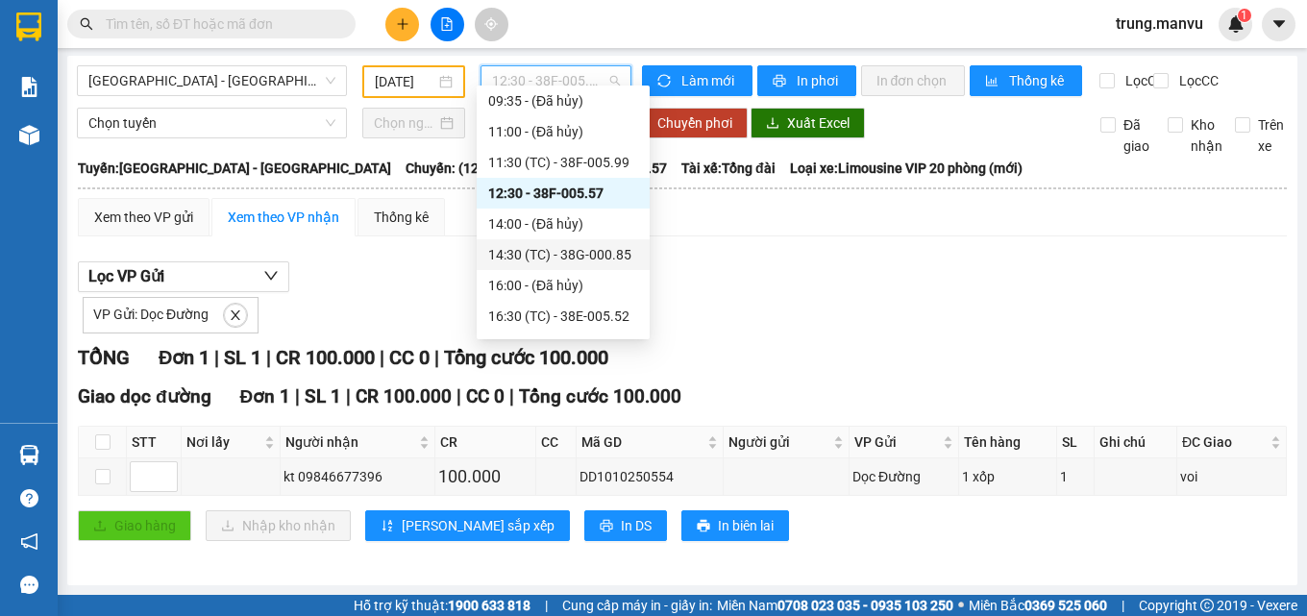
click at [594, 252] on div "14:30 (TC) - 38G-000.85" at bounding box center [563, 254] width 150 height 21
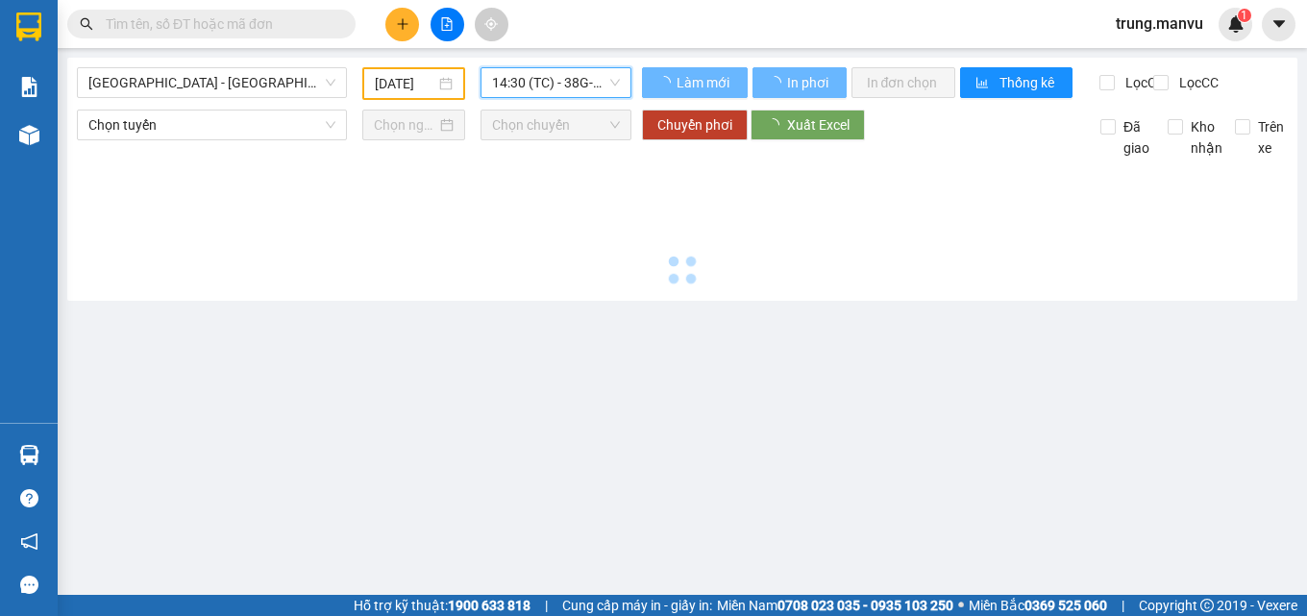
scroll to position [0, 0]
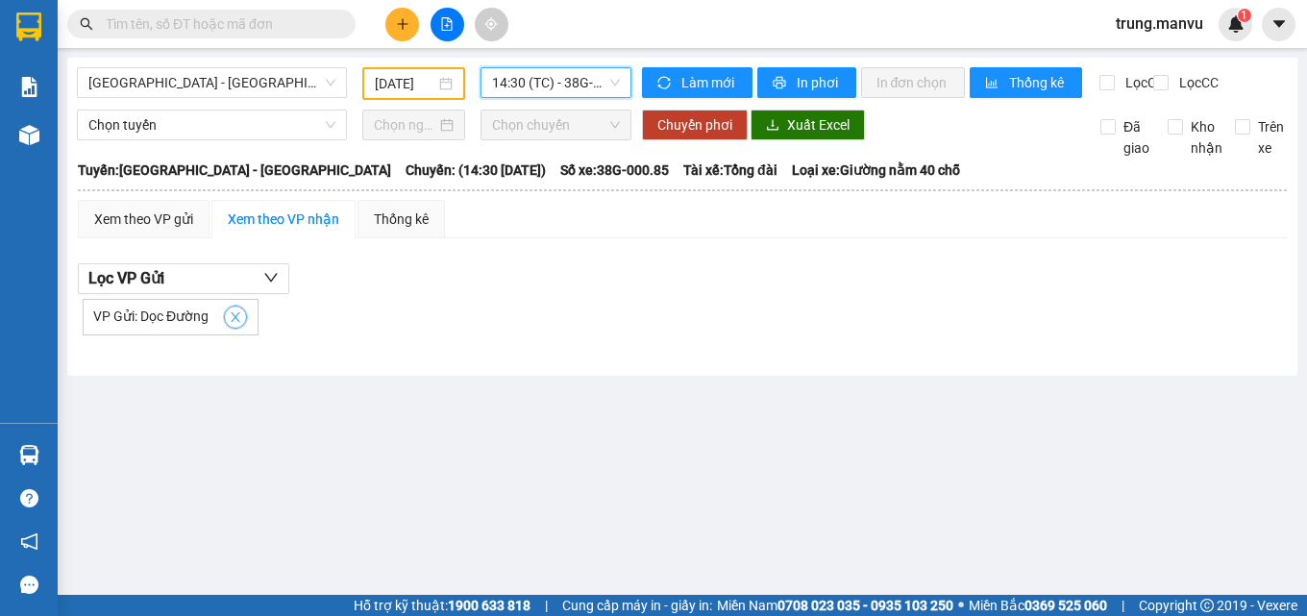
click at [229, 324] on icon "close" at bounding box center [235, 316] width 13 height 13
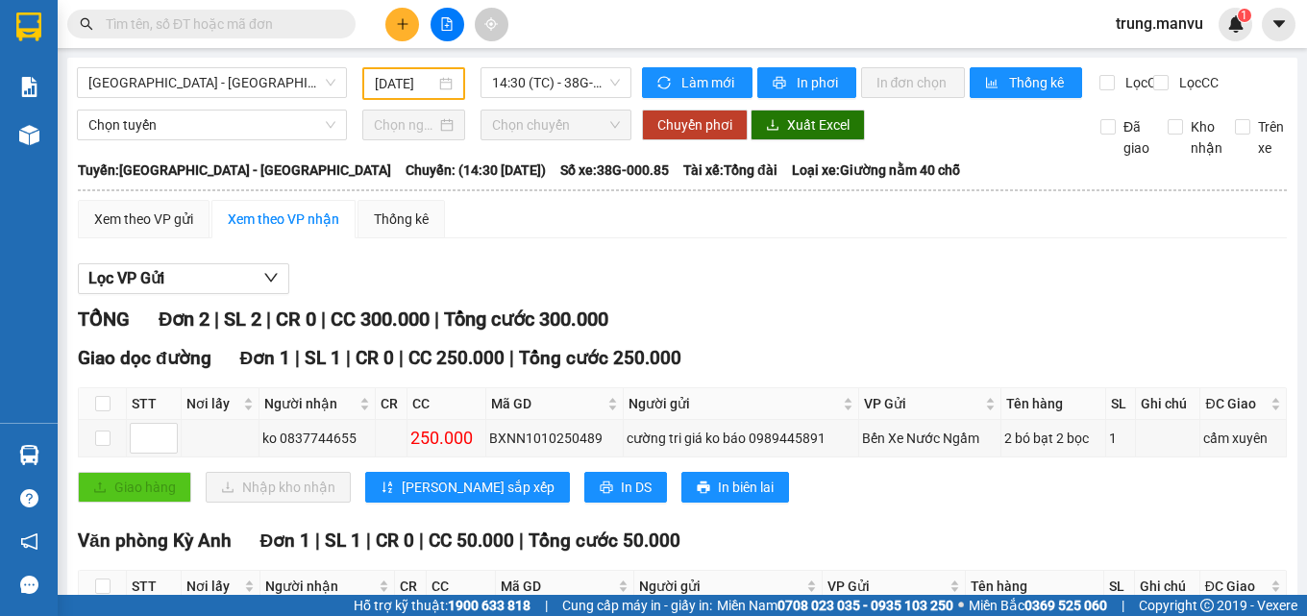
click at [573, 98] on div "14:30 (TC) - 38G-000.85" at bounding box center [556, 83] width 166 height 33
click at [580, 87] on span "14:30 (TC) - 38G-000.85" at bounding box center [556, 82] width 128 height 29
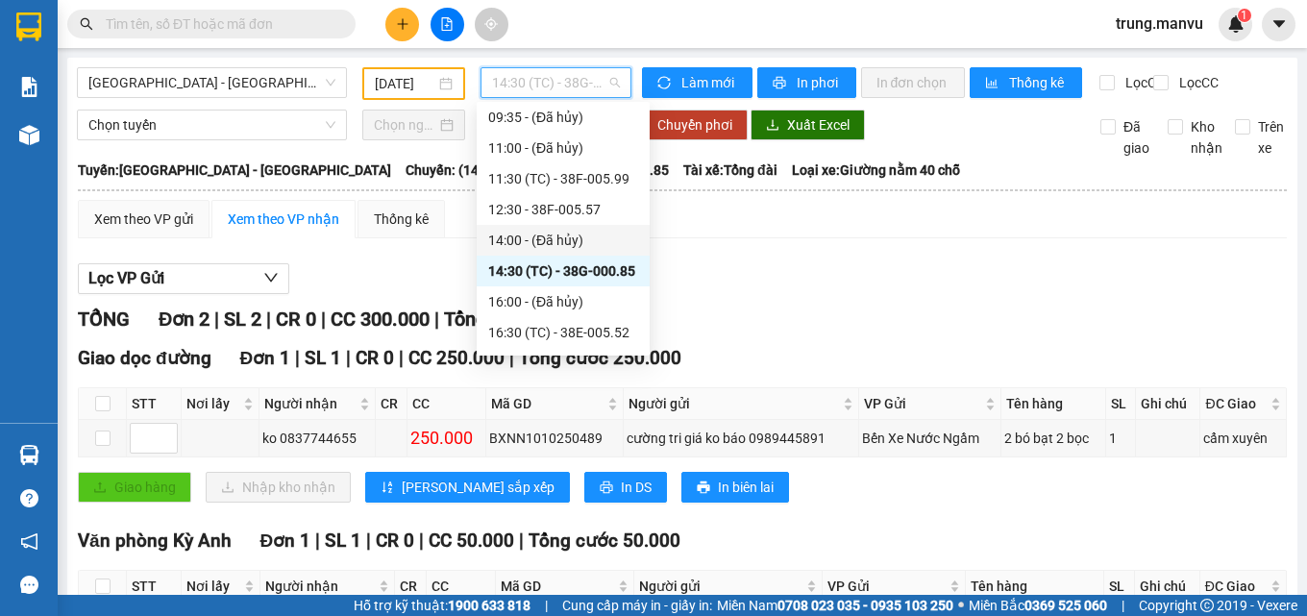
scroll to position [288, 0]
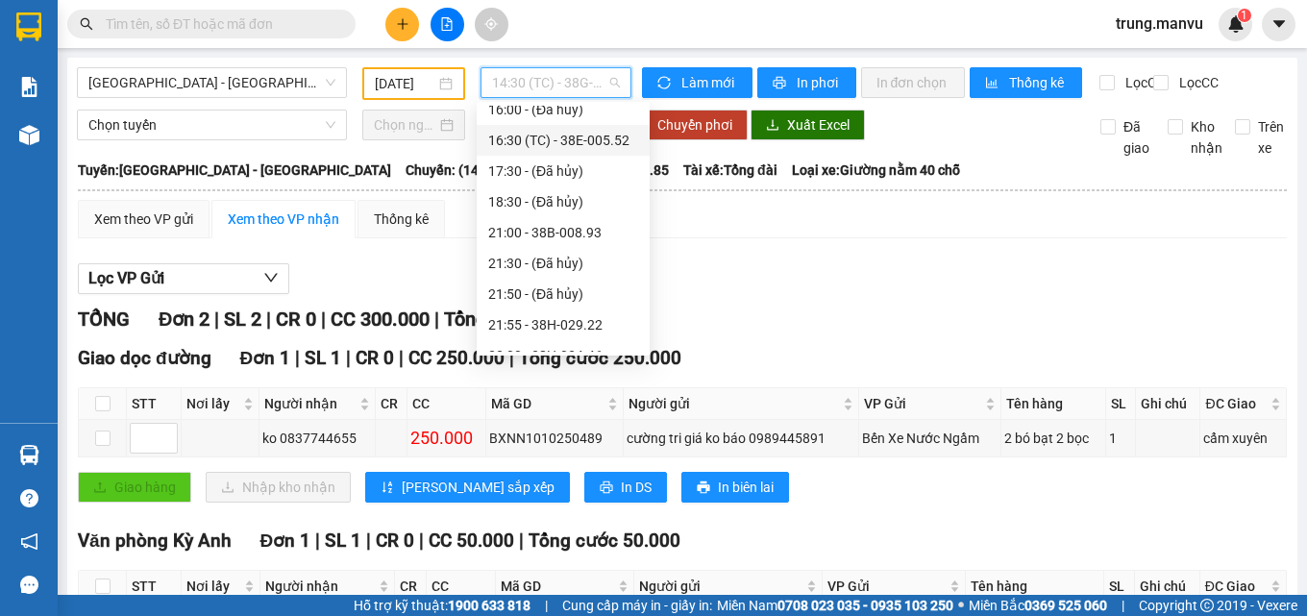
click at [603, 136] on div "16:30 (TC) - 38E-005.52" at bounding box center [563, 140] width 150 height 21
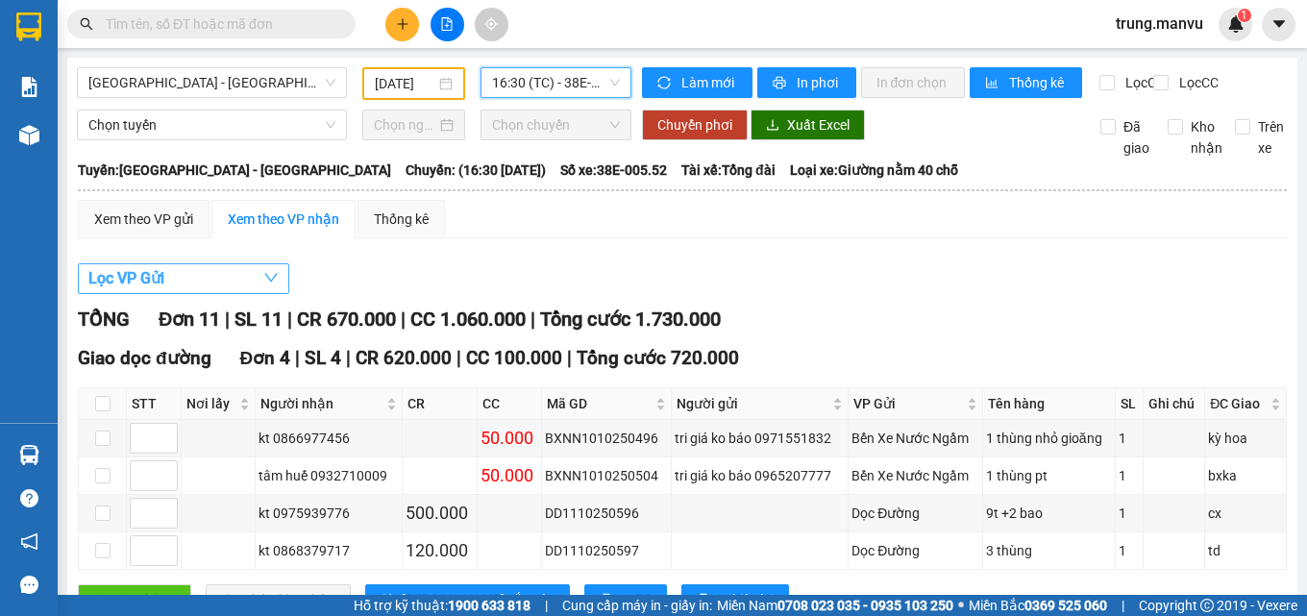
click at [194, 290] on button "Lọc VP Gửi" at bounding box center [183, 278] width 211 height 31
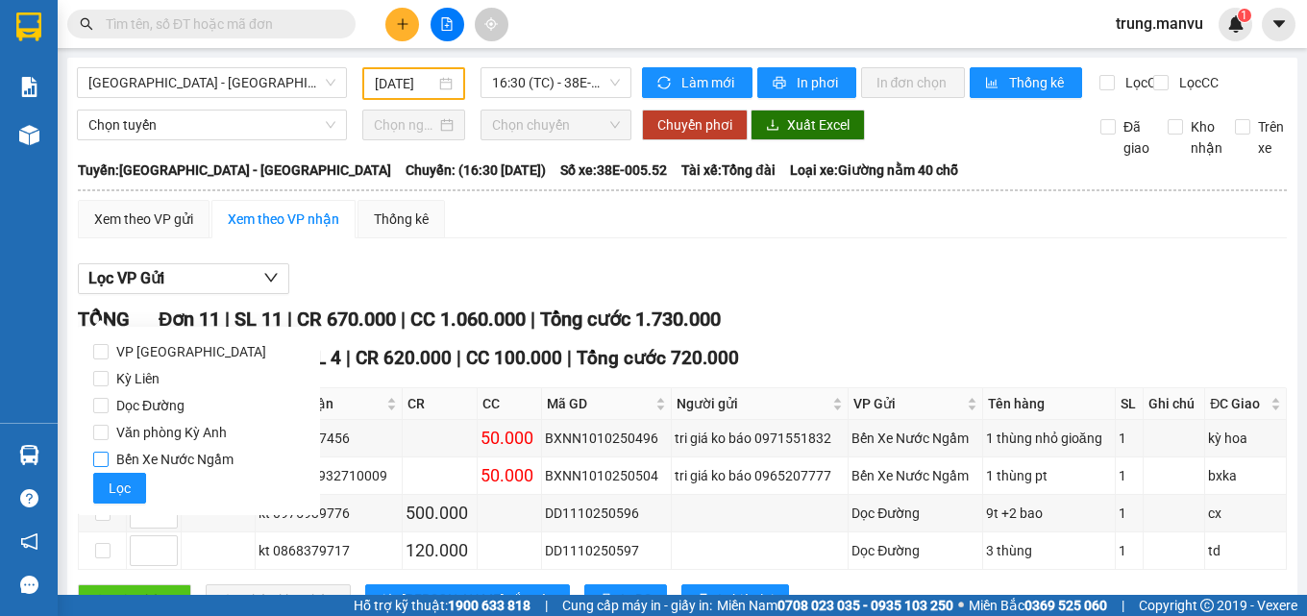
click at [153, 459] on span "Bến Xe Nước Ngầm" at bounding box center [175, 459] width 133 height 27
click at [109, 459] on input "Bến Xe Nước Ngầm" at bounding box center [100, 459] width 15 height 15
checkbox input "true"
click at [125, 487] on span "Lọc" at bounding box center [120, 488] width 22 height 21
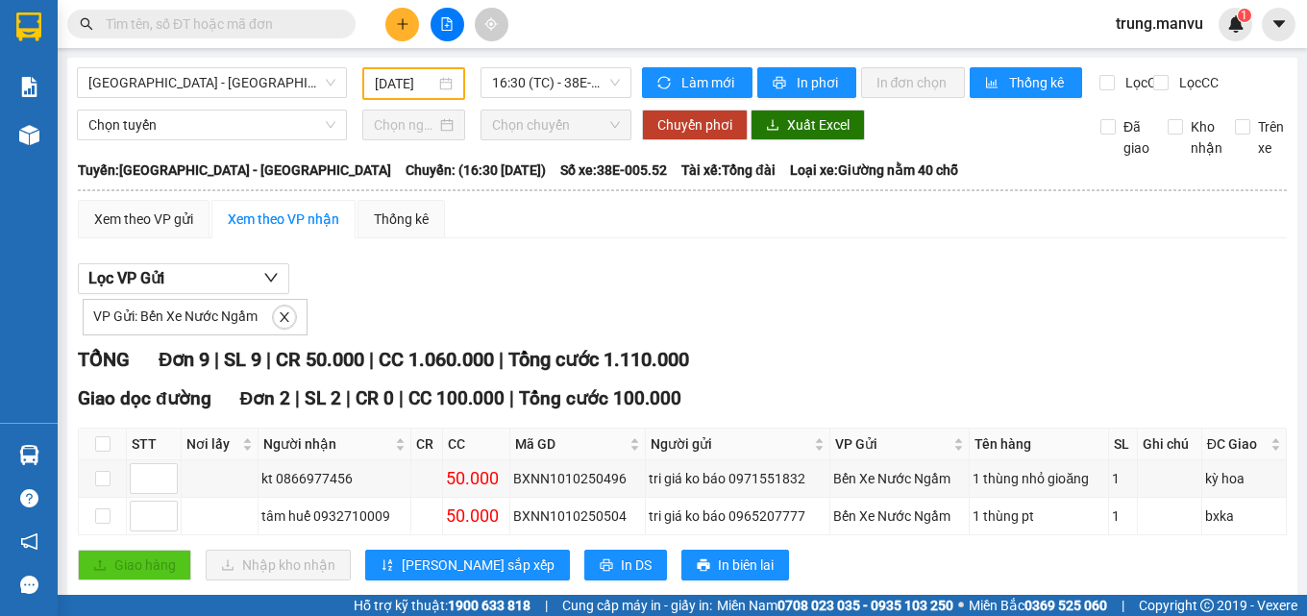
click at [217, 25] on input "text" at bounding box center [219, 23] width 227 height 21
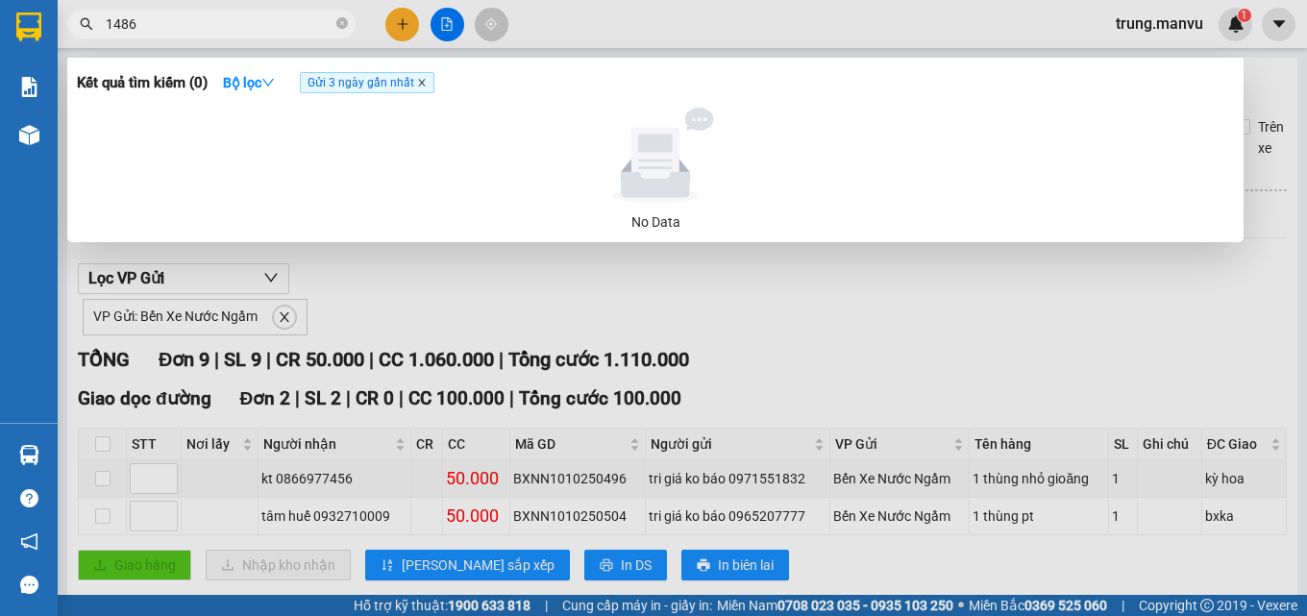
type input "1486"
click at [424, 82] on icon "close" at bounding box center [421, 83] width 7 height 7
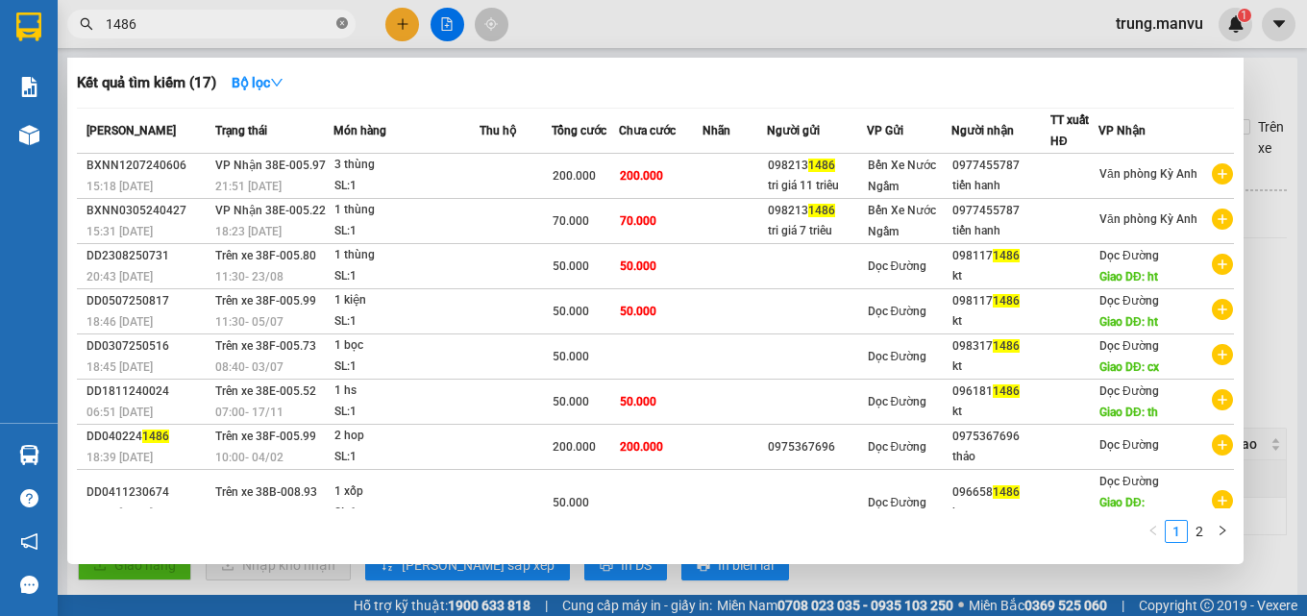
click at [342, 23] on icon "close-circle" at bounding box center [342, 23] width 12 height 12
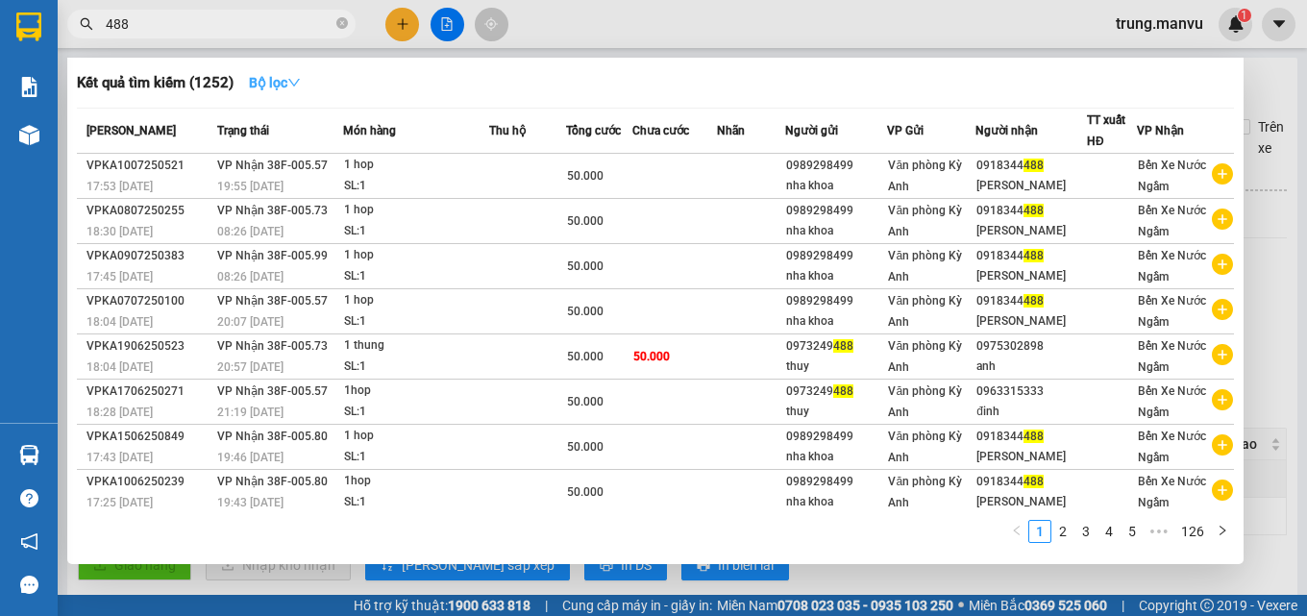
type input "488"
click at [278, 80] on strong "Bộ lọc" at bounding box center [275, 82] width 52 height 15
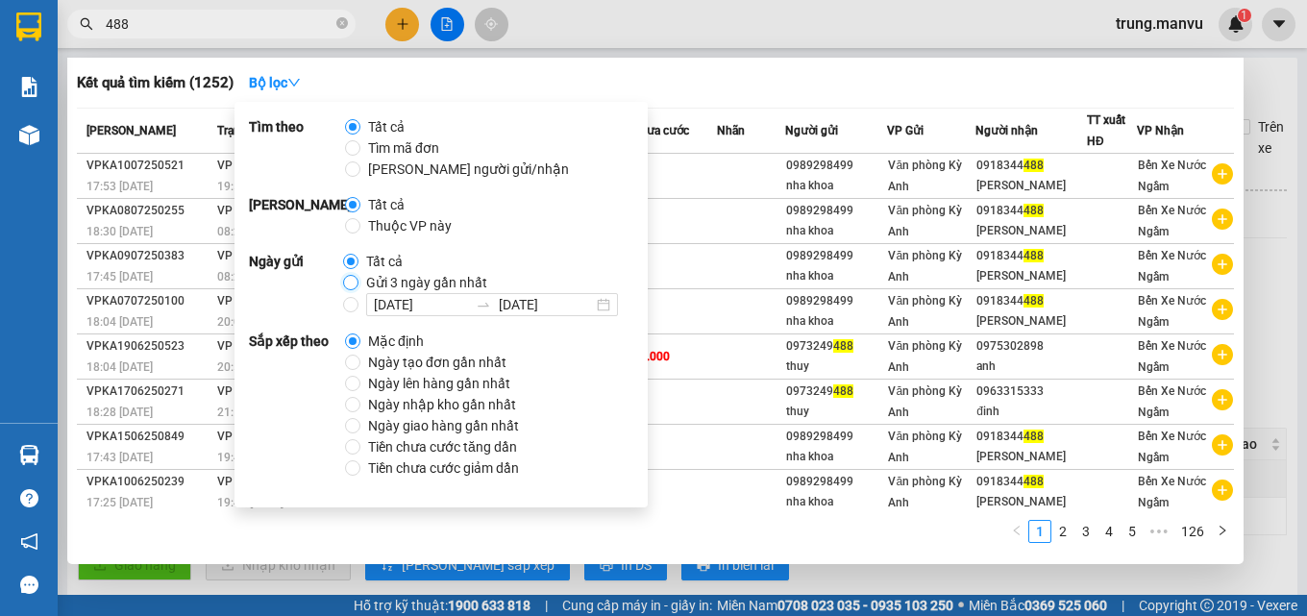
click at [354, 288] on input "Gửi 3 ngày gần nhất" at bounding box center [350, 282] width 15 height 15
radio input "true"
radio input "false"
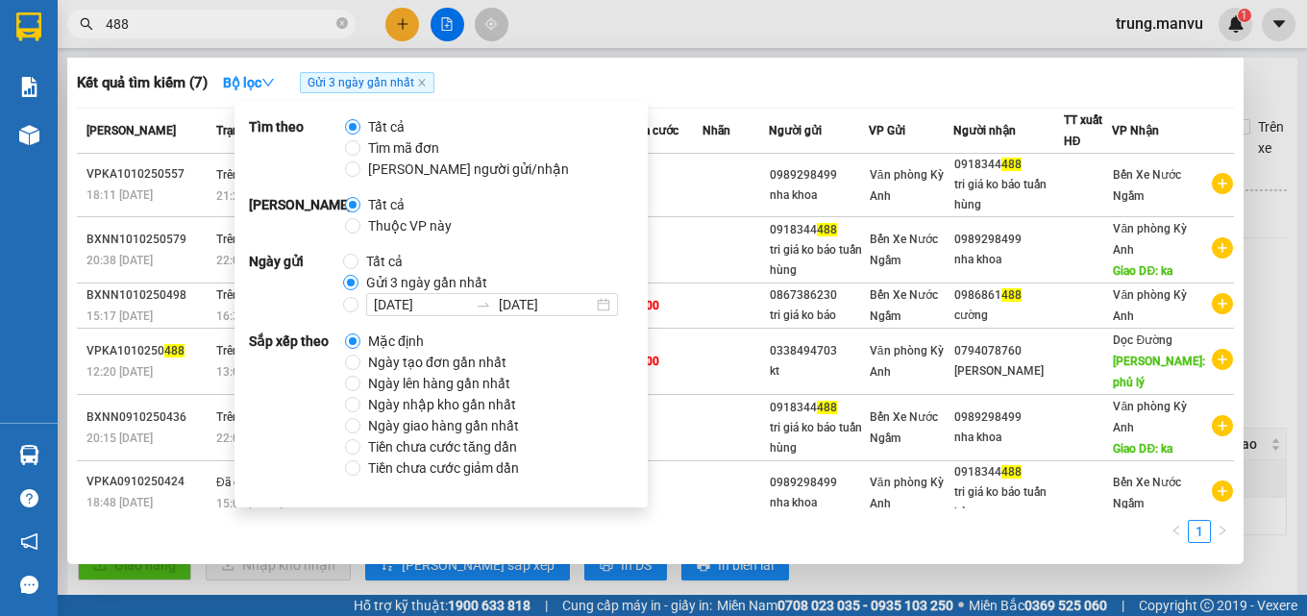
click at [916, 37] on div at bounding box center [653, 308] width 1307 height 616
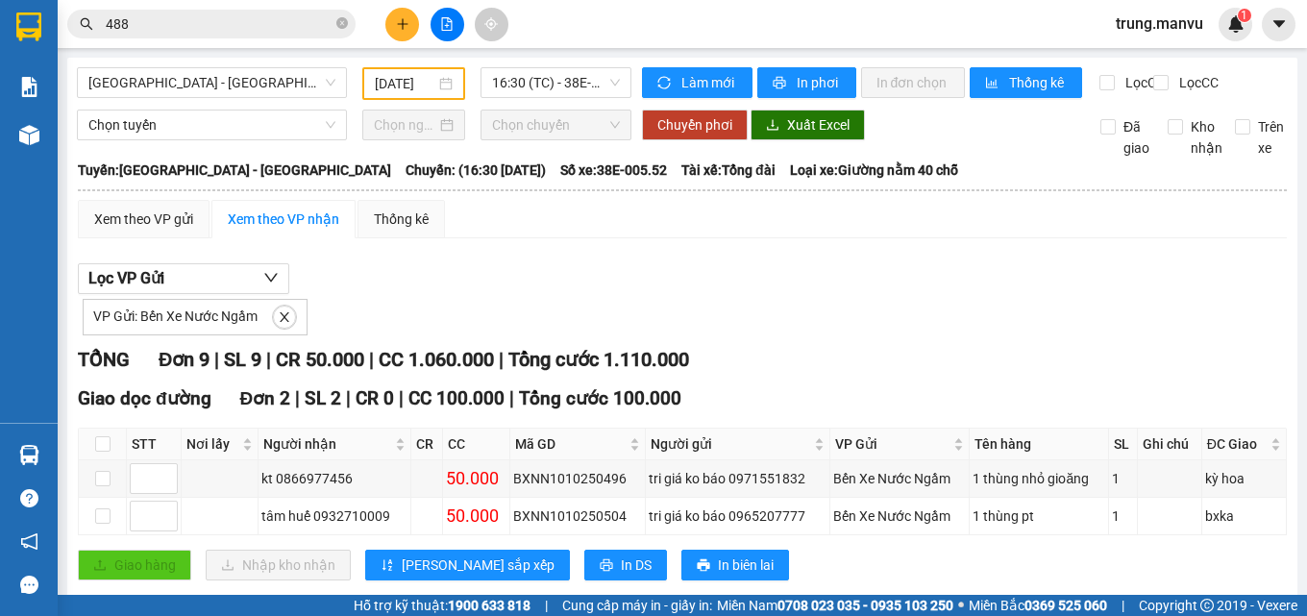
click at [208, 40] on div "Kết quả tìm kiếm ( 7 ) Bộ lọc Gửi 3 ngày gần nhất Mã ĐH Trạng thái Món hàng Thu…" at bounding box center [187, 25] width 375 height 34
click at [232, 24] on input "488" at bounding box center [219, 23] width 227 height 21
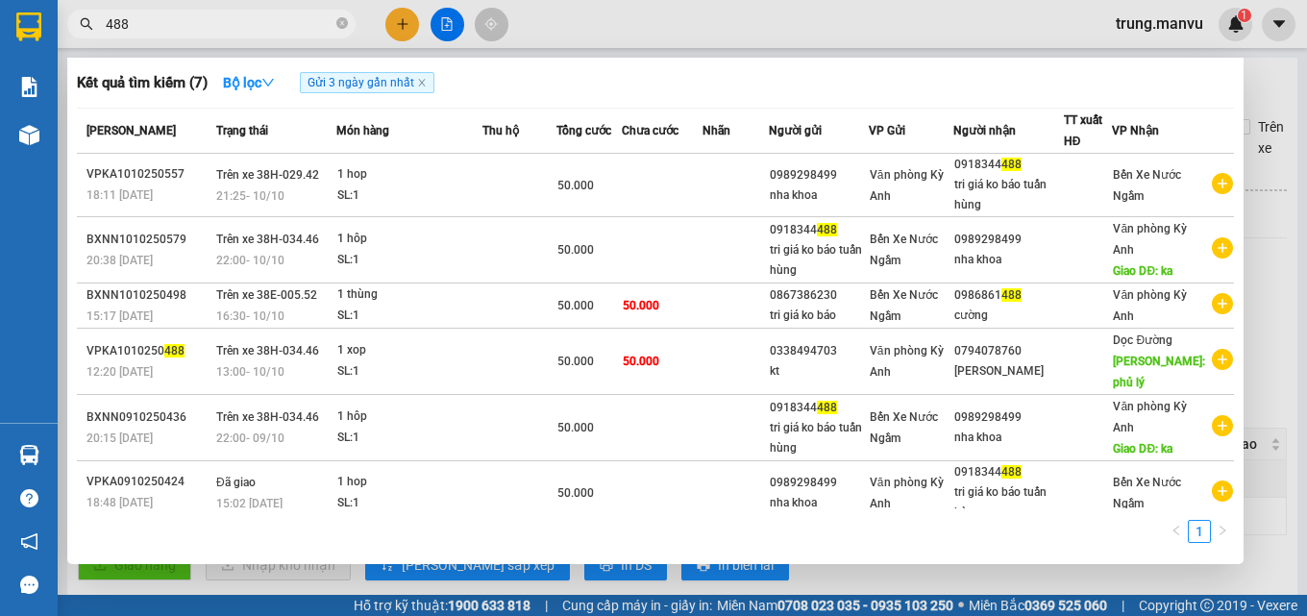
click at [1289, 85] on div at bounding box center [653, 308] width 1307 height 616
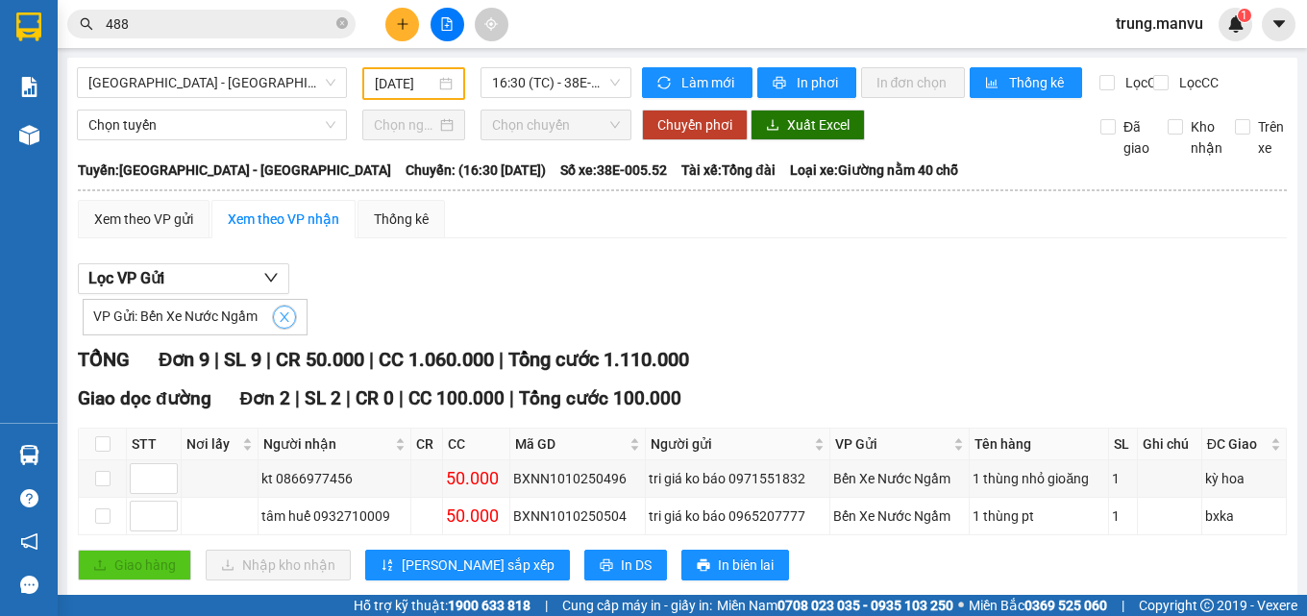
click at [280, 324] on icon "close" at bounding box center [284, 316] width 13 height 13
checkbox input "false"
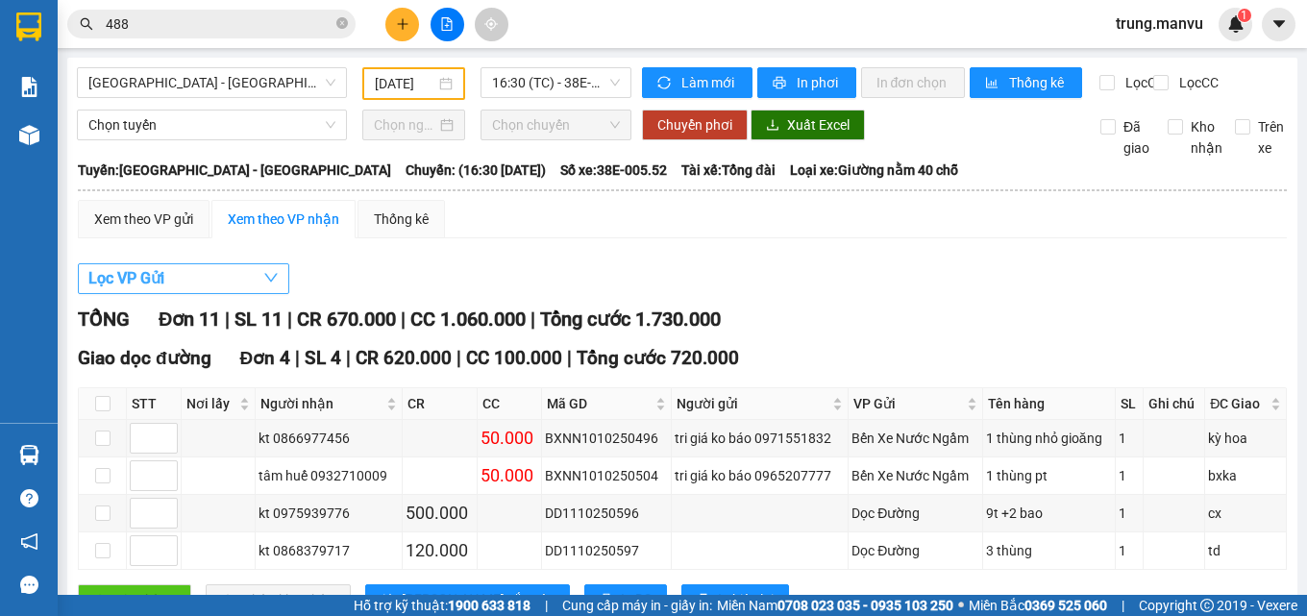
click at [238, 290] on button "Lọc VP Gửi" at bounding box center [183, 278] width 211 height 31
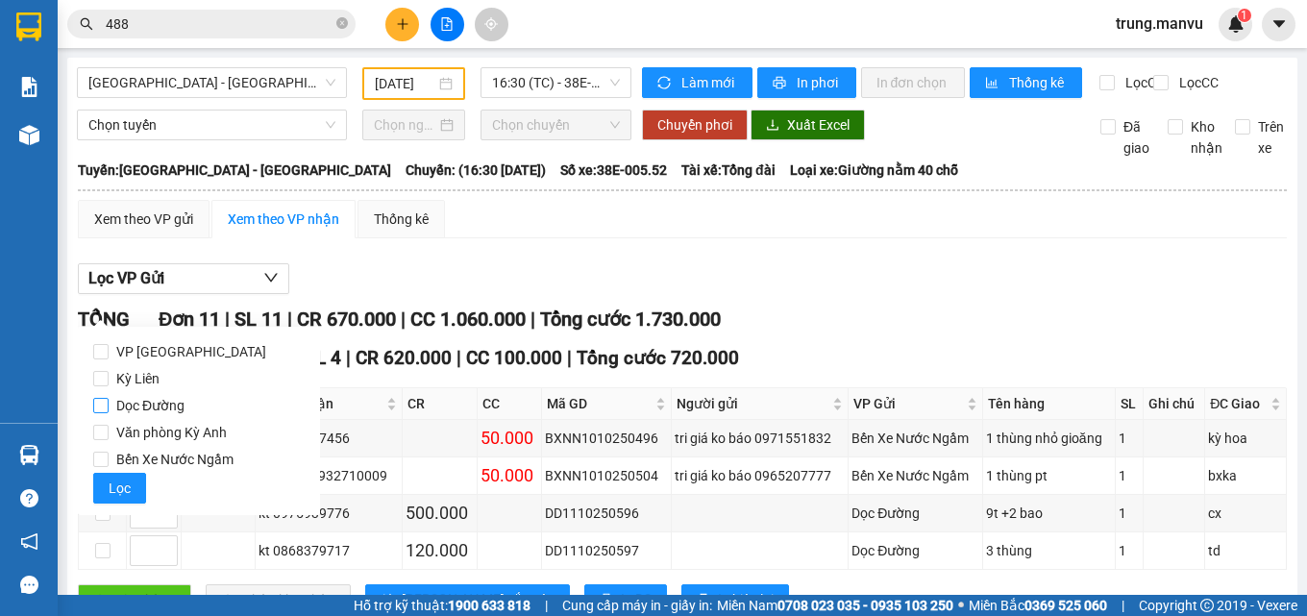
click at [161, 406] on span "Dọc Đường" at bounding box center [151, 405] width 84 height 27
click at [109, 406] on input "Dọc Đường" at bounding box center [100, 405] width 15 height 15
checkbox input "true"
click at [113, 484] on span "Lọc" at bounding box center [120, 488] width 22 height 21
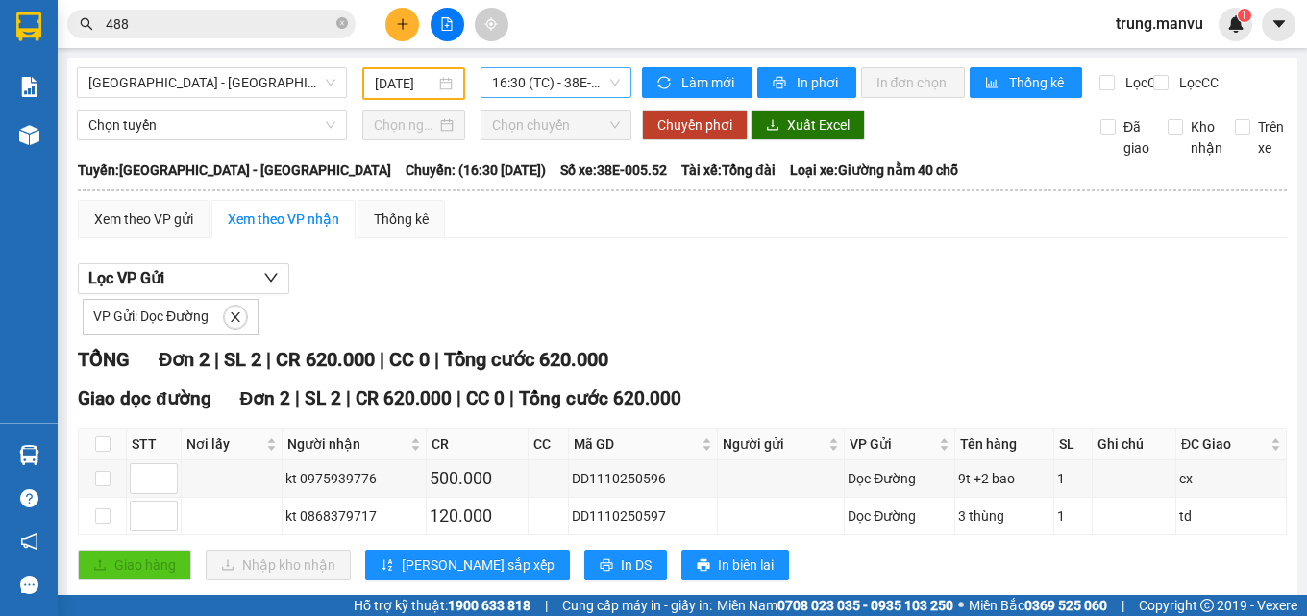
click at [540, 70] on span "16:30 (TC) - 38E-005.52" at bounding box center [556, 82] width 128 height 29
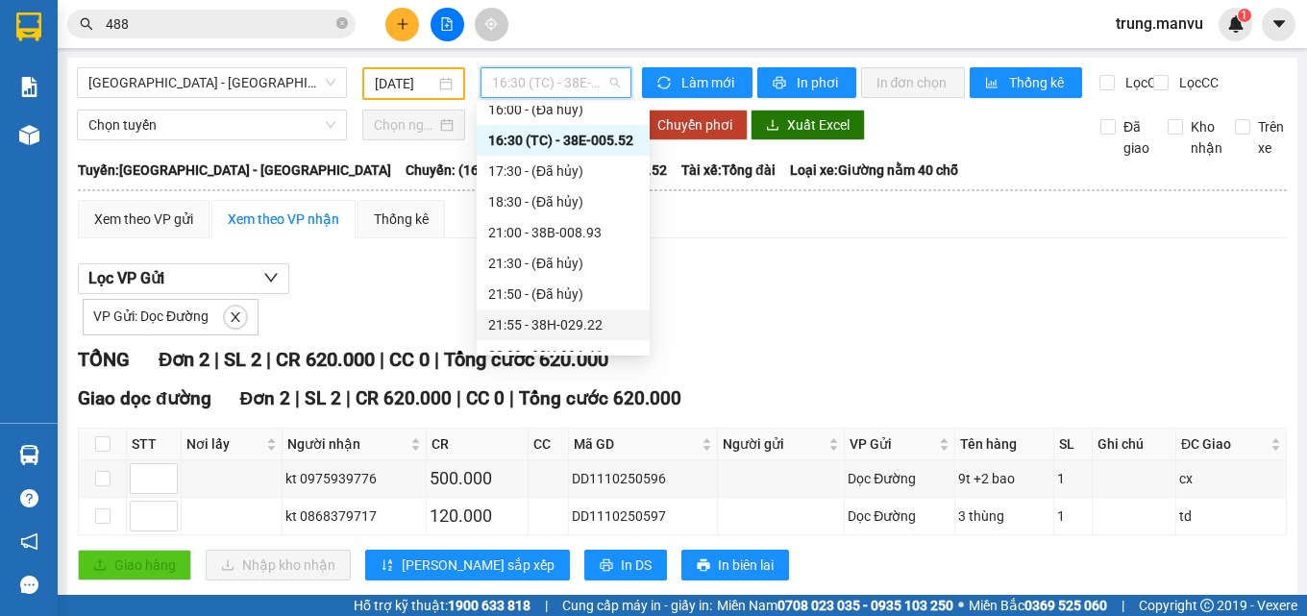
click at [587, 324] on div "21:55 - 38H-029.22" at bounding box center [563, 324] width 150 height 21
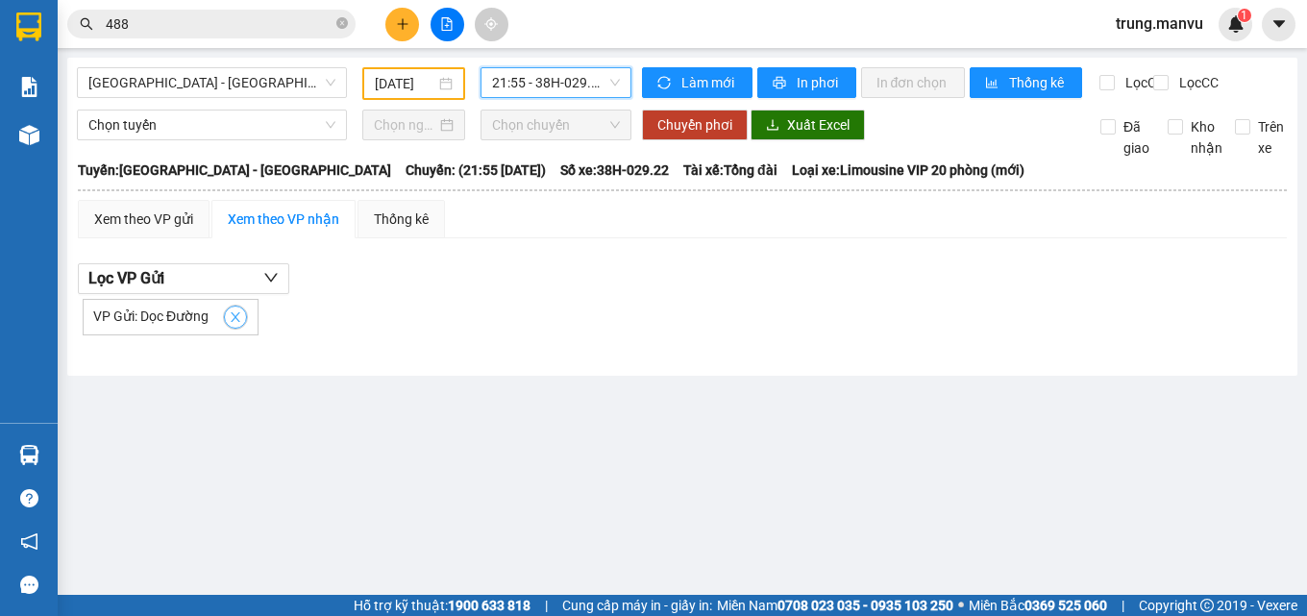
click at [233, 329] on button "button" at bounding box center [235, 317] width 23 height 23
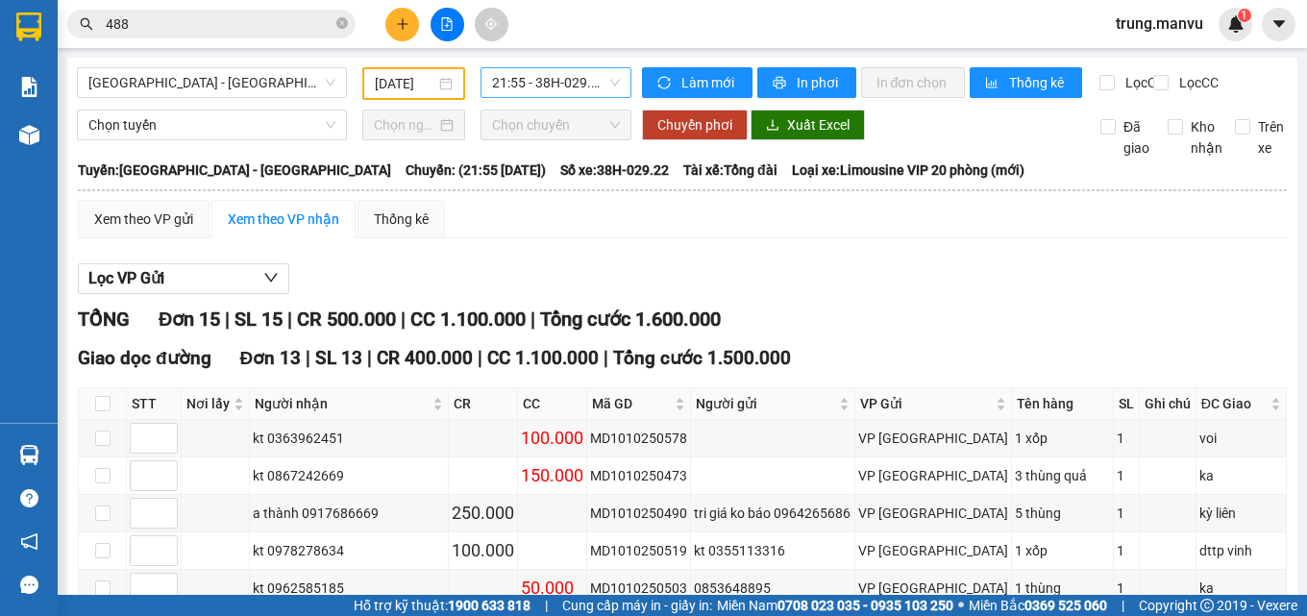
click at [546, 69] on span "21:55 - 38H-029.22" at bounding box center [556, 82] width 128 height 29
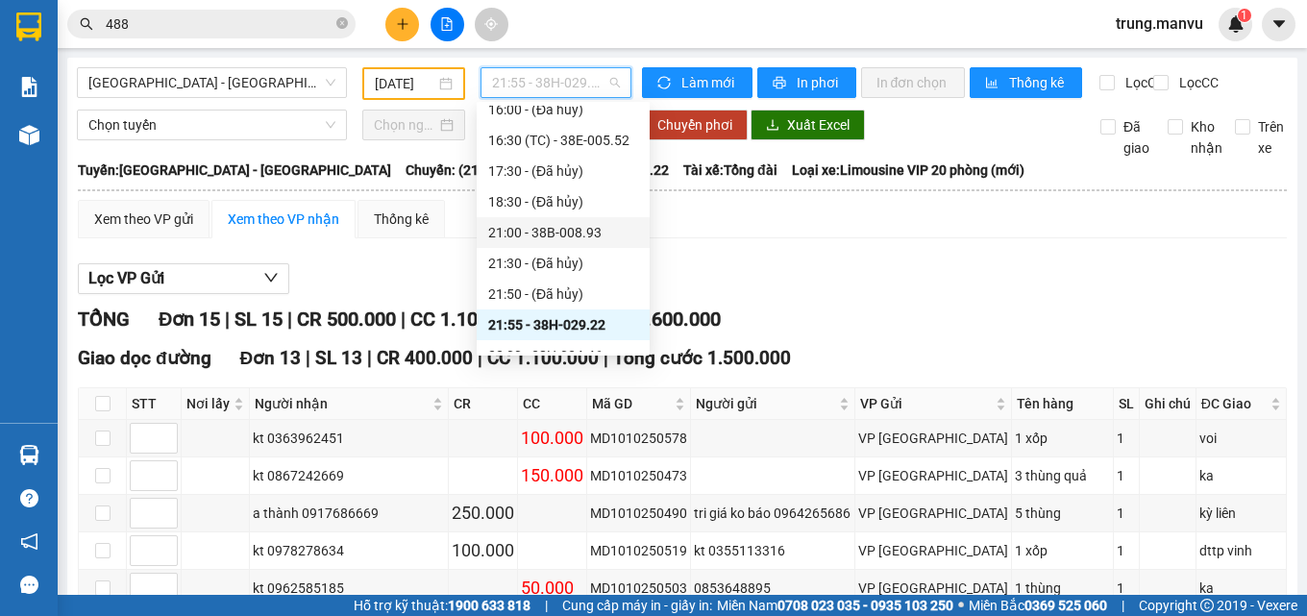
scroll to position [307, 0]
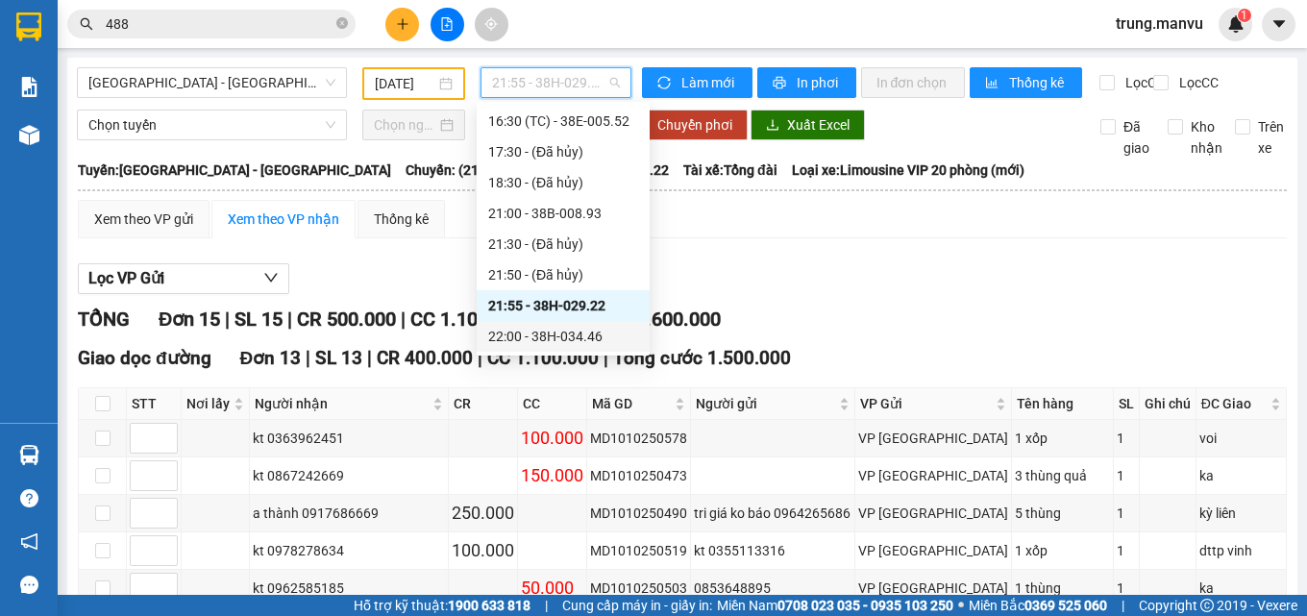
click at [581, 324] on div "22:00 - 38H-034.46" at bounding box center [563, 336] width 173 height 31
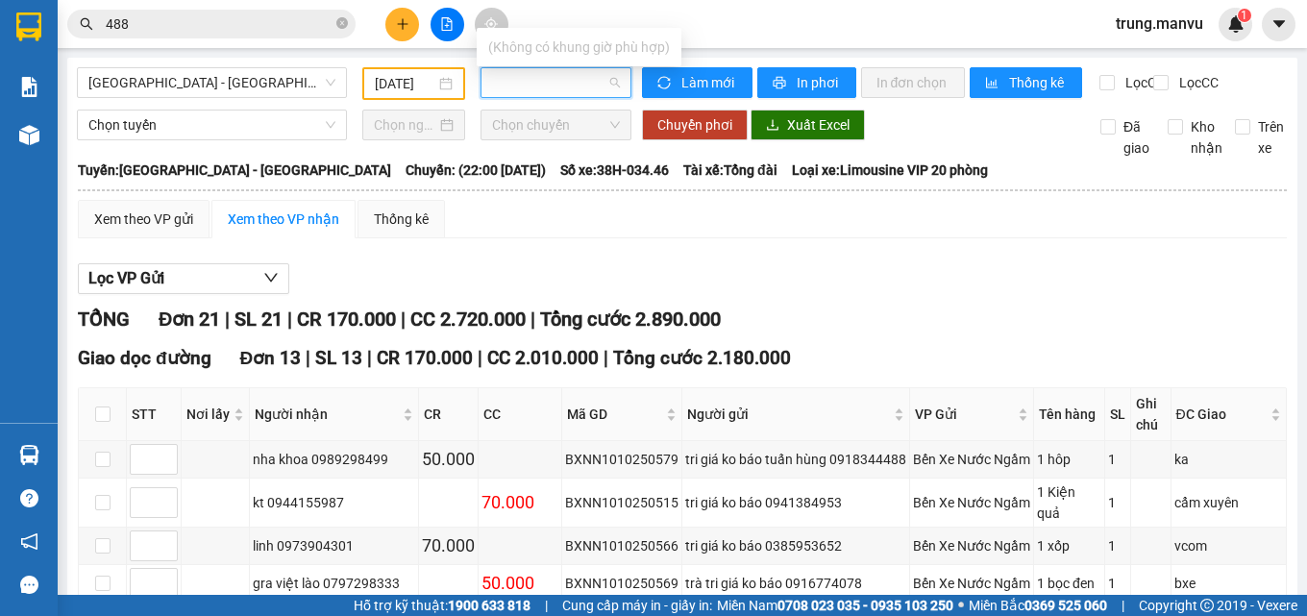
click at [556, 80] on span "22:00 - 38H-034.46" at bounding box center [556, 82] width 128 height 29
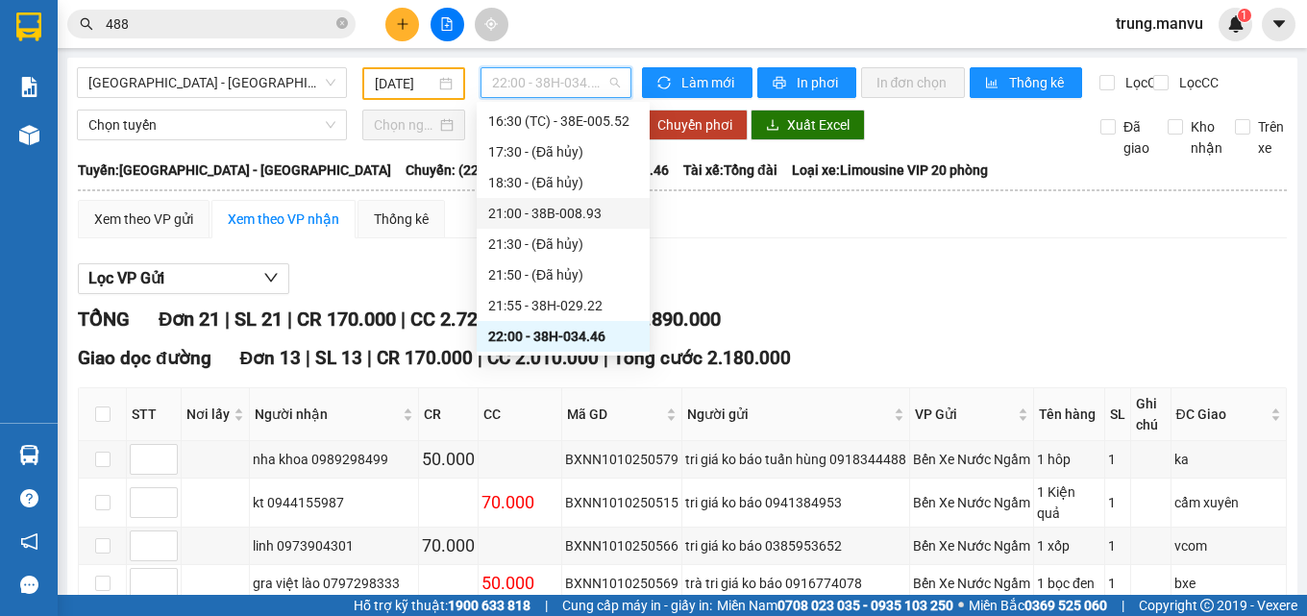
click at [560, 212] on div "21:00 - 38B-008.93" at bounding box center [563, 213] width 150 height 21
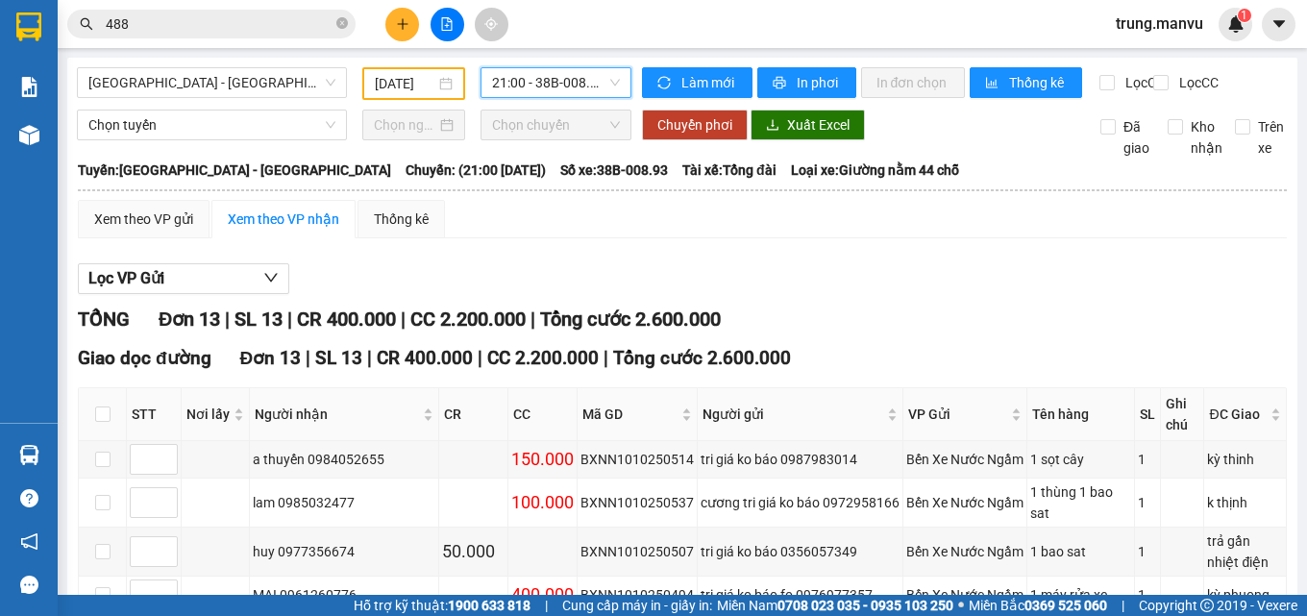
click at [504, 87] on span "21:00 - 38B-008.93" at bounding box center [556, 82] width 128 height 29
click at [292, 23] on input "488" at bounding box center [219, 23] width 227 height 21
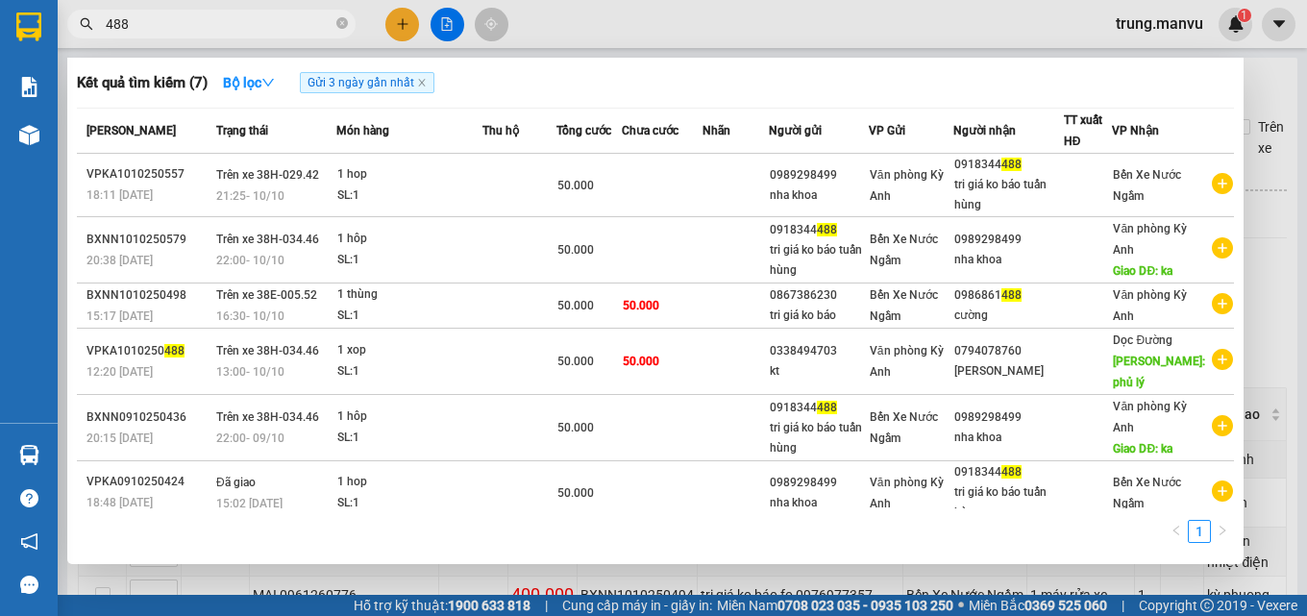
click at [683, 572] on div at bounding box center [653, 308] width 1307 height 616
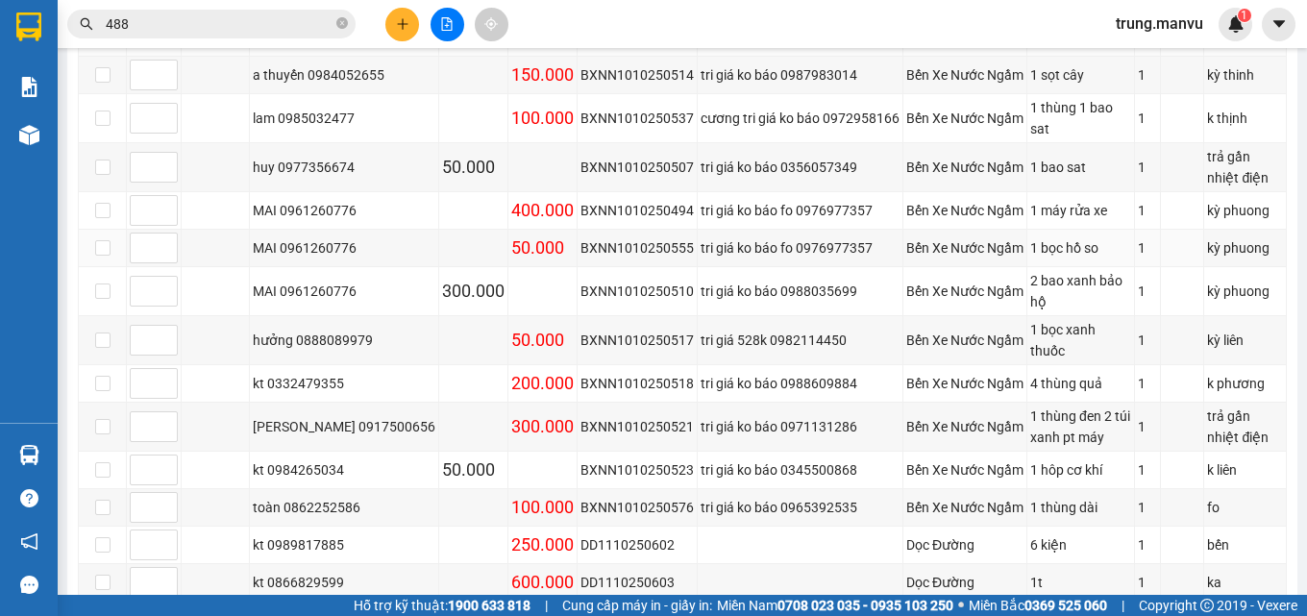
scroll to position [96, 0]
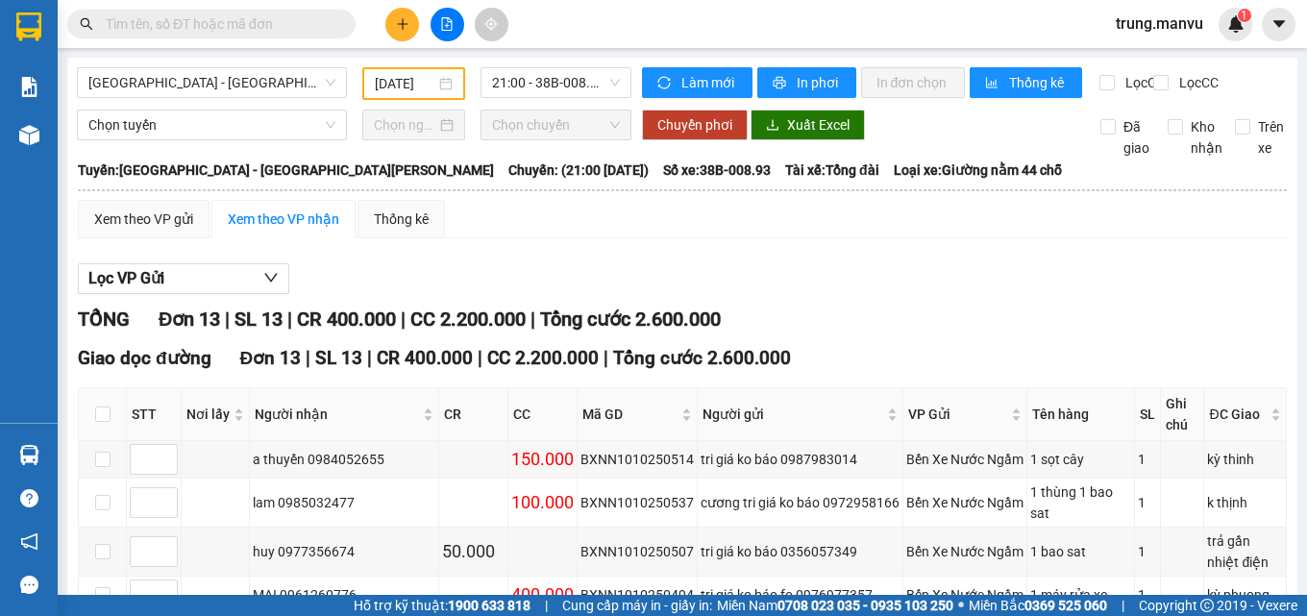
click at [425, 85] on input "10/10/2025" at bounding box center [405, 83] width 61 height 21
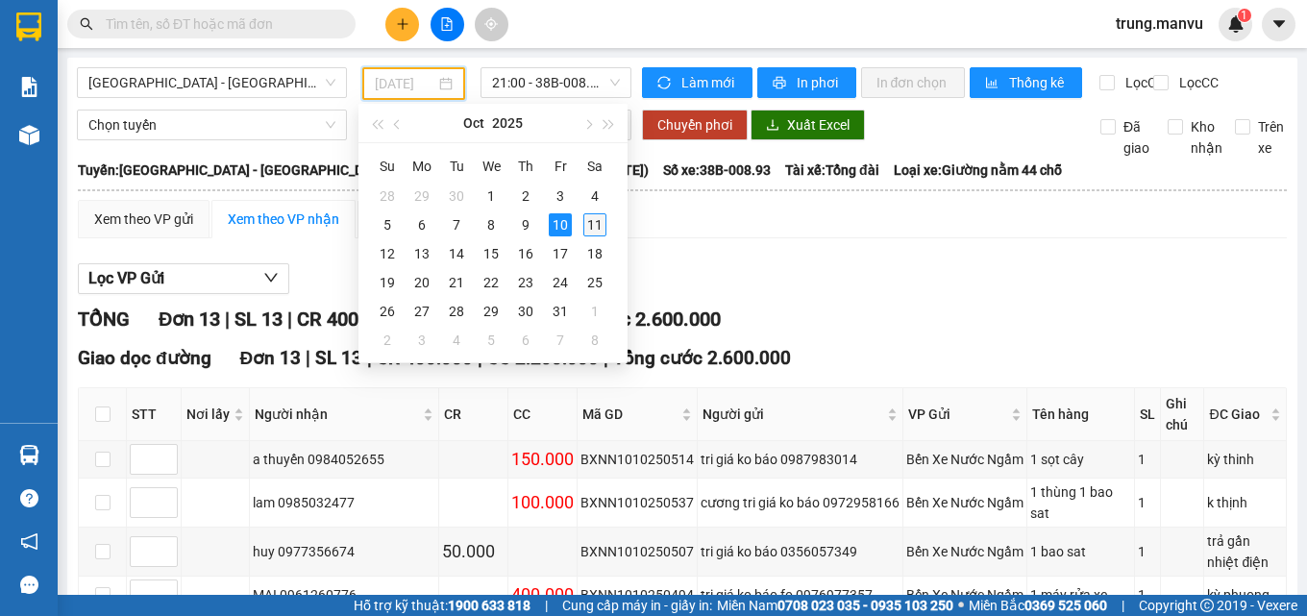
click at [591, 222] on div "11" at bounding box center [594, 224] width 23 height 23
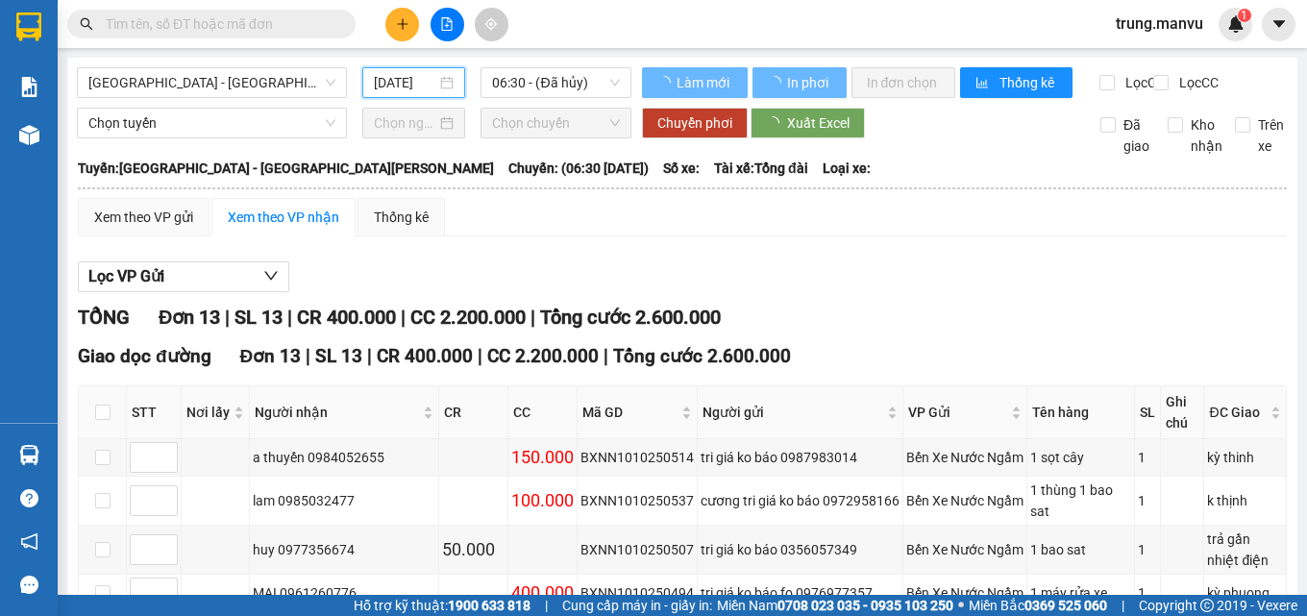
type input "[DATE]"
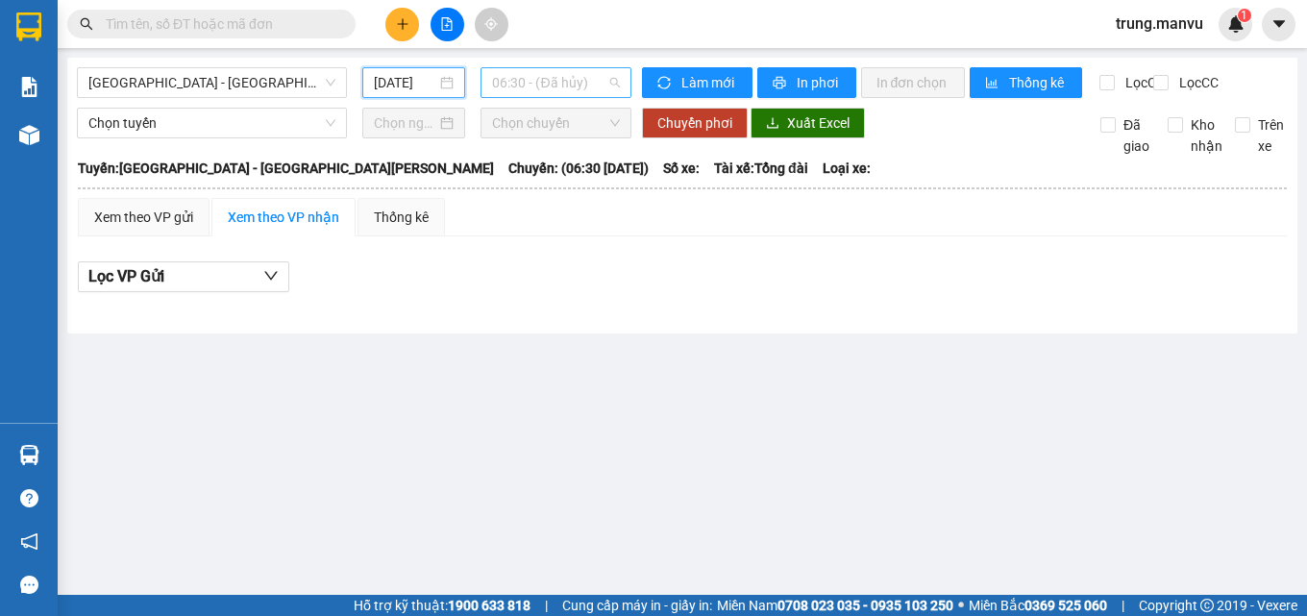
click at [552, 78] on span "06:30 - (Đã hủy)" at bounding box center [556, 82] width 128 height 29
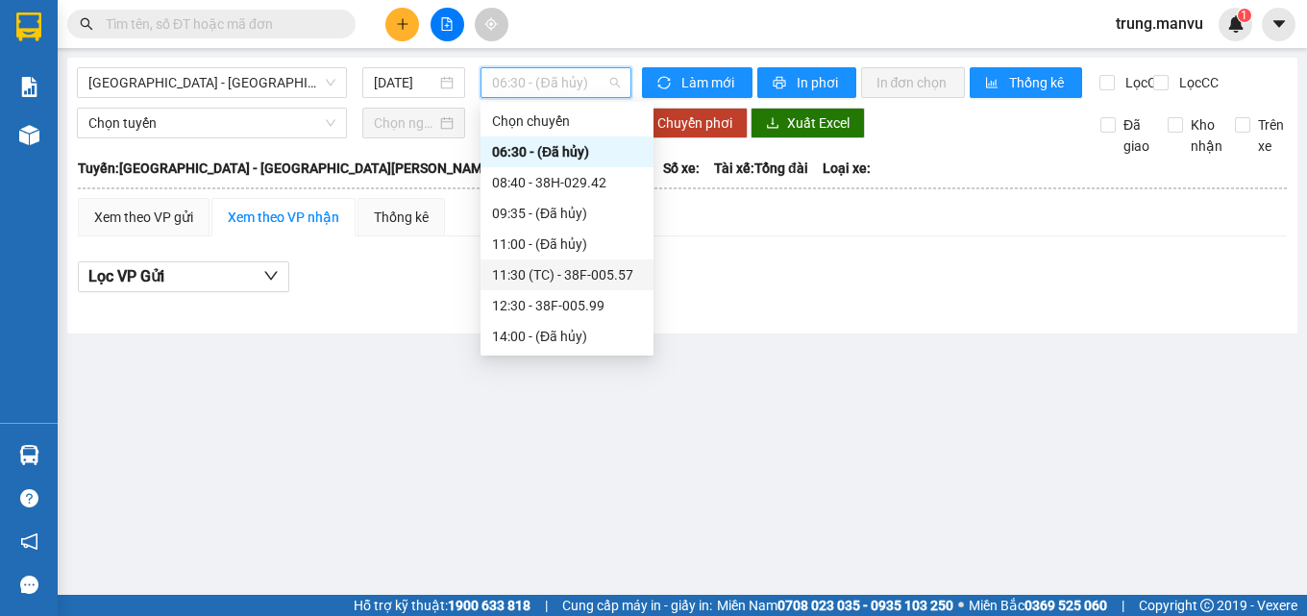
click at [600, 273] on div "11:30 (TC) - 38F-005.57" at bounding box center [567, 274] width 150 height 21
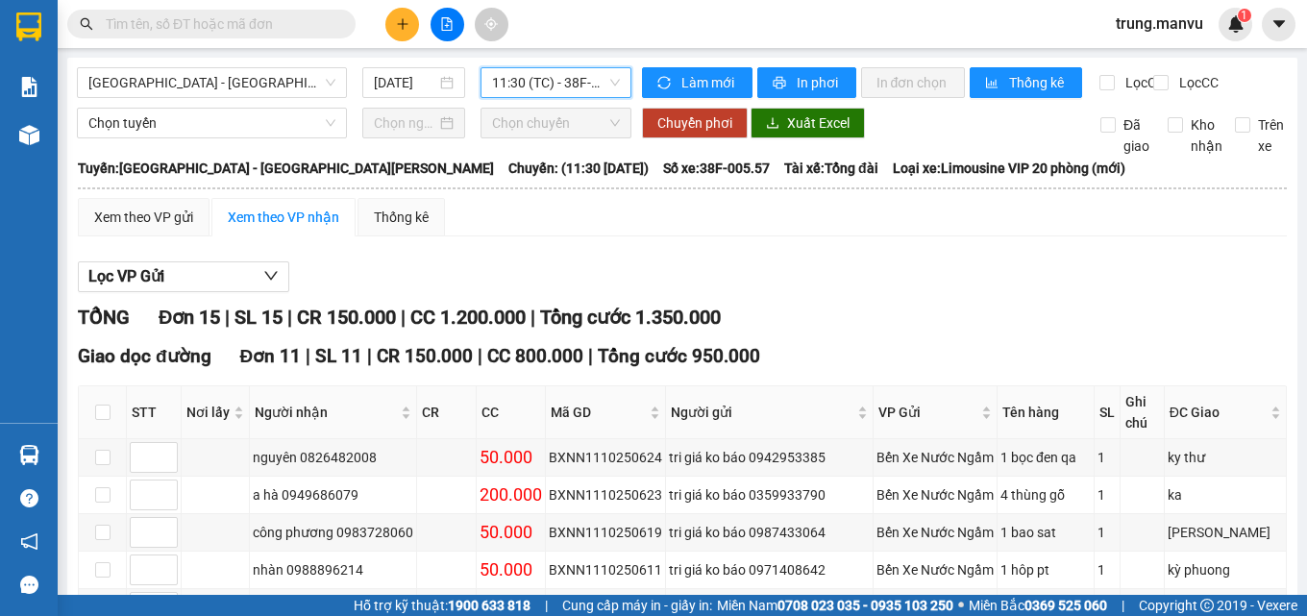
click at [242, 8] on div "Kết quả tìm kiếm ( 0 ) Bộ lọc Gửi 3 ngày gần nhất No Data" at bounding box center [187, 25] width 375 height 34
click at [242, 24] on input "text" at bounding box center [219, 23] width 227 height 21
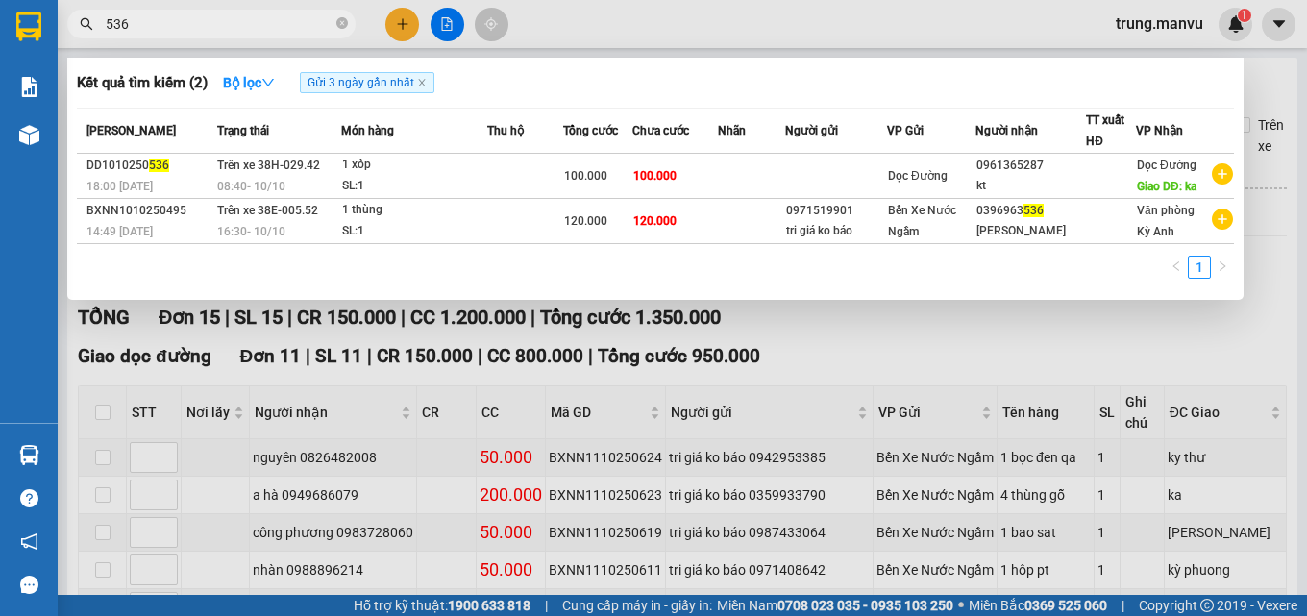
click at [818, 376] on div at bounding box center [653, 308] width 1307 height 616
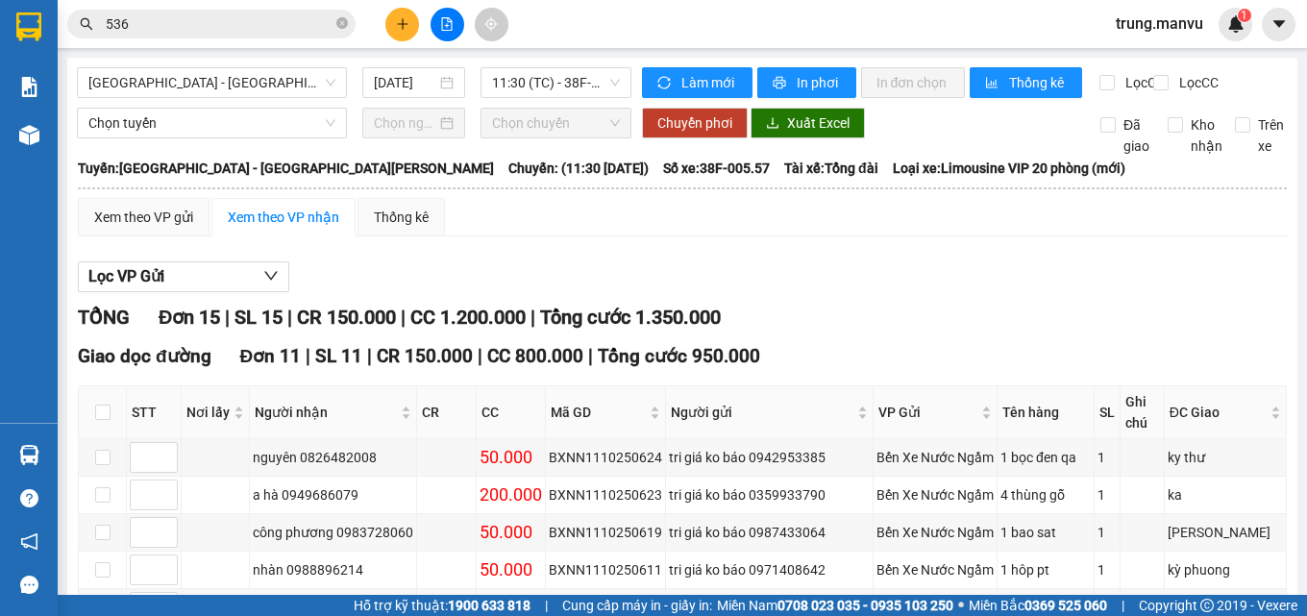
click at [316, 12] on span "536" at bounding box center [211, 24] width 288 height 29
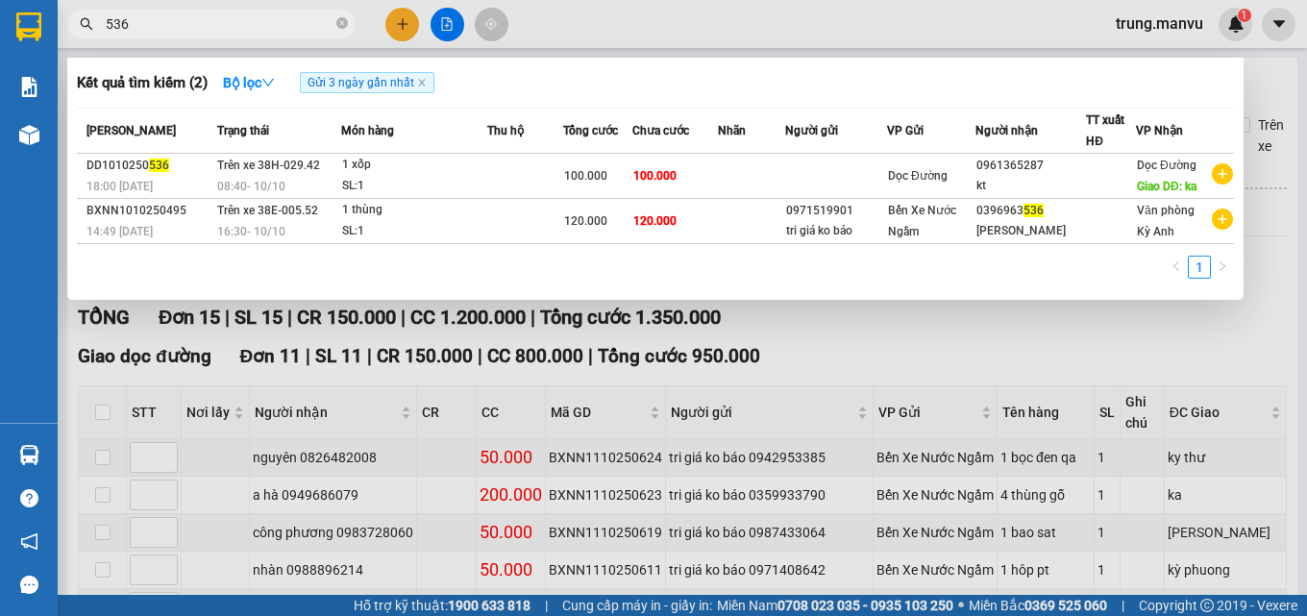
click at [792, 352] on div at bounding box center [653, 308] width 1307 height 616
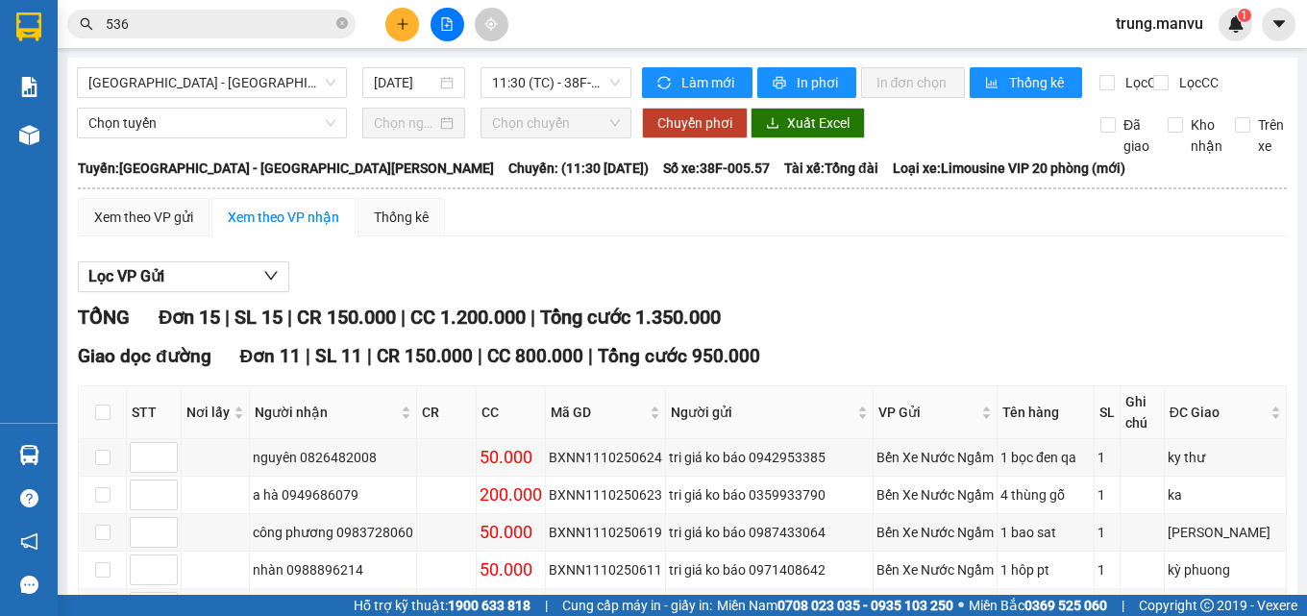
click at [170, 17] on input "536" at bounding box center [219, 23] width 227 height 21
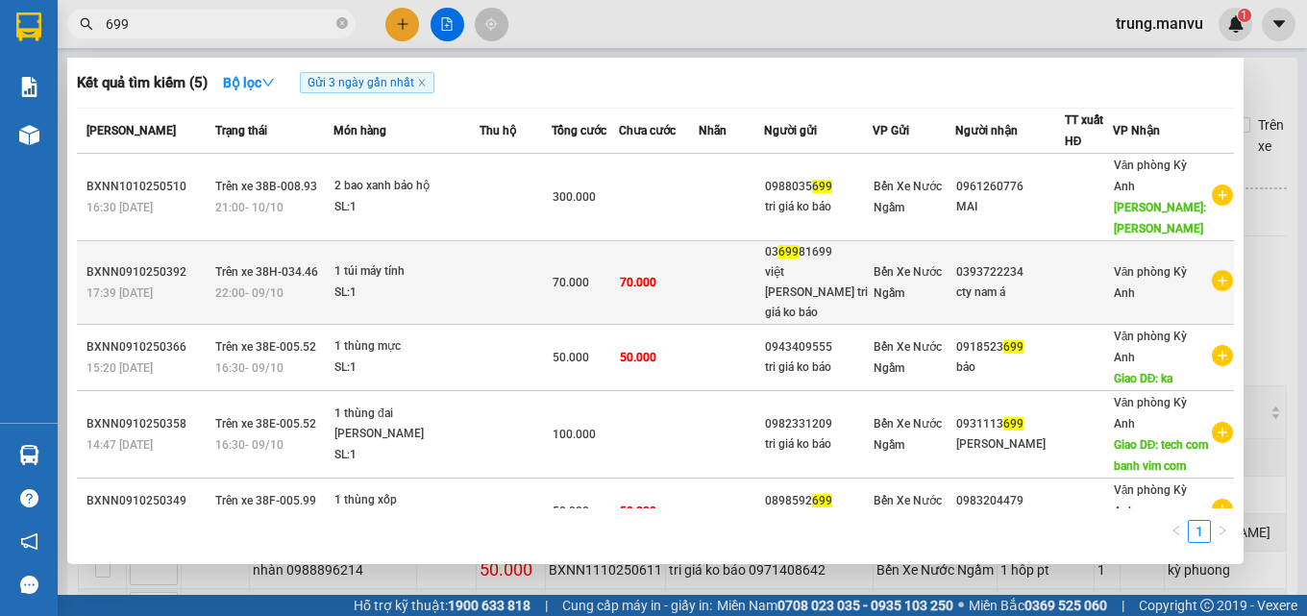
scroll to position [37, 0]
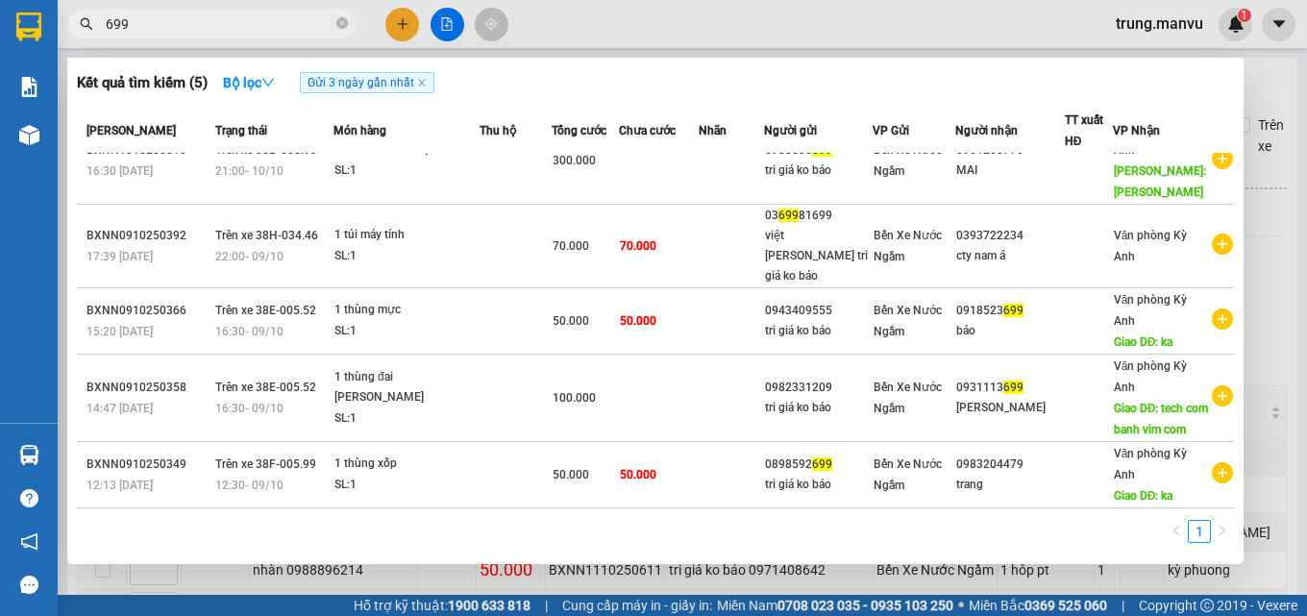
type input "699"
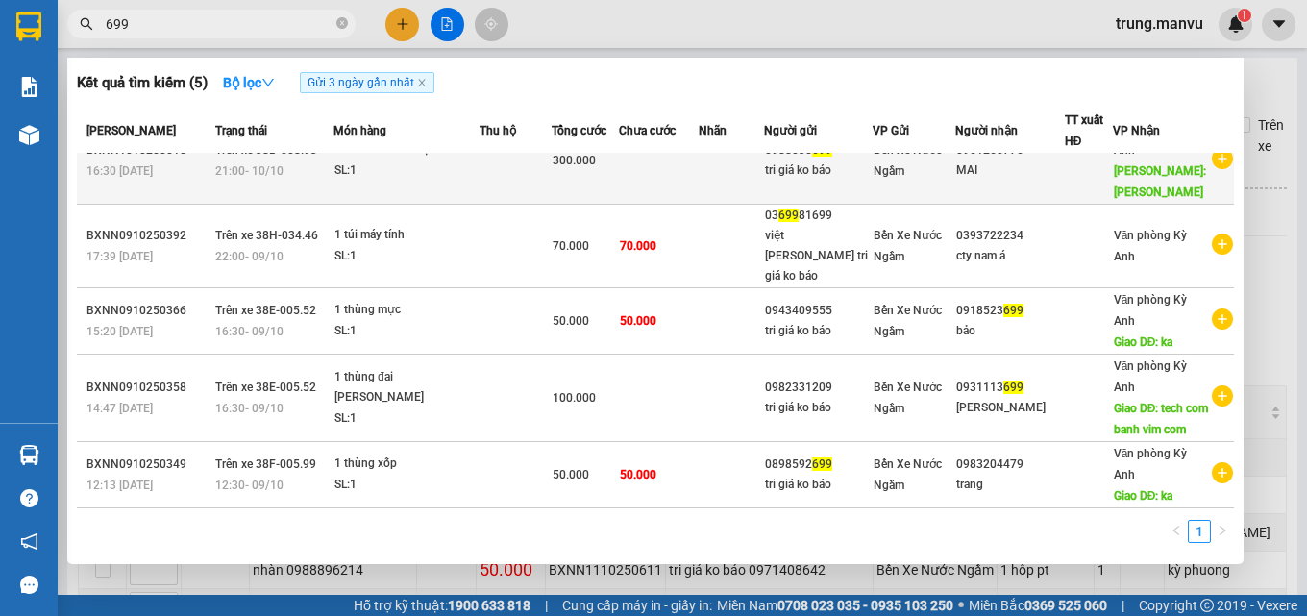
scroll to position [0, 0]
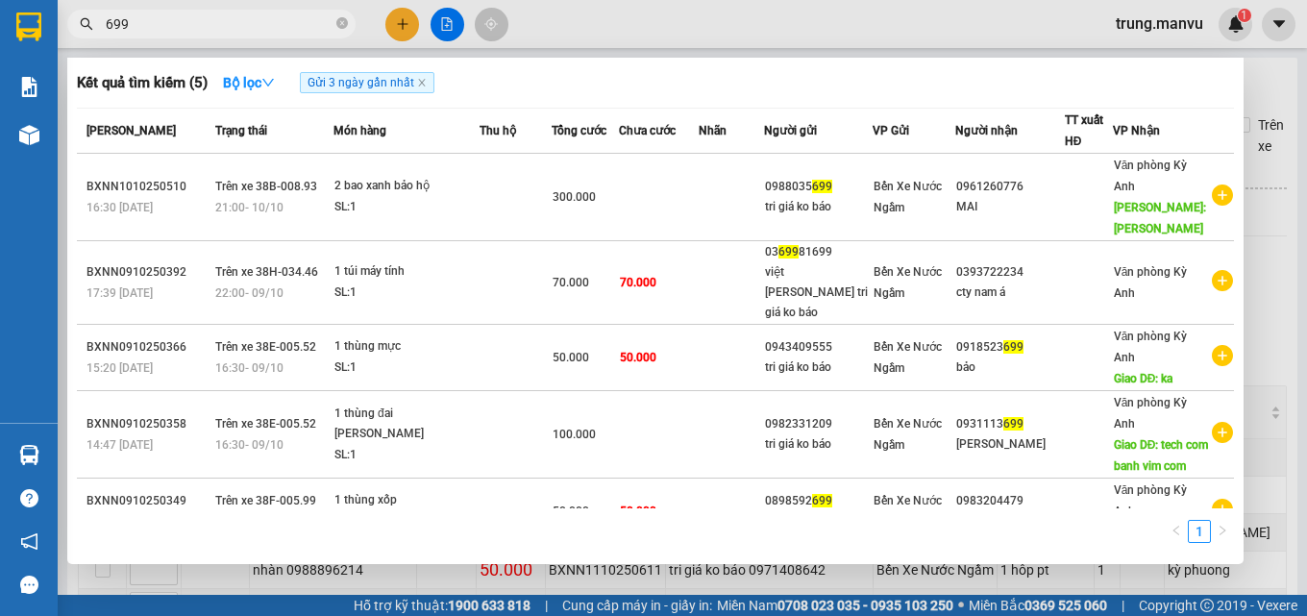
click at [1265, 152] on div at bounding box center [653, 308] width 1307 height 616
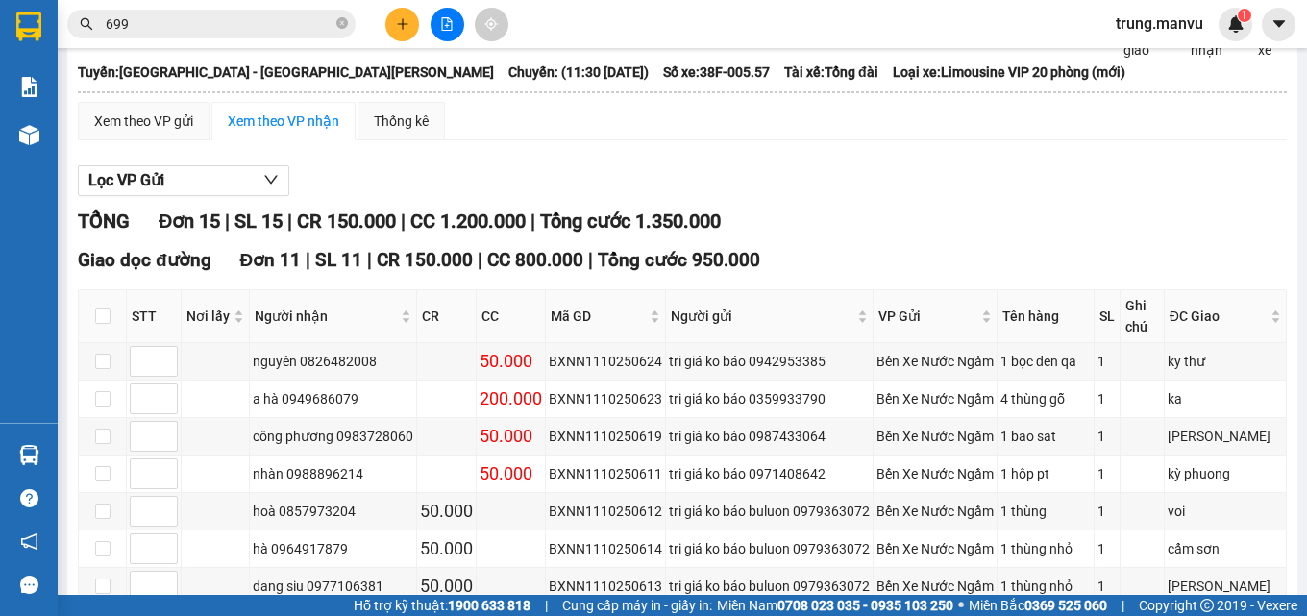
scroll to position [192, 0]
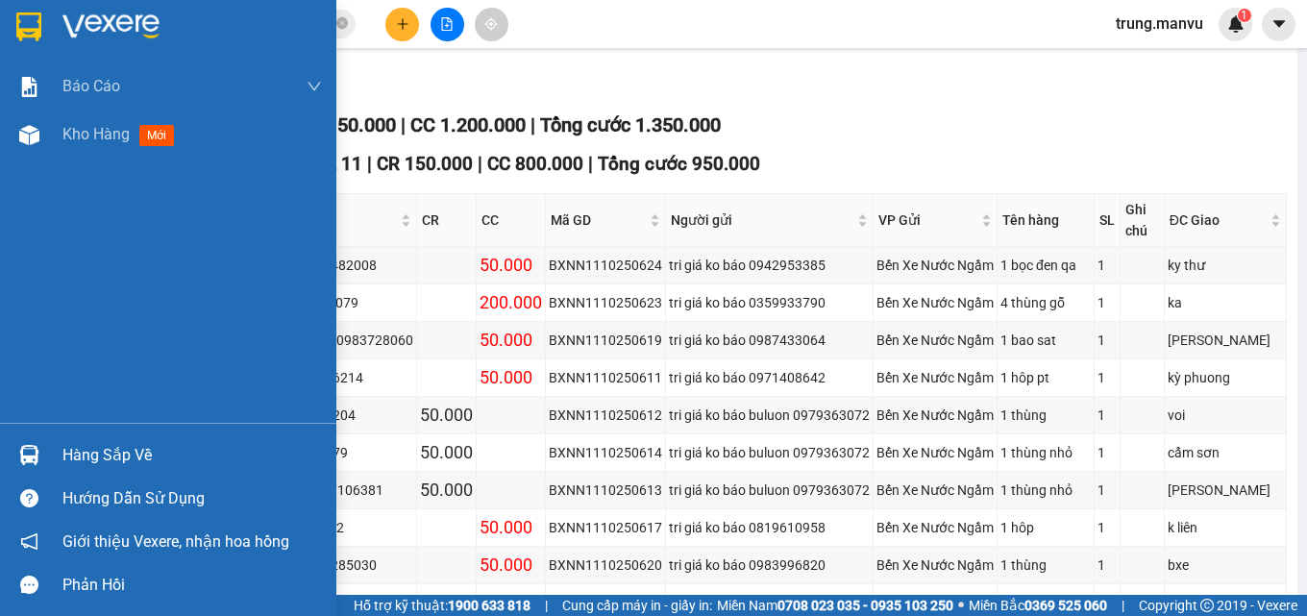
click at [19, 34] on img at bounding box center [28, 26] width 25 height 29
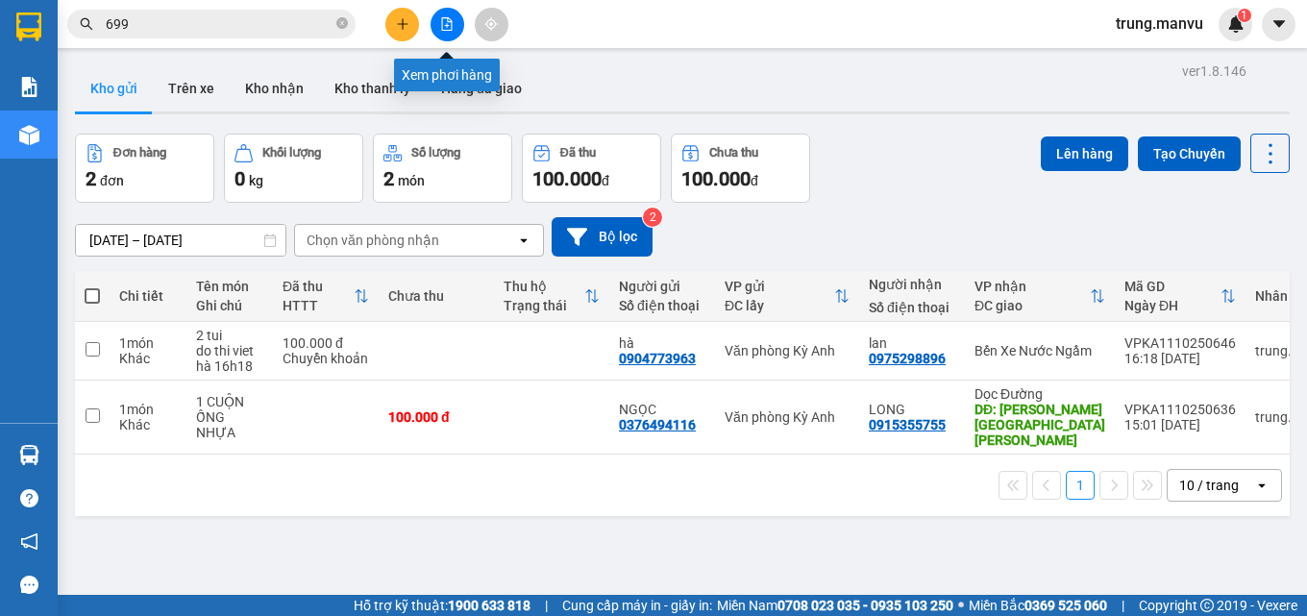
click at [448, 29] on icon "file-add" at bounding box center [446, 23] width 13 height 13
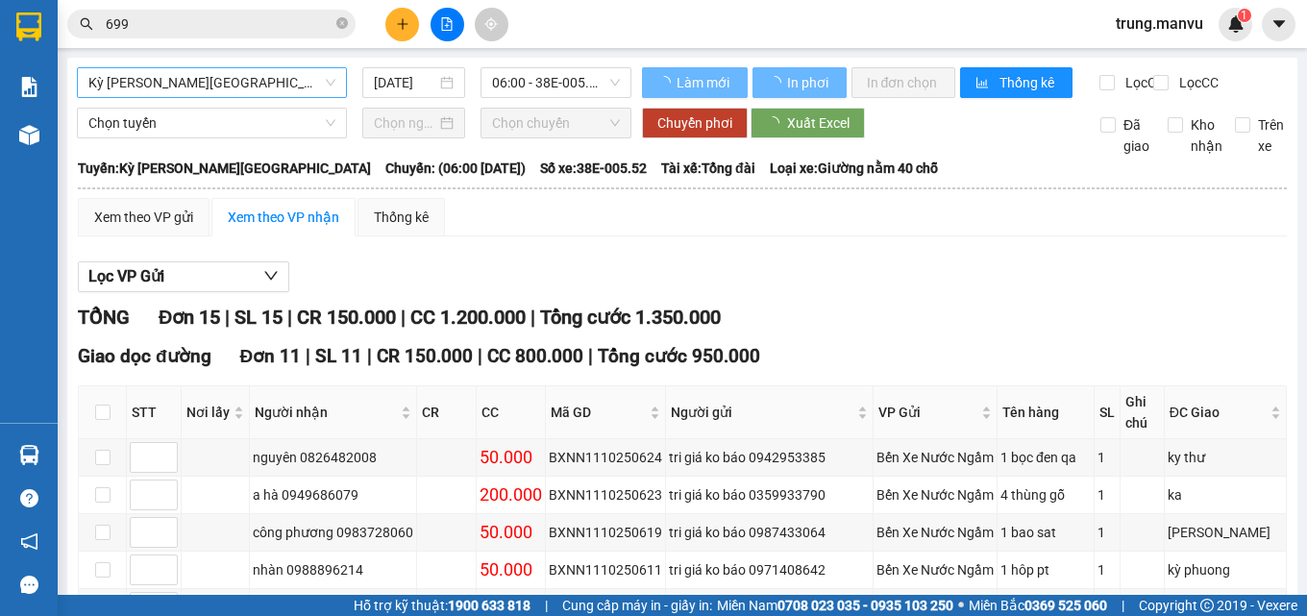
click at [196, 89] on span "Kỳ Anh - [GEOGRAPHIC_DATA]" at bounding box center [211, 82] width 247 height 29
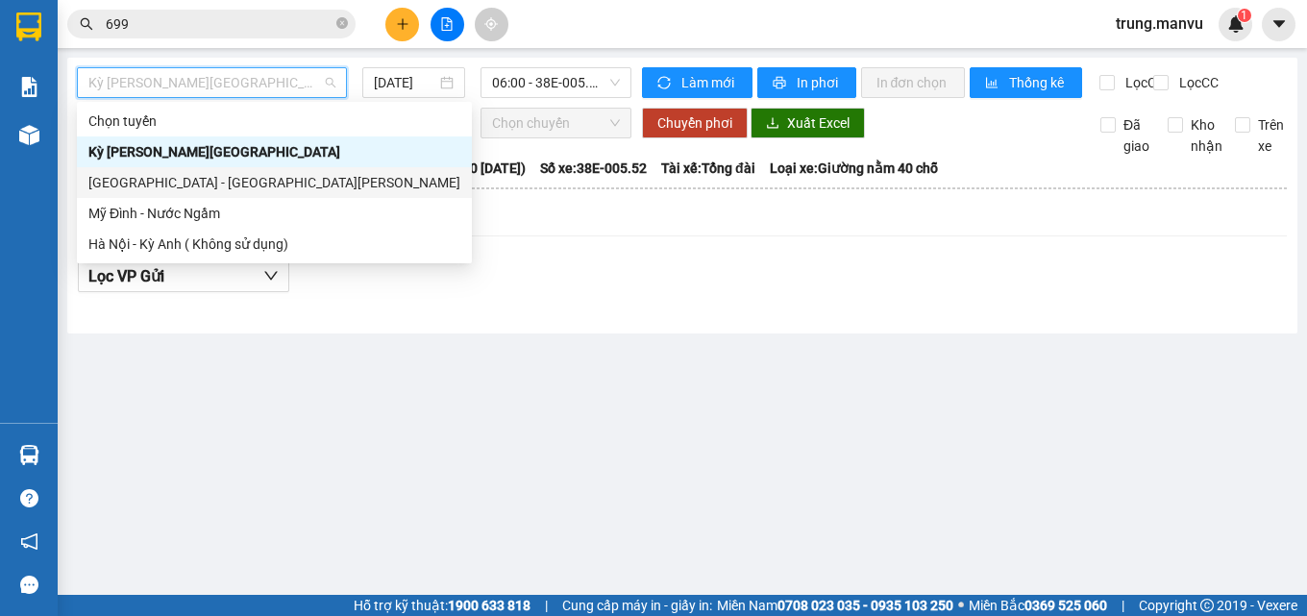
click at [150, 178] on div "[GEOGRAPHIC_DATA] - [GEOGRAPHIC_DATA]" at bounding box center [274, 182] width 372 height 21
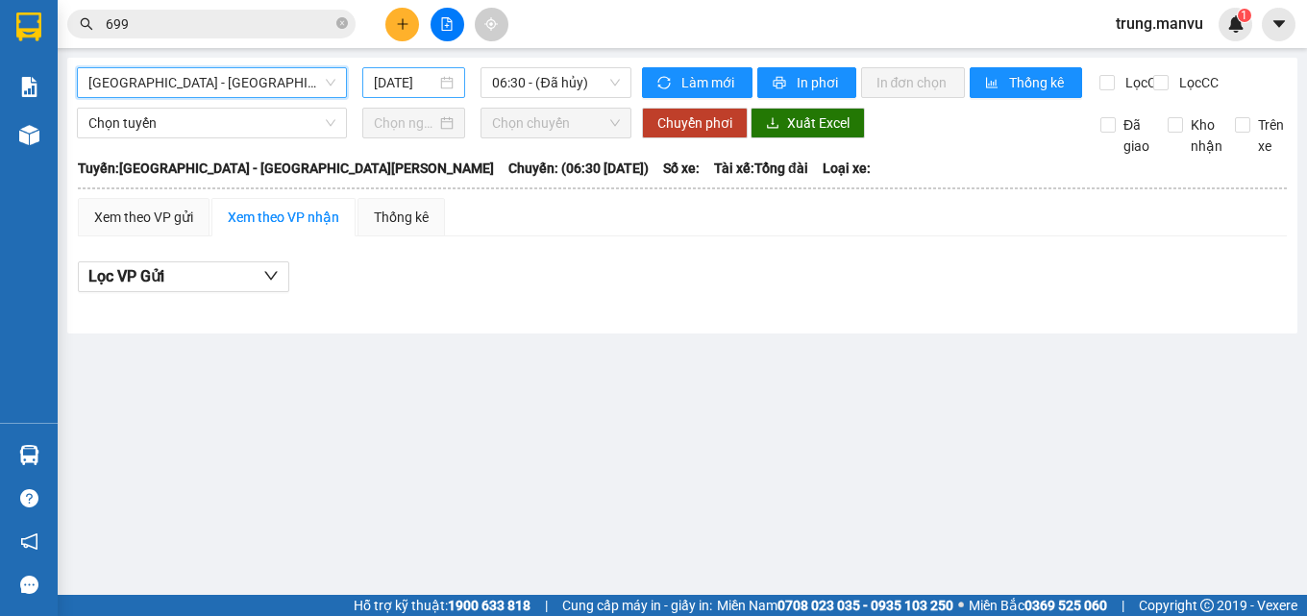
click at [426, 89] on input "[DATE]" at bounding box center [405, 82] width 63 height 21
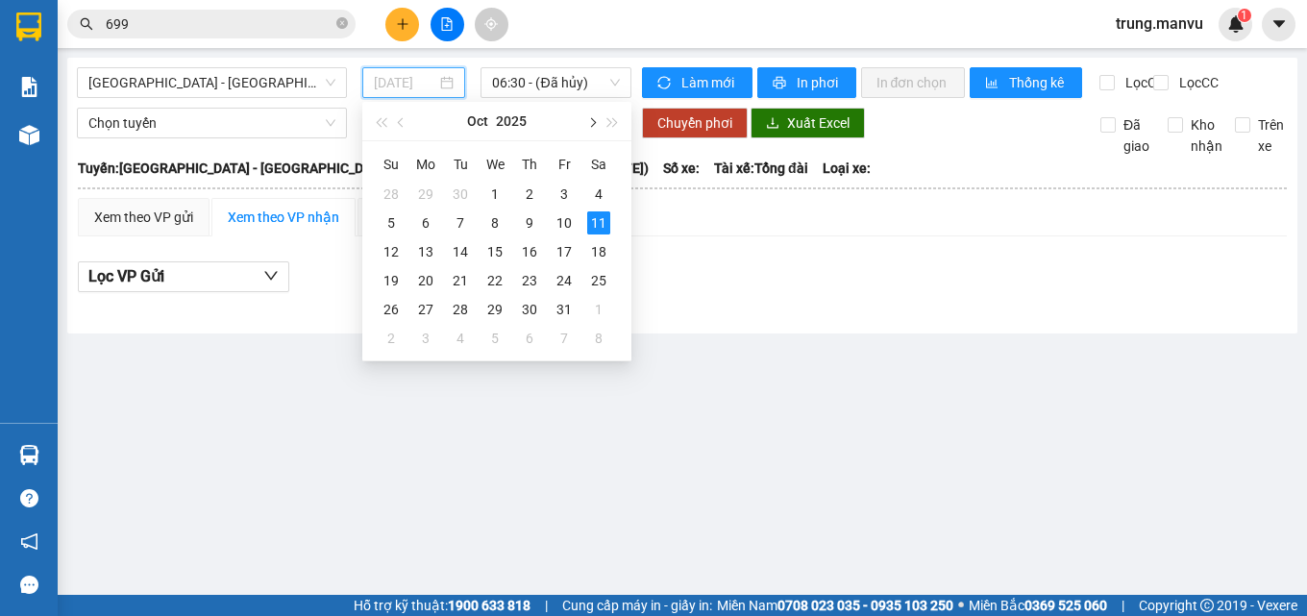
type input "[DATE]"
click at [564, 75] on span "06:30 - (Đã hủy)" at bounding box center [556, 82] width 128 height 29
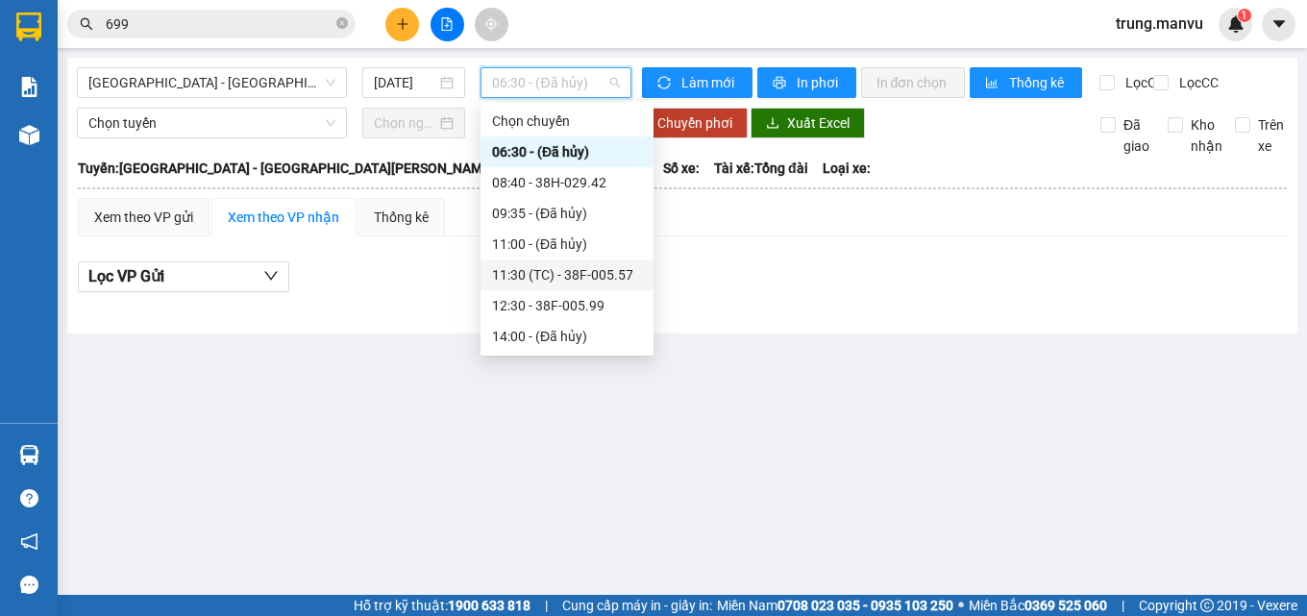
click at [602, 277] on div "11:30 (TC) - 38F-005.57" at bounding box center [567, 274] width 150 height 21
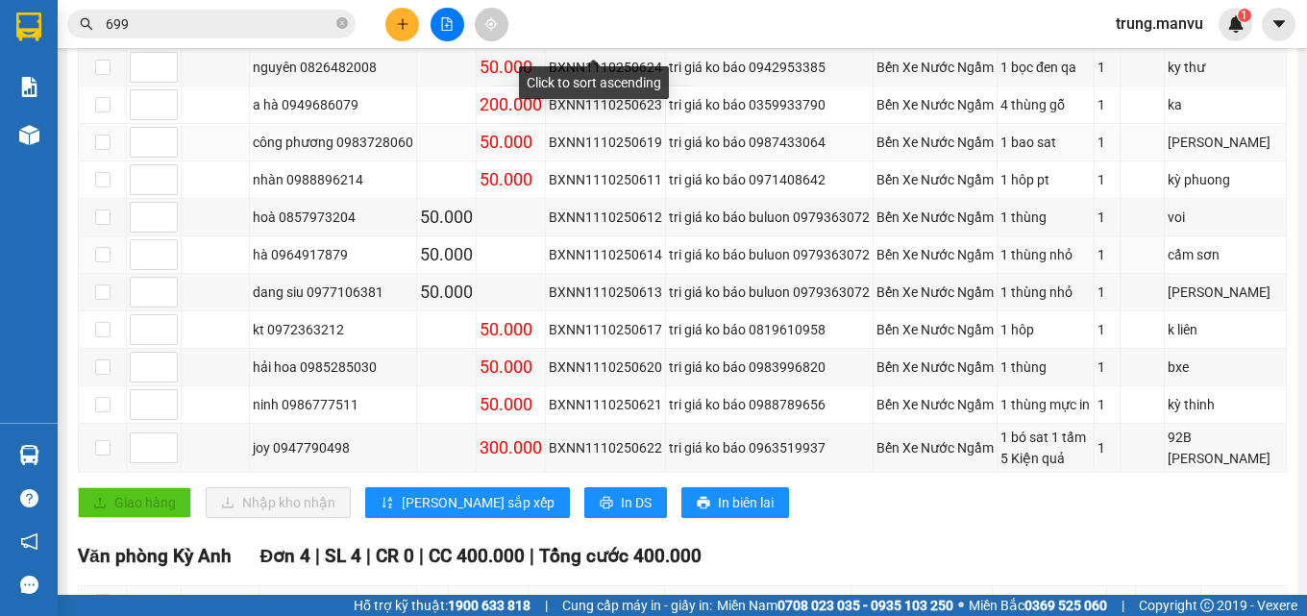
scroll to position [294, 0]
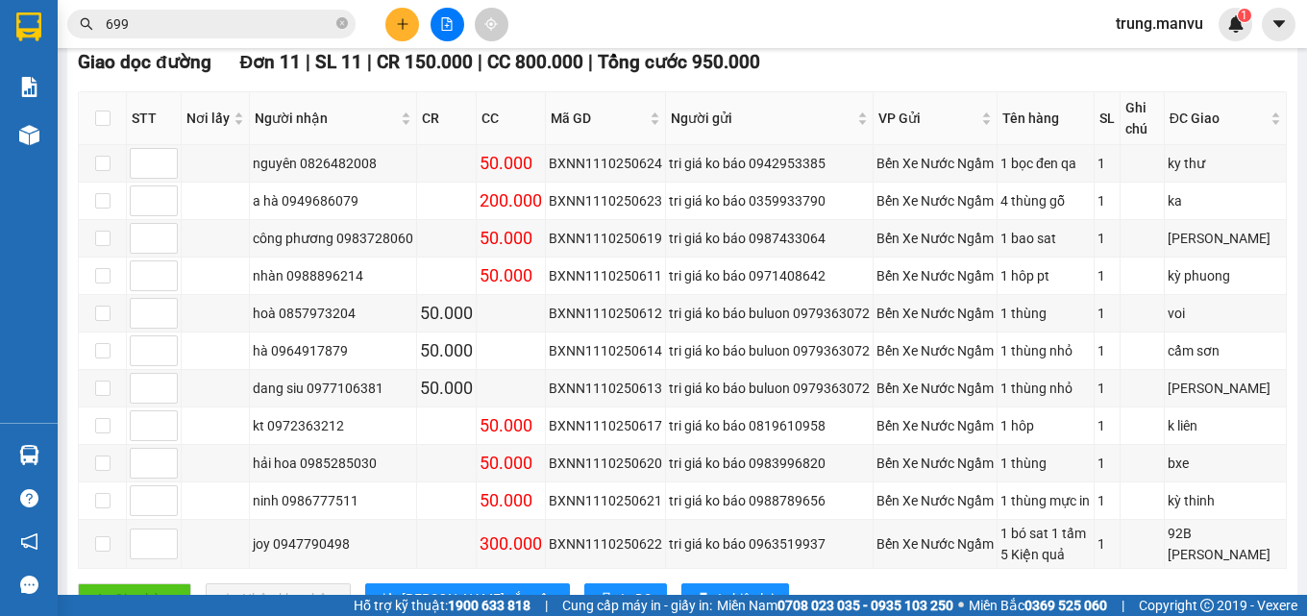
click at [259, 39] on div "Kết quả tìm kiếm ( 5 ) Bộ lọc Gửi 3 ngày gần nhất Mã ĐH Trạng thái Món hàng Thu…" at bounding box center [653, 24] width 1307 height 48
click at [259, 29] on input "699" at bounding box center [219, 23] width 227 height 21
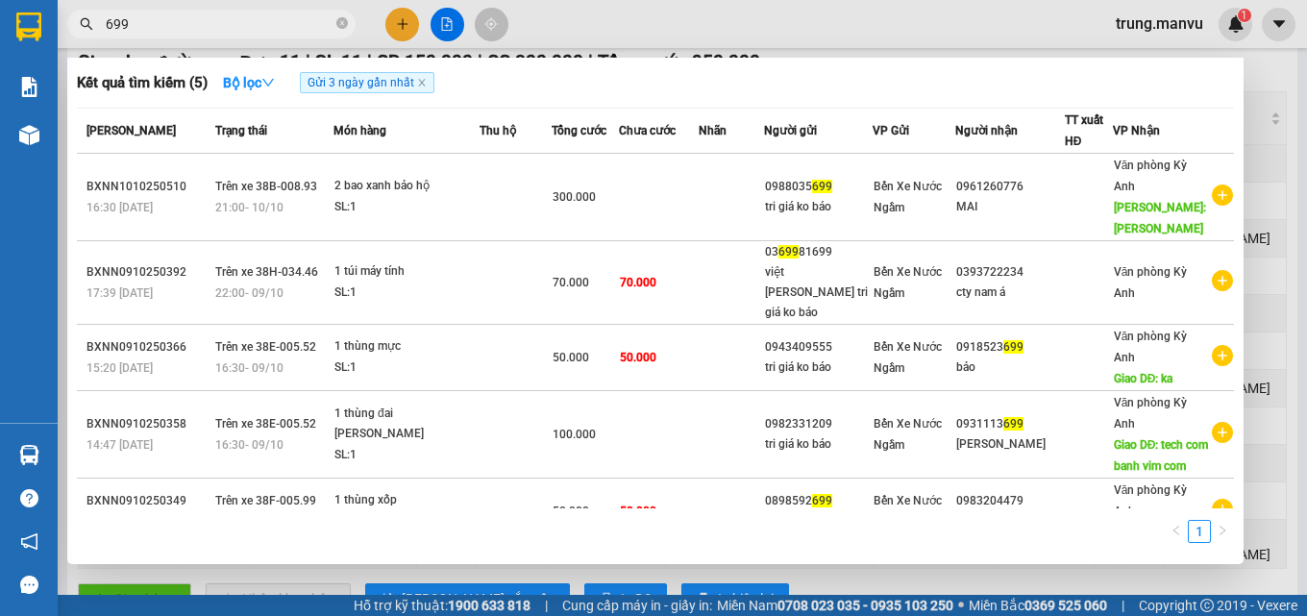
click at [264, 28] on input "699" at bounding box center [219, 23] width 227 height 21
click at [264, 29] on input "699" at bounding box center [219, 23] width 227 height 21
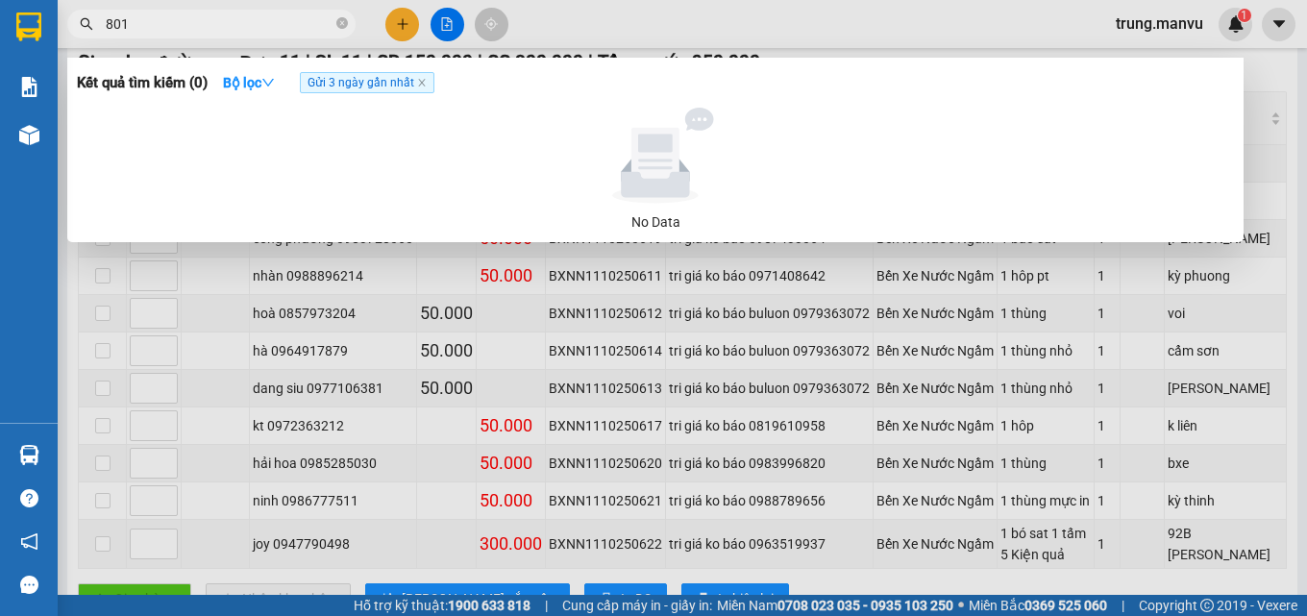
click at [161, 34] on input "801" at bounding box center [219, 23] width 227 height 21
type input "8"
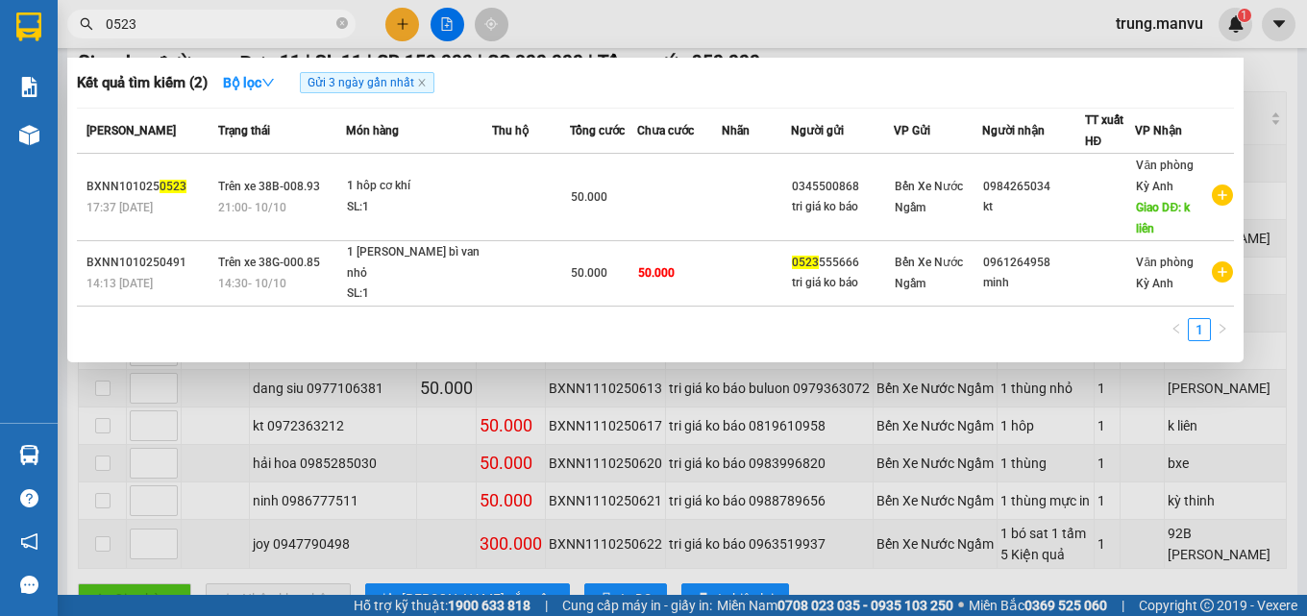
click at [220, 39] on div at bounding box center [653, 308] width 1307 height 616
click at [209, 26] on input "0523" at bounding box center [219, 23] width 227 height 21
click at [208, 32] on input "0523" at bounding box center [219, 23] width 227 height 21
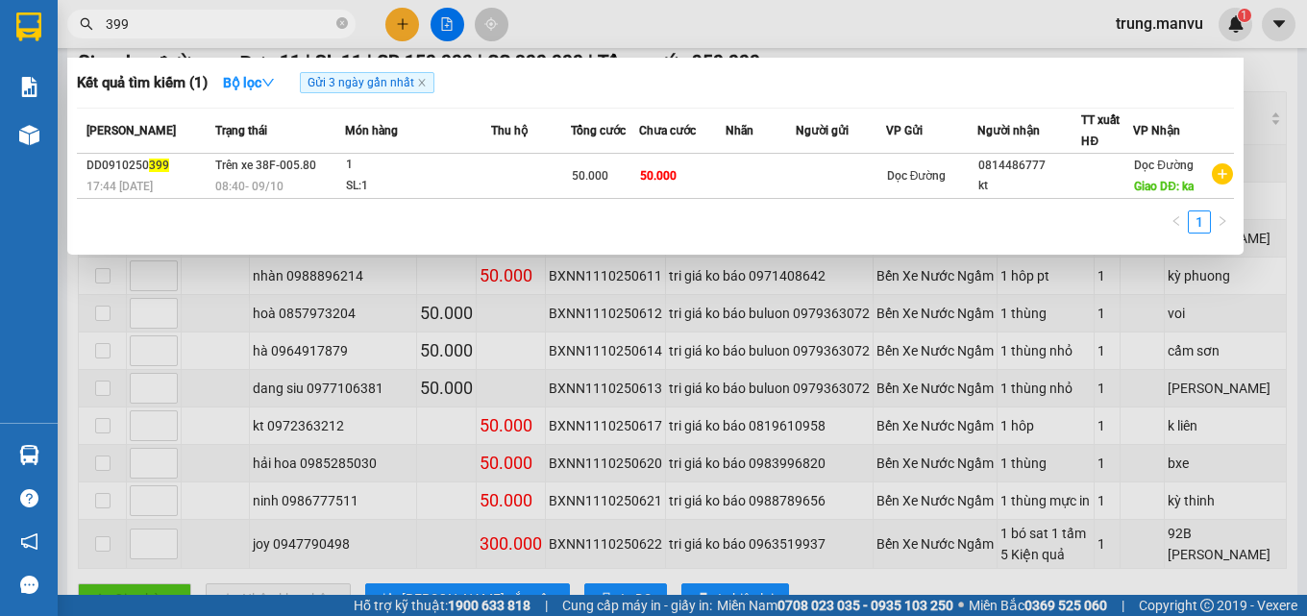
type input "399"
click at [1282, 175] on div at bounding box center [653, 308] width 1307 height 616
